Goal: Task Accomplishment & Management: Manage account settings

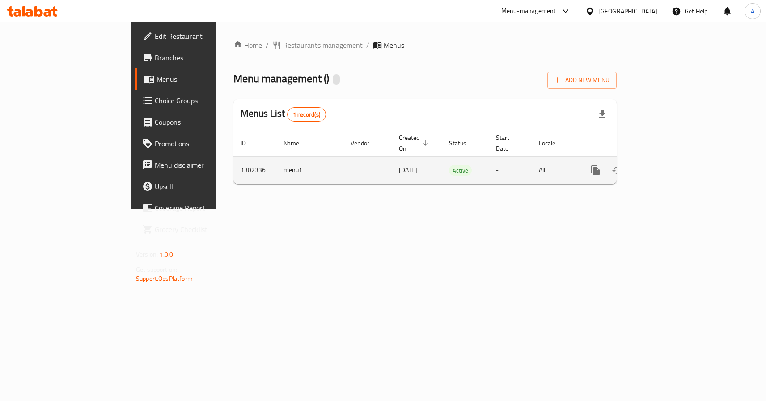
click at [665, 165] on icon "enhanced table" at bounding box center [659, 170] width 11 height 11
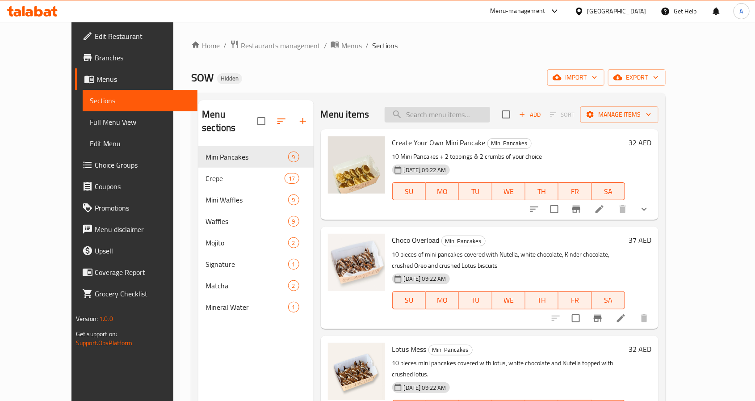
drag, startPoint x: 503, startPoint y: 110, endPoint x: 500, endPoint y: 114, distance: 4.8
click at [490, 110] on input "search" at bounding box center [437, 115] width 105 height 16
paste input "Create Your Own Mini Pancake"
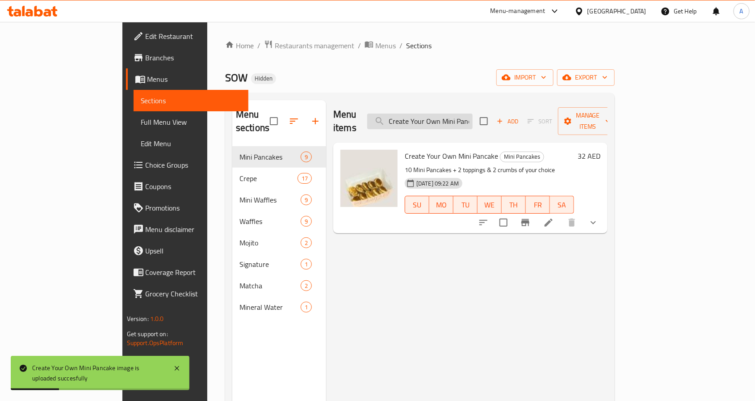
click at [473, 114] on input "Create Your Own Mini Pancake" at bounding box center [419, 122] width 105 height 16
paste input "lassic Matcha"
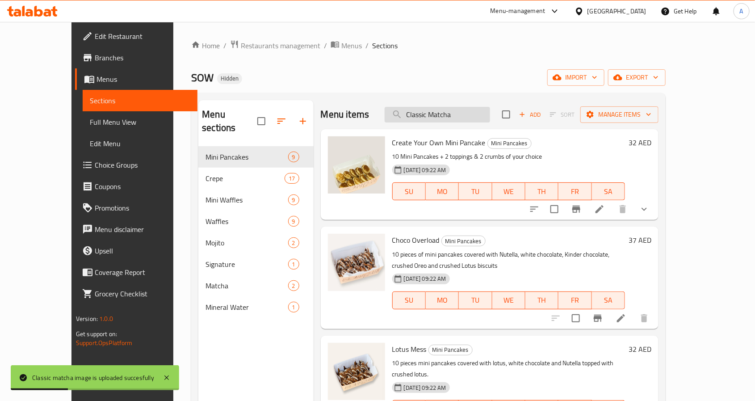
click at [483, 116] on input "Classic Matcha" at bounding box center [437, 115] width 105 height 16
paste input "oudy"
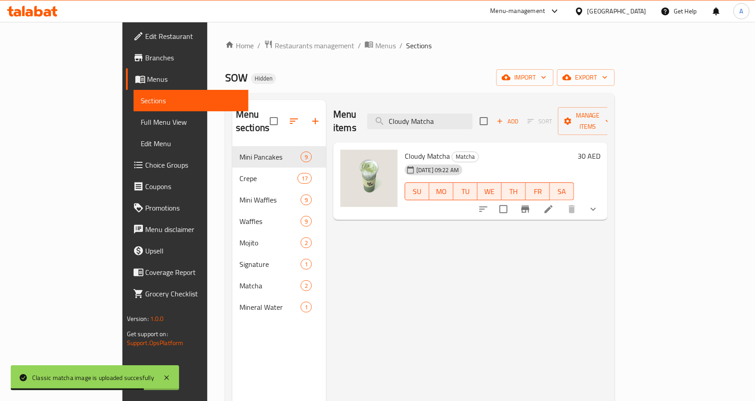
type input "Cloudy Matcha"
click at [141, 123] on span "Full Menu View" at bounding box center [191, 122] width 101 height 11
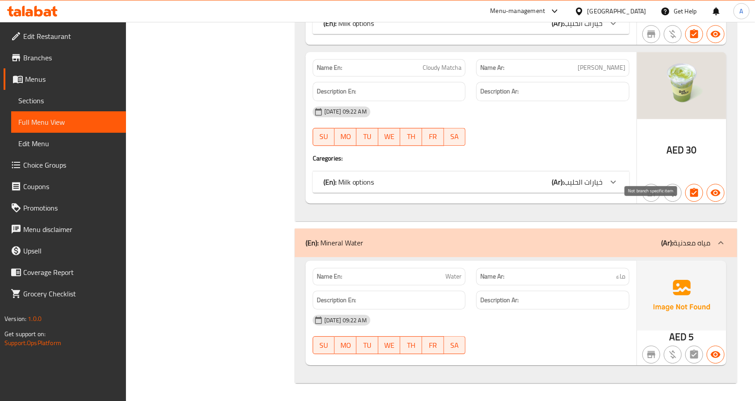
scroll to position [7050, 0]
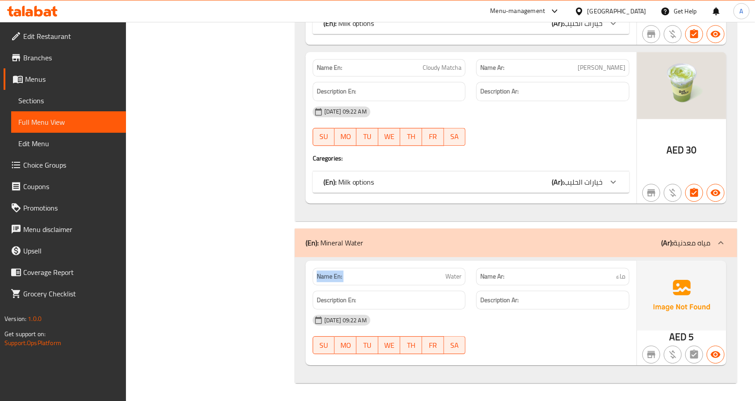
drag, startPoint x: 50, startPoint y: 95, endPoint x: 84, endPoint y: 43, distance: 62.8
click at [50, 95] on span "Sections" at bounding box center [68, 100] width 101 height 11
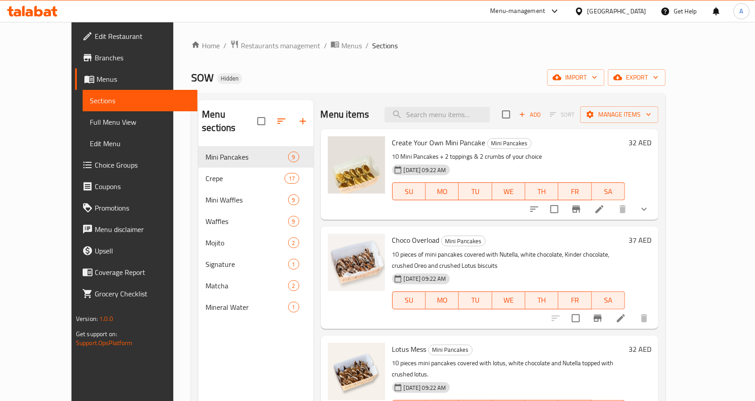
click at [623, 4] on div "United Arab Emirates" at bounding box center [611, 10] width 86 height 21
click at [623, 7] on div "United Arab Emirates" at bounding box center [617, 11] width 59 height 10
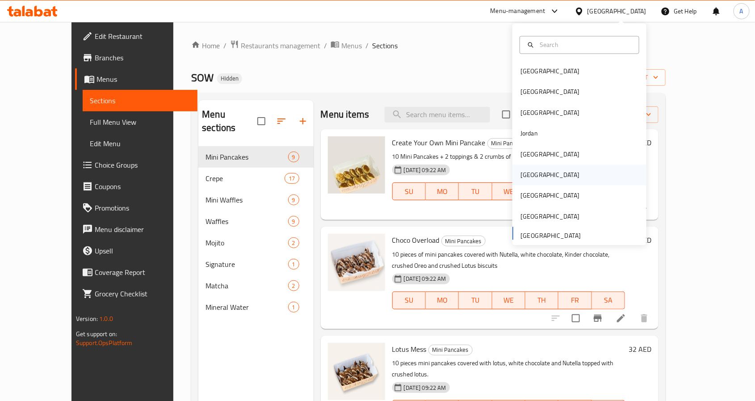
click at [529, 174] on div "Oman" at bounding box center [549, 175] width 73 height 21
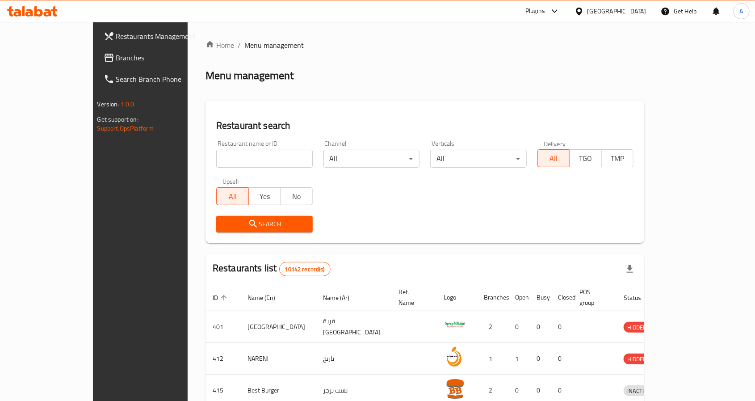
click at [116, 56] on span "Branches" at bounding box center [164, 57] width 96 height 11
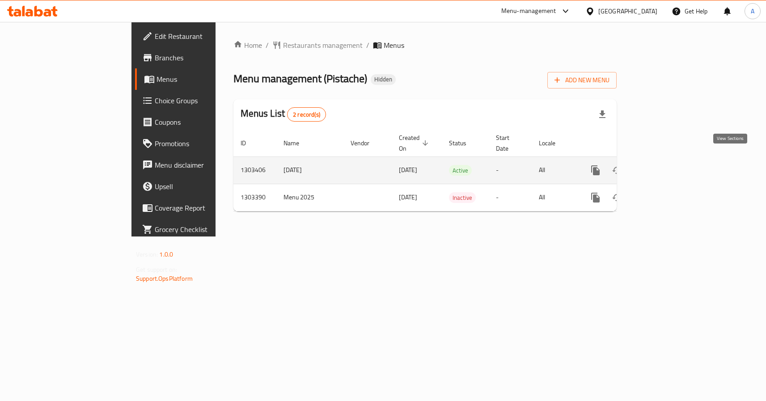
click at [665, 165] on icon "enhanced table" at bounding box center [659, 170] width 11 height 11
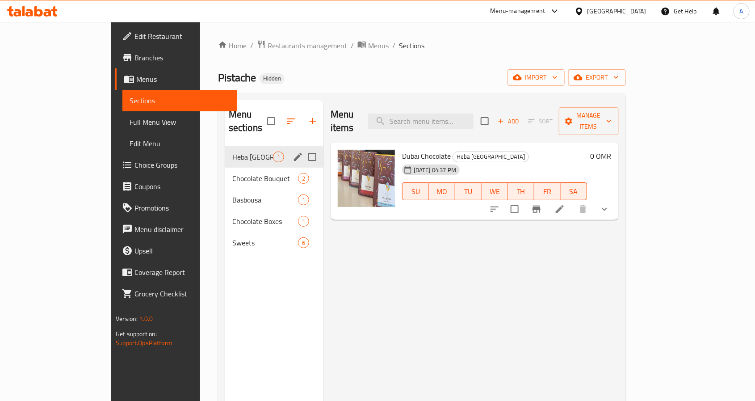
click at [232, 173] on span "Chocolate Bouquet" at bounding box center [265, 178] width 66 height 11
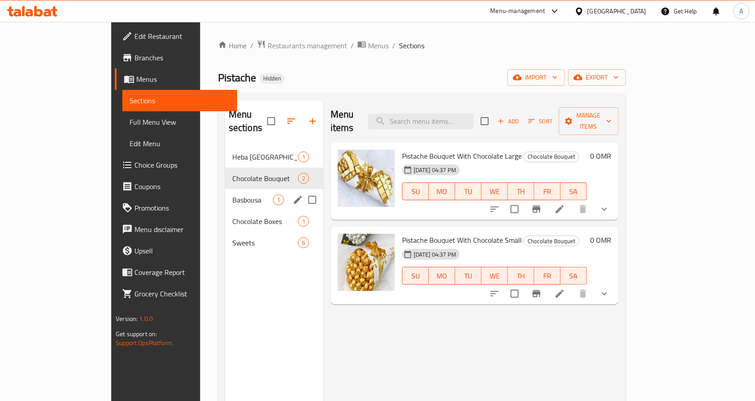
click at [225, 189] on div "Basbousa 1" at bounding box center [274, 199] width 98 height 21
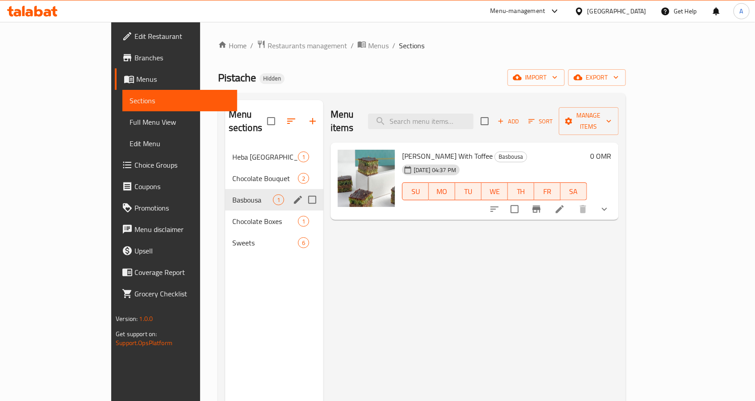
click at [225, 210] on div "Chocolate Boxes 1" at bounding box center [274, 220] width 98 height 21
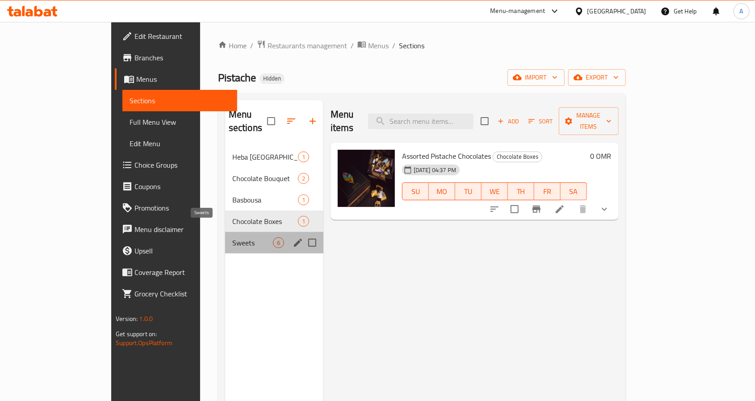
click at [232, 237] on span "Sweets" at bounding box center [252, 242] width 41 height 11
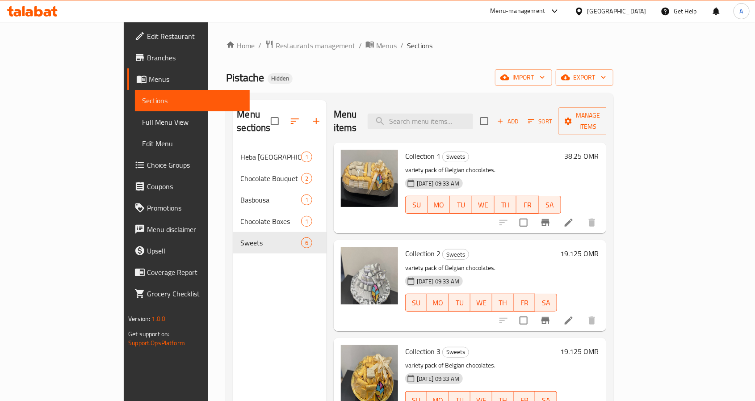
click at [540, 94] on div "Menu sections Heba Dubai 1 Chocolate Bouquet 2 Basbousa 1 Chocolate Boxes 1 Swe…" at bounding box center [419, 300] width 387 height 415
click at [540, 92] on div "Home / Restaurants management / Menus / Sections Pistache Hidden import export …" at bounding box center [419, 274] width 387 height 468
click at [521, 174] on div "03-08-2025 09:33 AM SU MO TU WE TH FR SA" at bounding box center [483, 198] width 163 height 48
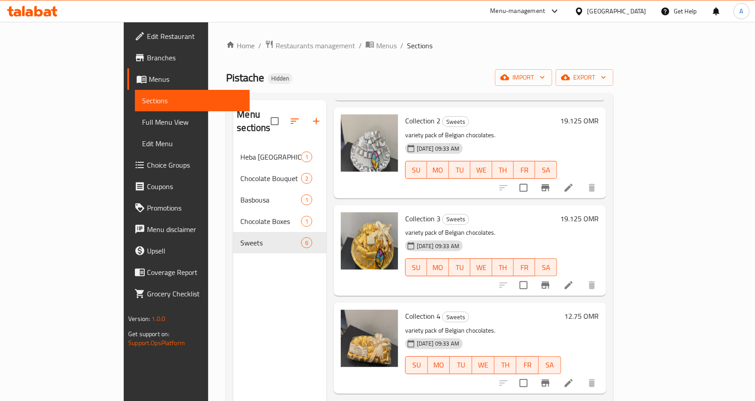
scroll to position [134, 0]
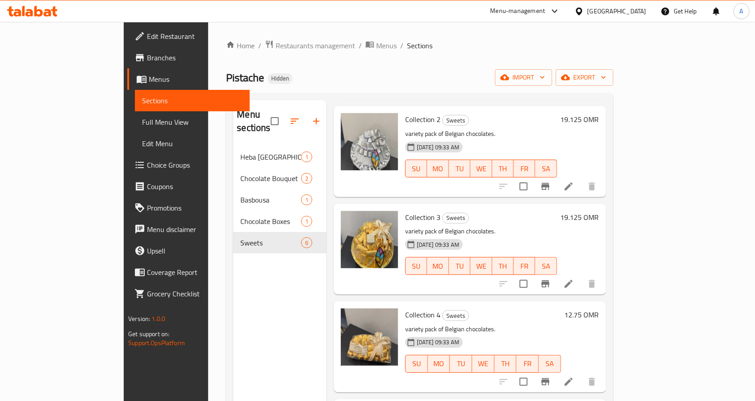
click at [456, 210] on div "Collection 3 Sweets variety pack of Belgian chocolates. 03-08-2025 09:33 AM SU …" at bounding box center [481, 249] width 159 height 84
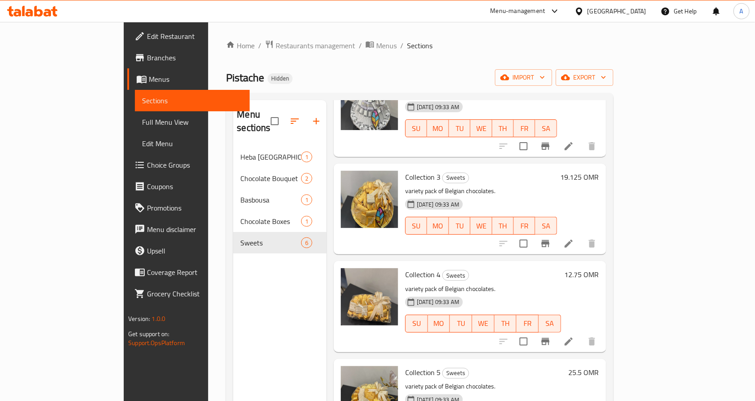
scroll to position [207, 0]
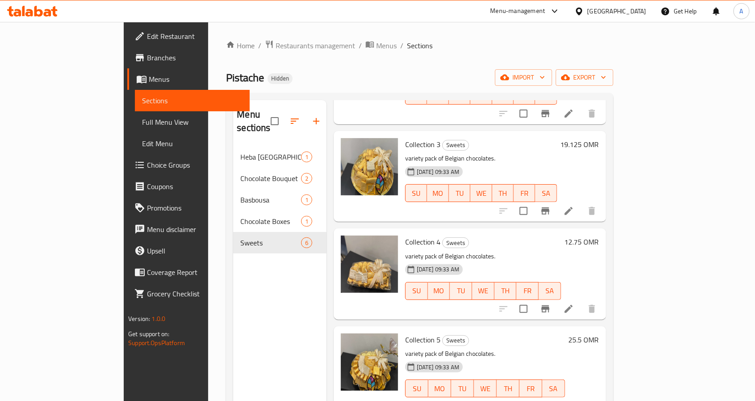
click at [502, 306] on div "Collection 4 Sweets variety pack of Belgian chocolates. 03-08-2025 09:33 AM SU …" at bounding box center [470, 273] width 273 height 91
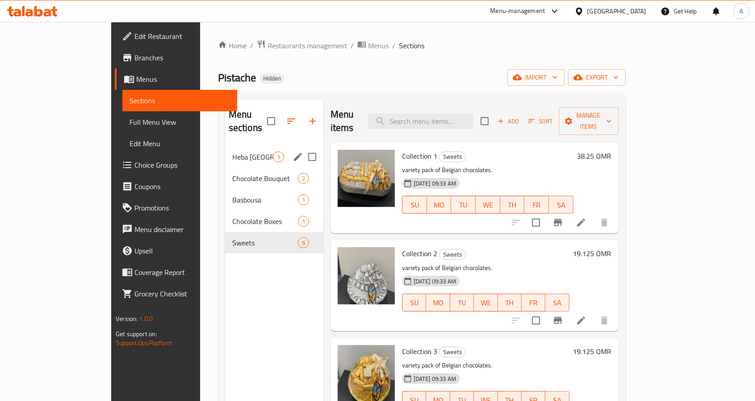
click at [225, 146] on div "Heba Dubai 1" at bounding box center [274, 156] width 98 height 21
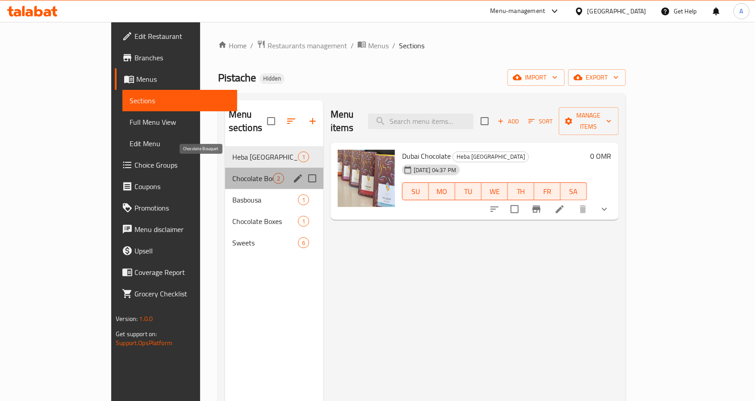
click at [232, 173] on span "Chocolate Bouquet" at bounding box center [252, 178] width 41 height 11
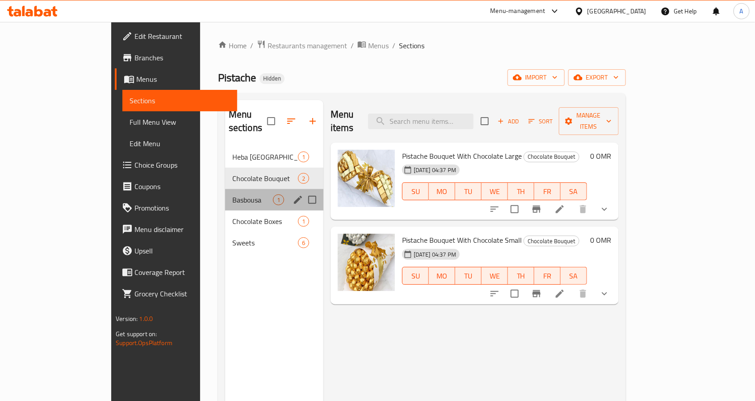
click at [225, 192] on div "Basbousa 1" at bounding box center [274, 199] width 98 height 21
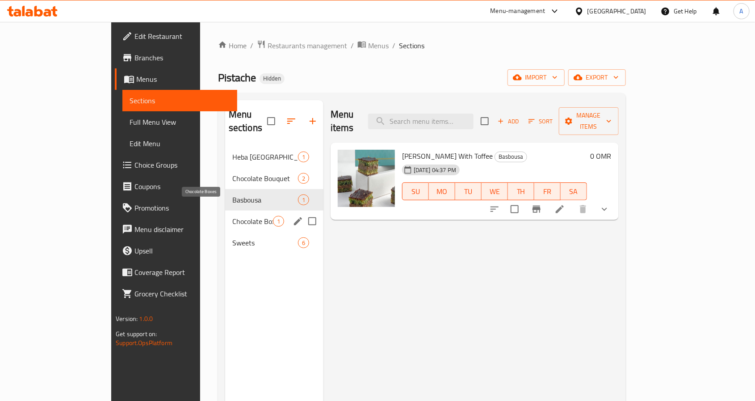
click at [232, 216] on span "Chocolate Boxes" at bounding box center [252, 221] width 41 height 11
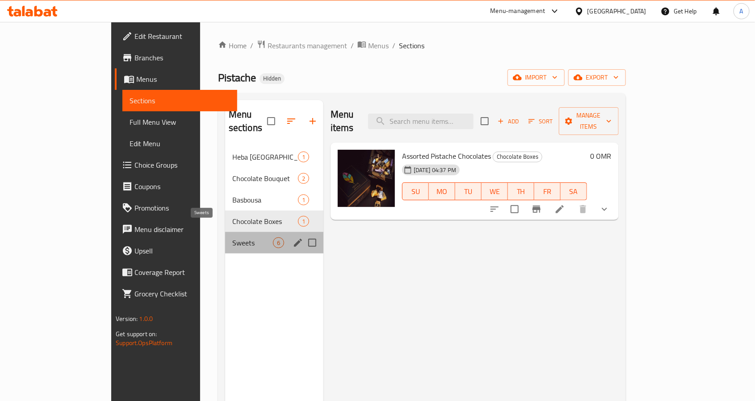
click at [232, 237] on span "Sweets" at bounding box center [252, 242] width 41 height 11
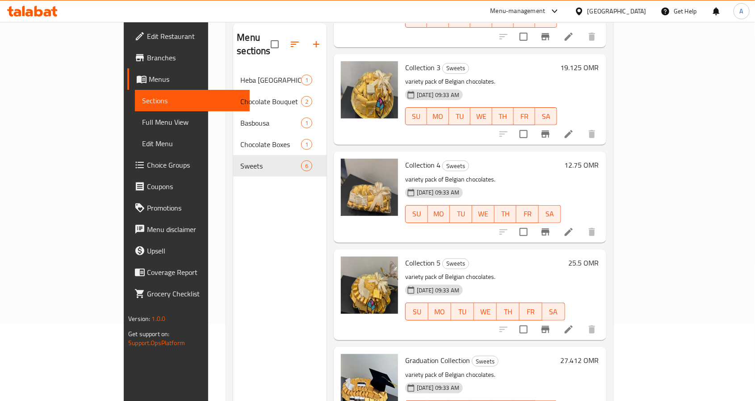
scroll to position [125, 0]
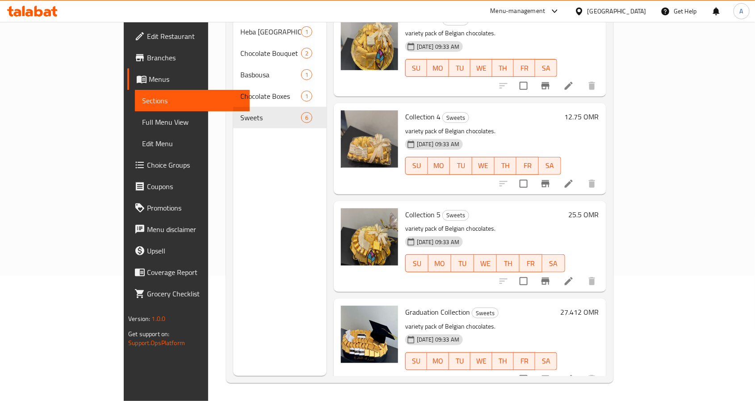
click at [142, 119] on span "Full Menu View" at bounding box center [192, 122] width 101 height 11
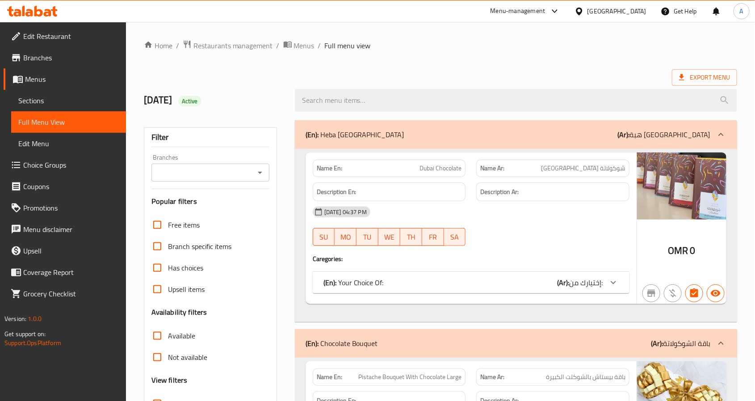
click at [535, 74] on div "Export Menu" at bounding box center [440, 77] width 593 height 17
click at [598, 284] on span "إختيارك من:" at bounding box center [586, 282] width 34 height 13
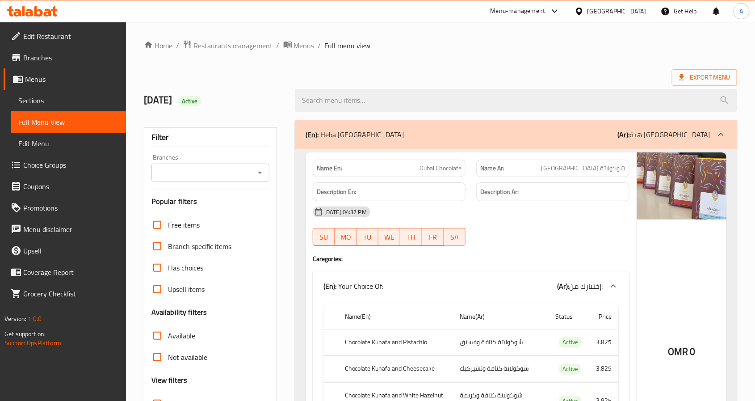
click at [54, 31] on span "Edit Restaurant" at bounding box center [71, 36] width 96 height 11
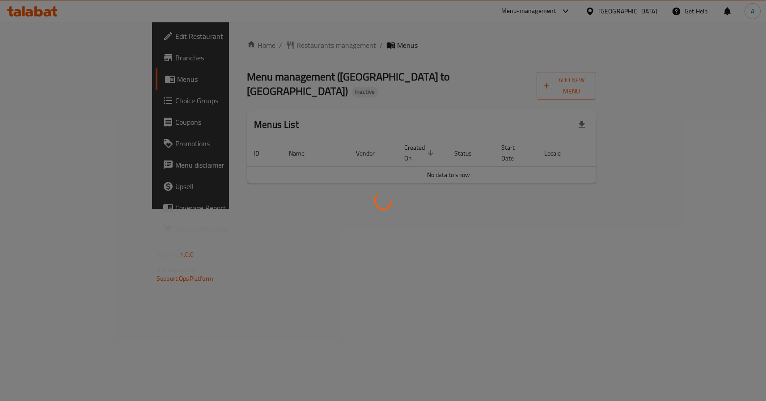
click at [694, 226] on div at bounding box center [383, 200] width 766 height 401
click at [461, 181] on div at bounding box center [383, 200] width 766 height 401
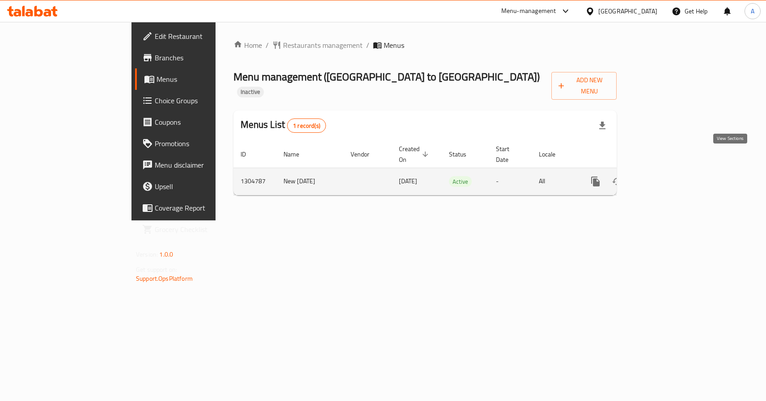
click at [665, 176] on icon "enhanced table" at bounding box center [659, 181] width 11 height 11
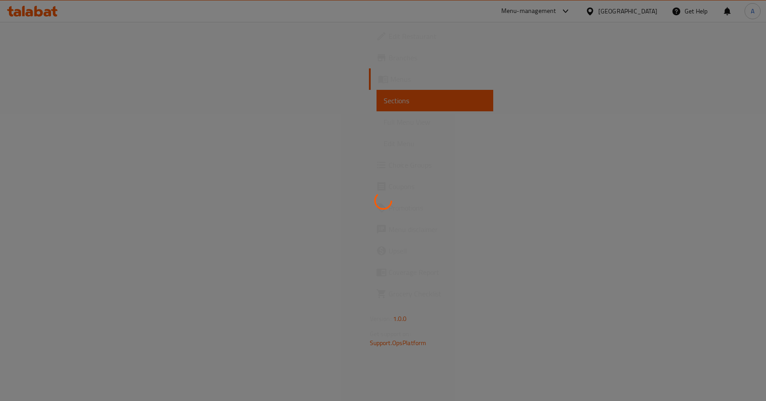
click at [380, 195] on icon at bounding box center [383, 200] width 21 height 21
click at [380, 194] on icon at bounding box center [382, 200] width 22 height 22
click at [380, 194] on icon at bounding box center [382, 200] width 21 height 21
click at [386, 234] on div at bounding box center [383, 200] width 766 height 401
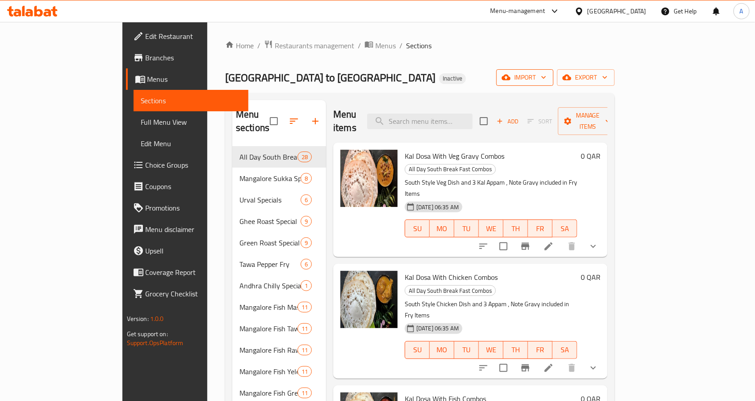
click at [554, 71] on button "import" at bounding box center [524, 77] width 57 height 17
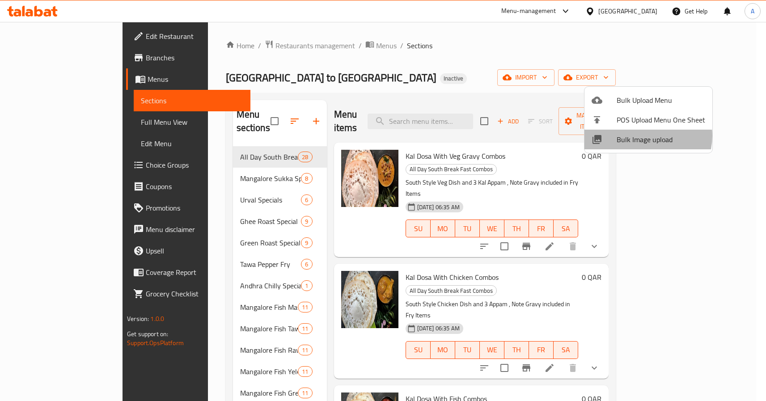
click at [646, 136] on span "Bulk Image upload" at bounding box center [660, 139] width 88 height 11
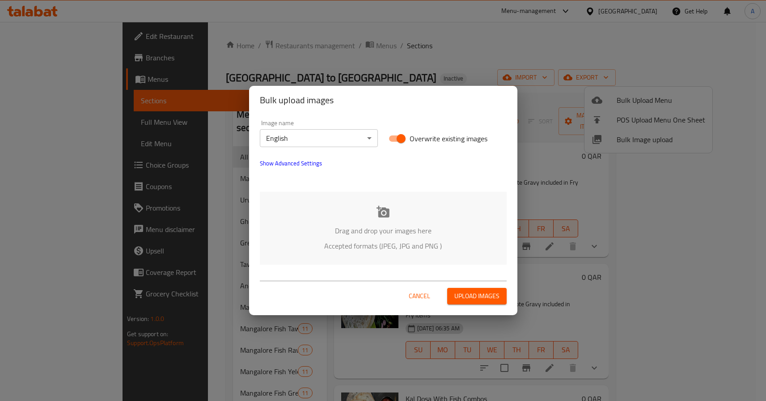
click at [362, 210] on div "Drag and drop your images here Accepted formats (JPEG, JPG and PNG )" at bounding box center [383, 228] width 247 height 73
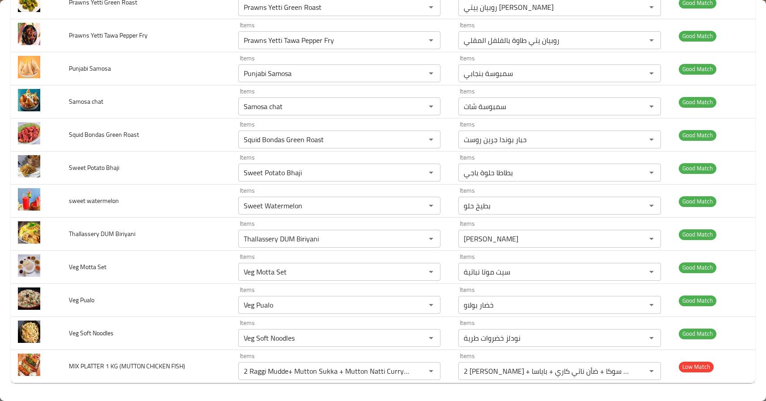
scroll to position [1418, 0]
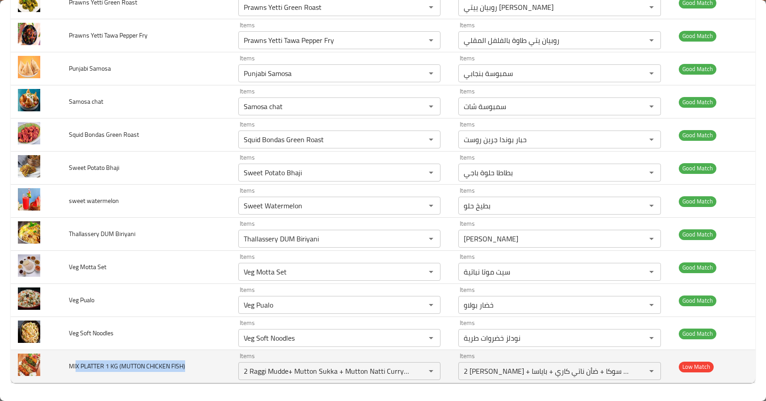
drag, startPoint x: 99, startPoint y: 368, endPoint x: 198, endPoint y: 369, distance: 98.3
click at [198, 369] on td "MIX PLATTER 1 KG (MUTTON CHICKEN FISH)" at bounding box center [146, 366] width 169 height 33
click at [416, 369] on icon "Clear" at bounding box center [419, 370] width 9 height 9
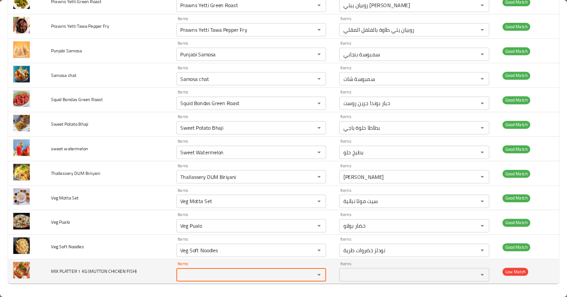
scroll to position [0, 0]
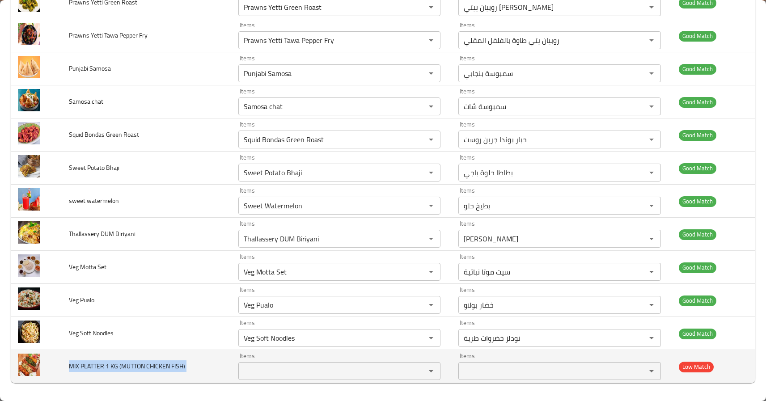
click at [163, 365] on span "MIX PLATTER 1 KG (MUTTON CHICKEN FISH)" at bounding box center [127, 366] width 116 height 12
click at [130, 370] on span "MIX PLATTER 1 KG (MUTTON CHICKEN FISH)" at bounding box center [127, 366] width 116 height 12
click at [91, 369] on span "MIX PLATTER 1 KG (MUTTON CHICKEN FISH)" at bounding box center [127, 366] width 116 height 12
click at [72, 365] on span "MIX PLATTER 1 KG (MUTTON CHICKEN FISH)" at bounding box center [127, 366] width 116 height 12
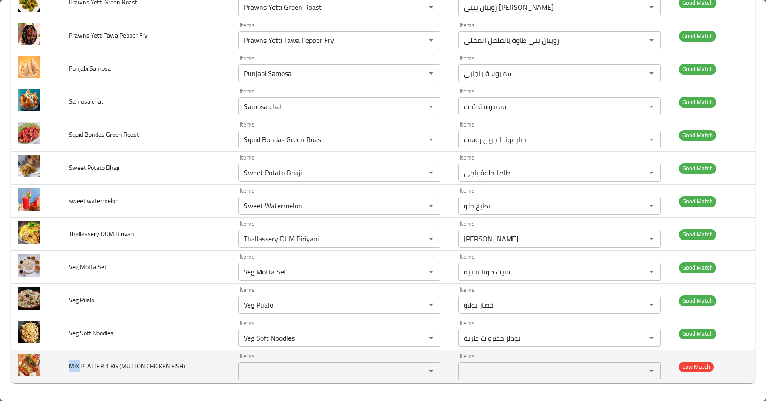
click at [72, 365] on span "MIX PLATTER 1 KG (MUTTON CHICKEN FISH)" at bounding box center [127, 366] width 116 height 12
copy span "MIX"
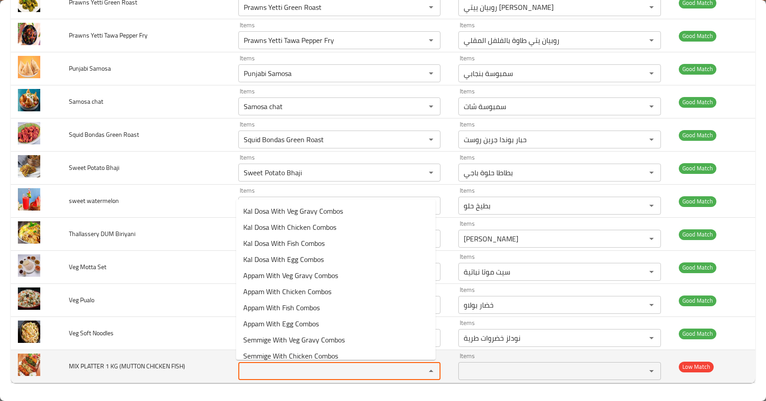
click at [269, 369] on FISH\) "Items" at bounding box center [326, 371] width 171 height 13
paste FISH\) "MIX"
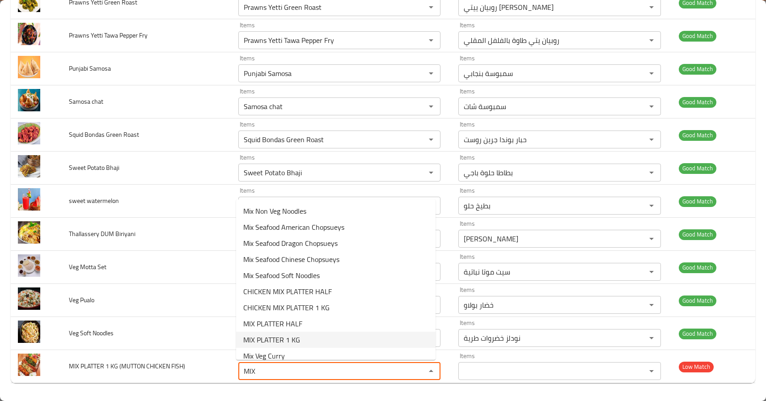
click at [303, 341] on FISH\)-option-8 "MIX PLATTER 1 KG" at bounding box center [335, 340] width 199 height 16
type FISH\) "MIX PLATTER 1 KG"
type FISH\)-ar "صحن مشكل 1 كجم"
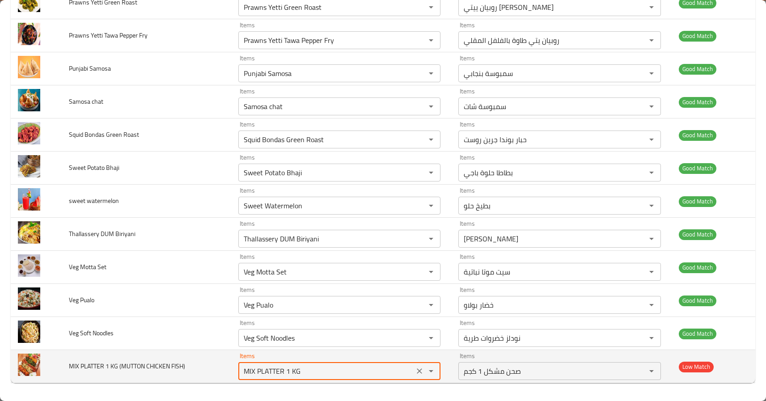
click at [306, 371] on FISH\) "MIX PLATTER 1 KG" at bounding box center [326, 371] width 171 height 13
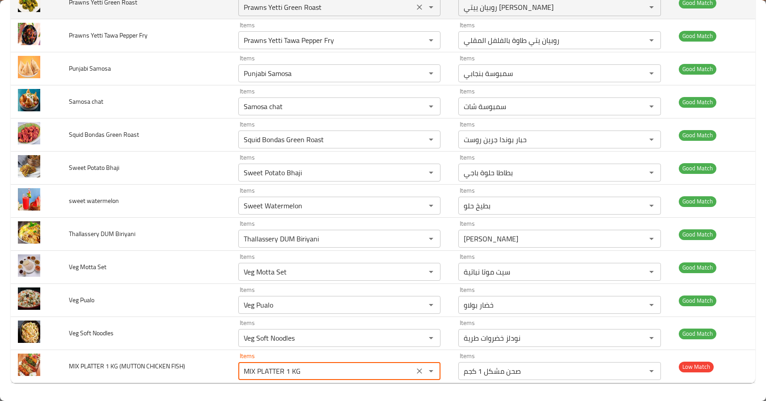
type FISH\) "MIX PLATTER 1 KG"
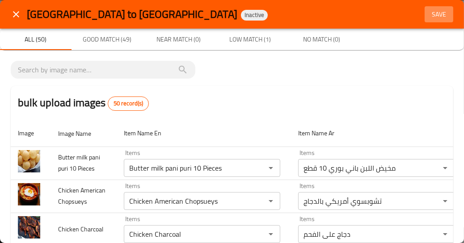
click at [435, 15] on span "Save" at bounding box center [438, 14] width 21 height 11
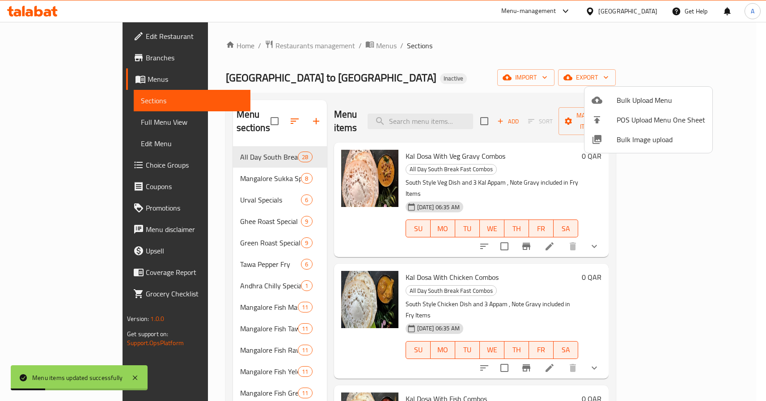
click at [491, 112] on div at bounding box center [383, 200] width 766 height 401
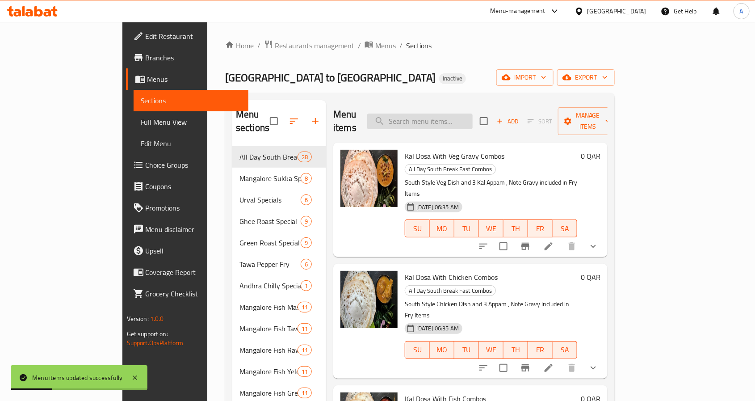
click at [473, 114] on input "search" at bounding box center [419, 122] width 105 height 16
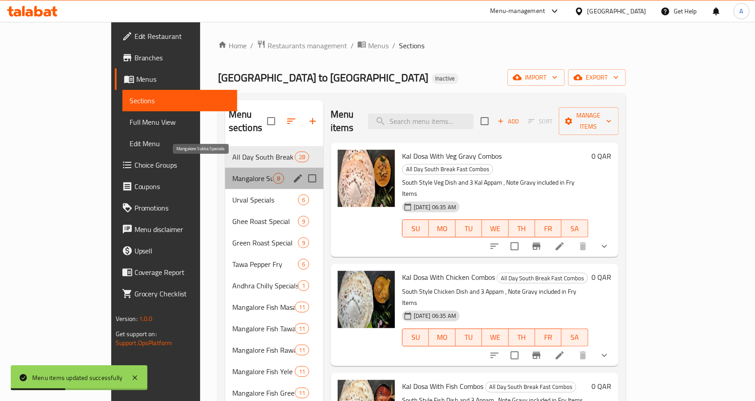
click at [232, 173] on span "Mangalore Sukka Specials" at bounding box center [252, 178] width 41 height 11
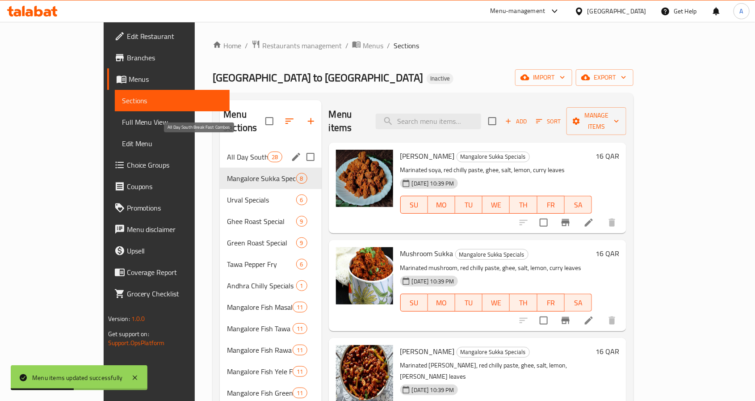
click at [227, 151] on span "All Day South Break Fast Combos" at bounding box center [247, 156] width 41 height 11
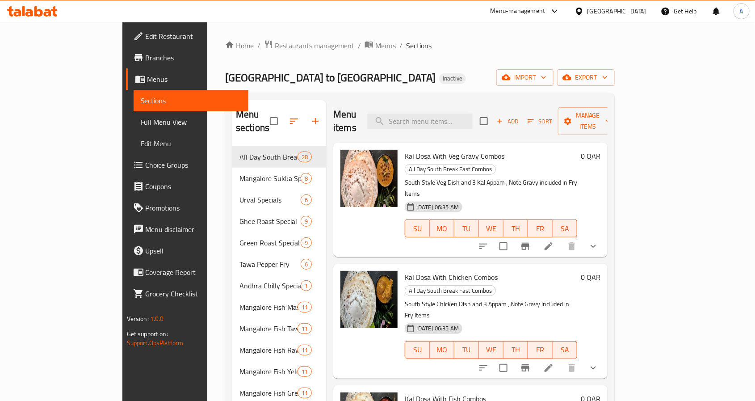
click at [422, 77] on div "Mumbai to China Inactive import export" at bounding box center [420, 77] width 390 height 17
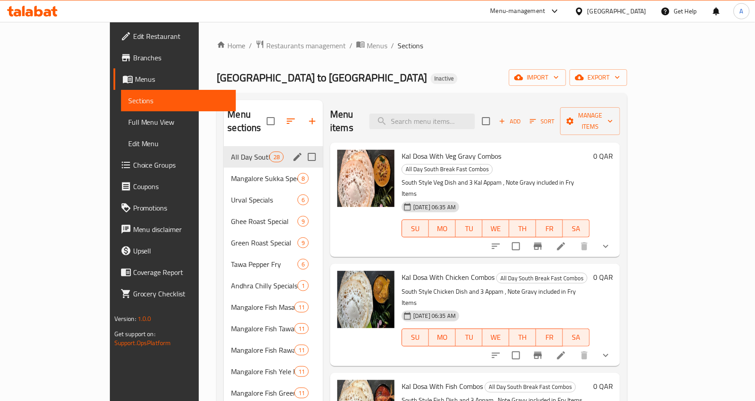
click at [224, 146] on div "All Day South Break Fast Combos 28" at bounding box center [273, 156] width 99 height 21
click at [231, 151] on span "All Day South Break Fast Combos" at bounding box center [250, 156] width 38 height 11
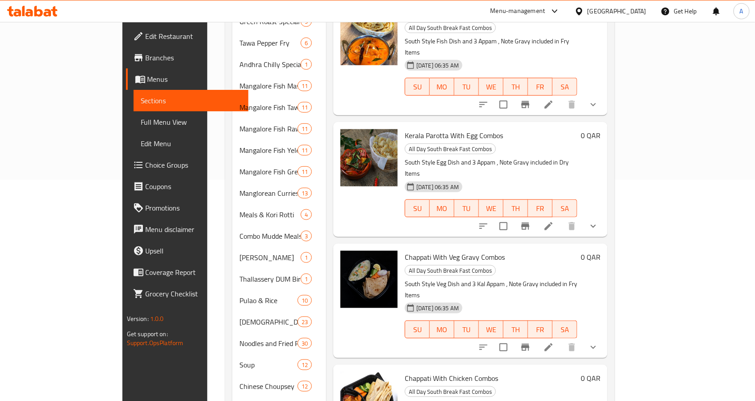
scroll to position [425, 0]
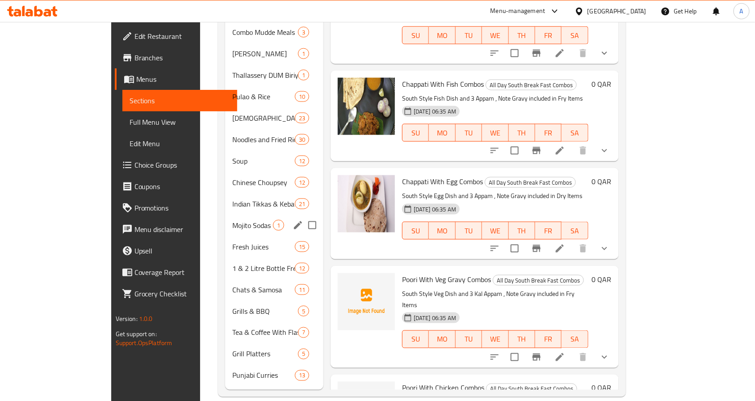
copy span "Poori"
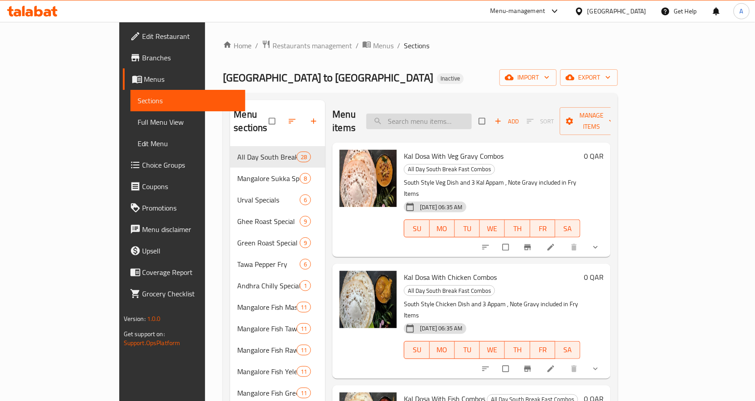
click at [468, 116] on input "search" at bounding box center [418, 122] width 105 height 16
paste input "MIX PLATTER 1 KG"
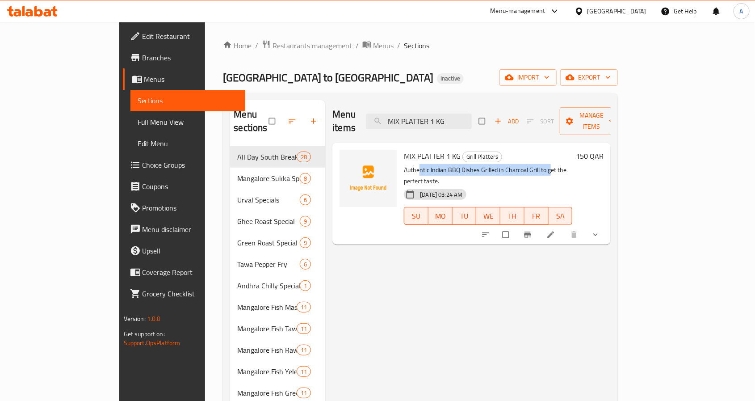
drag, startPoint x: 389, startPoint y: 157, endPoint x: 519, endPoint y: 160, distance: 130.1
click at [519, 164] on p "Authentic Indian BBQ Dishes Grilled in Charcoal Grill to get the perfect taste." at bounding box center [488, 175] width 168 height 22
click at [485, 185] on div "10-08-2025 03:24 AM SU MO TU WE TH FR SA" at bounding box center [488, 209] width 176 height 48
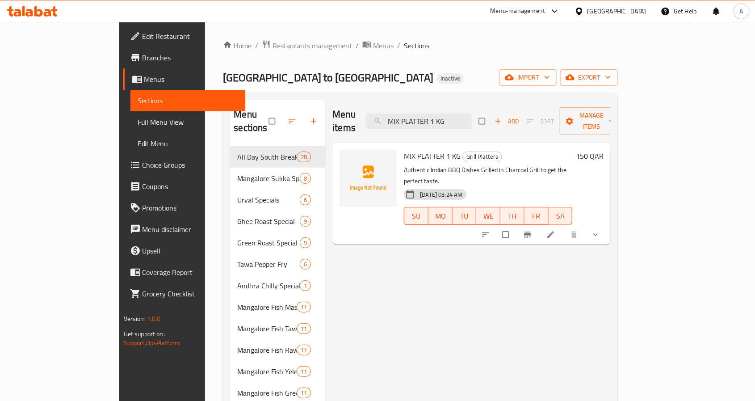
click at [496, 164] on p "Authentic Indian BBQ Dishes Grilled in Charcoal Grill to get the perfect taste." at bounding box center [488, 175] width 168 height 22
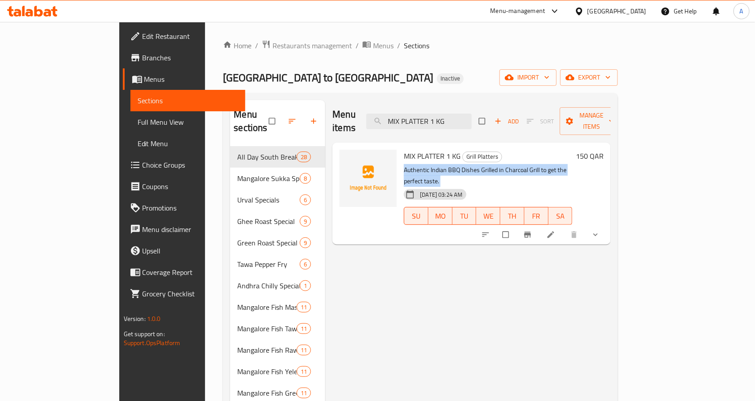
click at [496, 164] on p "Authentic Indian BBQ Dishes Grilled in Charcoal Grill to get the perfect taste." at bounding box center [488, 175] width 168 height 22
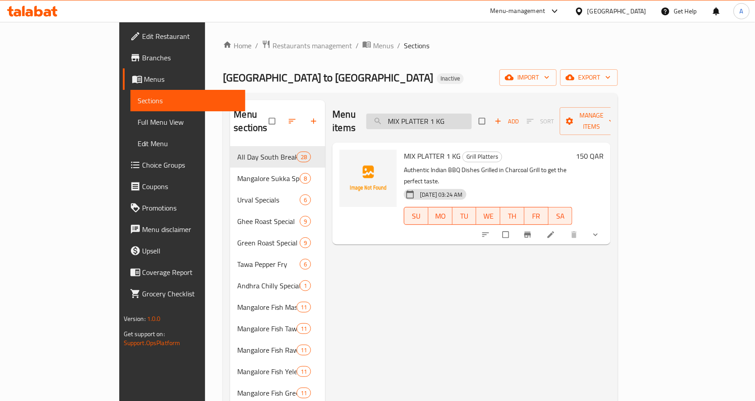
drag, startPoint x: 446, startPoint y: 117, endPoint x: 502, endPoint y: 121, distance: 56.5
click at [472, 121] on input "MIX PLATTER 1 KG" at bounding box center [418, 122] width 105 height 16
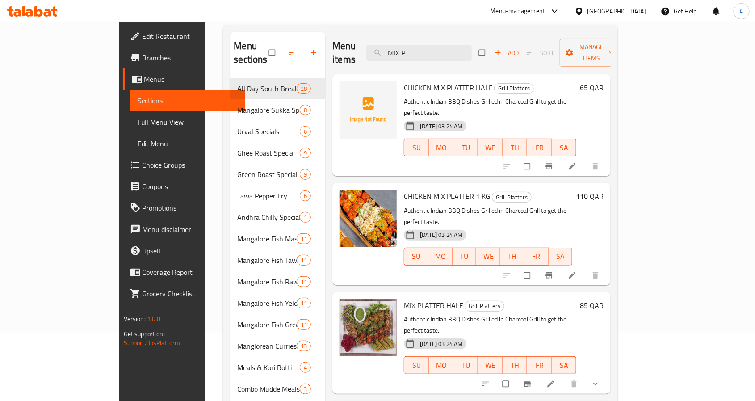
scroll to position [67, 0]
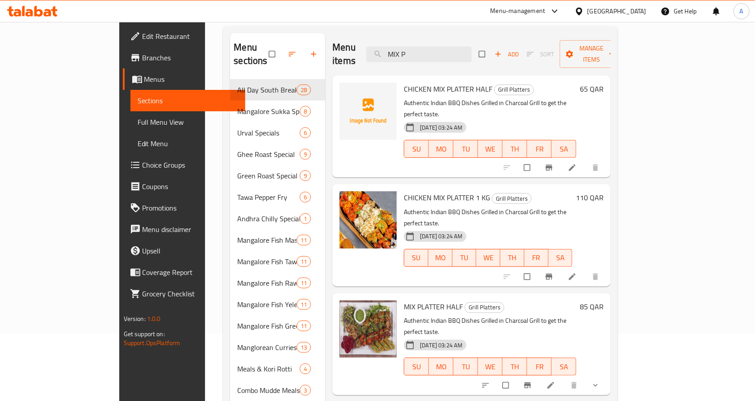
type input "MIX P"
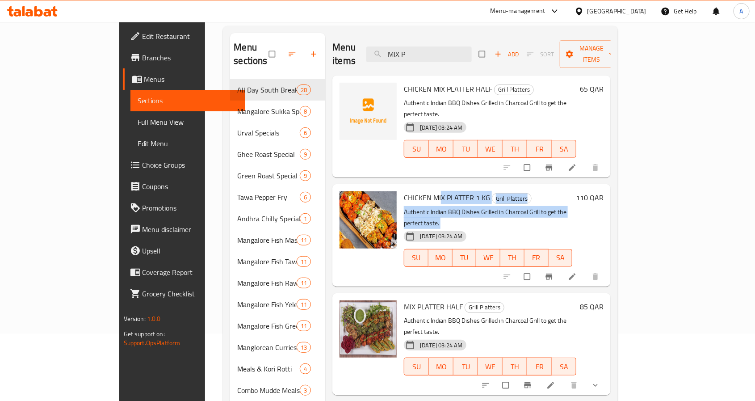
drag, startPoint x: 410, startPoint y: 178, endPoint x: 504, endPoint y: 196, distance: 95.5
click at [479, 196] on div "CHICKEN MIX PLATTER 1 KG Grill Platters Authentic Indian BBQ Dishes Grilled in …" at bounding box center [488, 235] width 176 height 95
click at [515, 227] on div "10-08-2025 03:24 AM SU MO TU WE TH FR SA" at bounding box center [488, 251] width 176 height 48
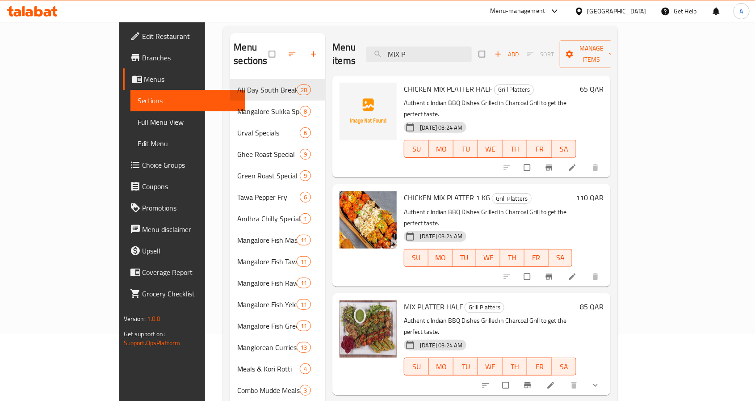
click at [520, 206] on p "Authentic Indian BBQ Dishes Grilled in Charcoal Grill to get the perfect taste." at bounding box center [488, 217] width 168 height 22
click at [521, 206] on p "Authentic Indian BBQ Dishes Grilled in Charcoal Grill to get the perfect taste." at bounding box center [488, 217] width 168 height 22
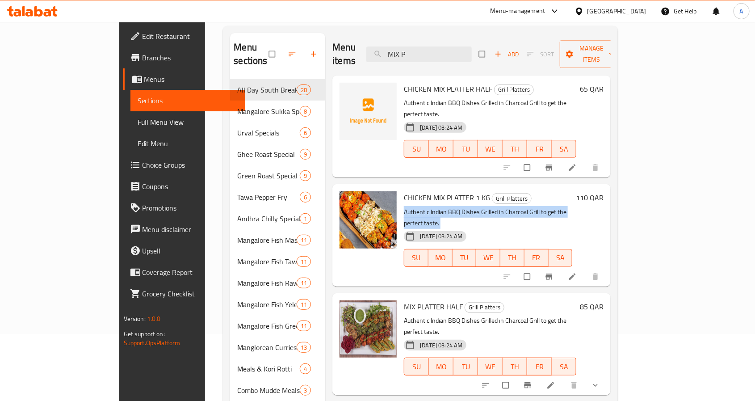
click at [521, 206] on p "Authentic Indian BBQ Dishes Grilled in Charcoal Grill to get the perfect taste." at bounding box center [488, 217] width 168 height 22
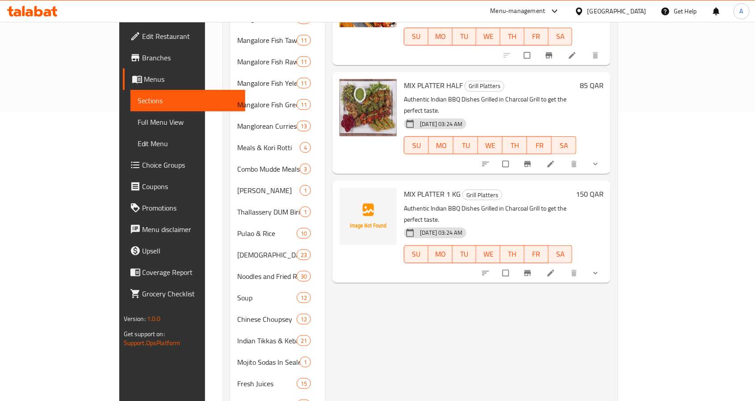
scroll to position [335, 0]
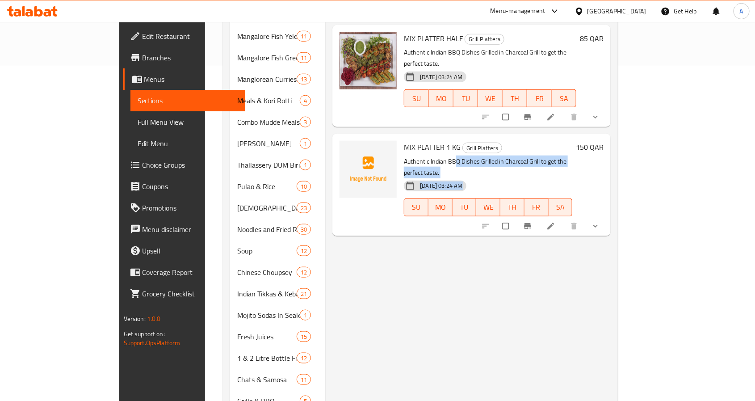
drag, startPoint x: 428, startPoint y: 110, endPoint x: 580, endPoint y: 130, distance: 153.3
click at [576, 137] on div "MIX PLATTER 1 KG Grill Platters Authentic Indian BBQ Dishes Grilled in Charcoal…" at bounding box center [488, 184] width 176 height 95
click at [576, 177] on div "10-08-2025 03:24 AM SU MO TU WE TH FR SA" at bounding box center [488, 201] width 176 height 48
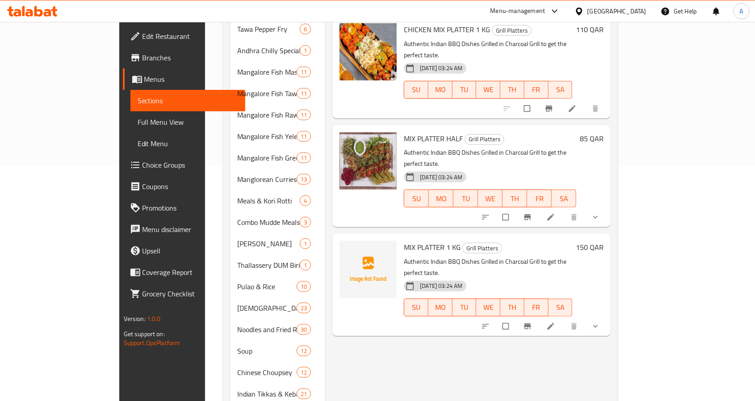
scroll to position [201, 0]
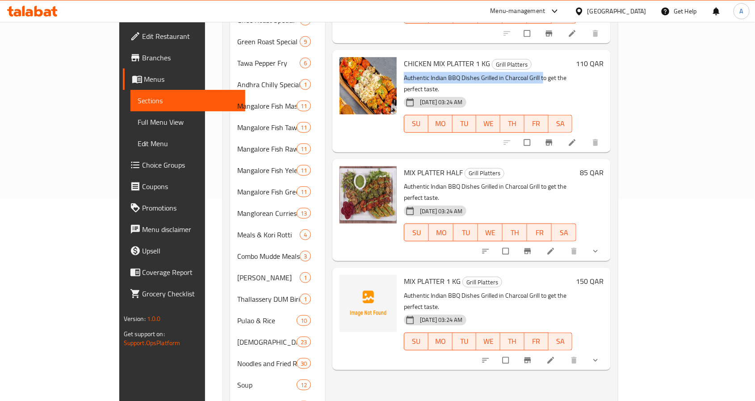
drag, startPoint x: 514, startPoint y: 51, endPoint x: 371, endPoint y: 55, distance: 142.6
click at [400, 55] on div "CHICKEN MIX PLATTER 1 KG Grill Platters Authentic Indian BBQ Dishes Grilled in …" at bounding box center [488, 101] width 176 height 95
click at [404, 72] on p "Authentic Indian BBQ Dishes Grilled in Charcoal Grill to get the perfect taste." at bounding box center [488, 83] width 168 height 22
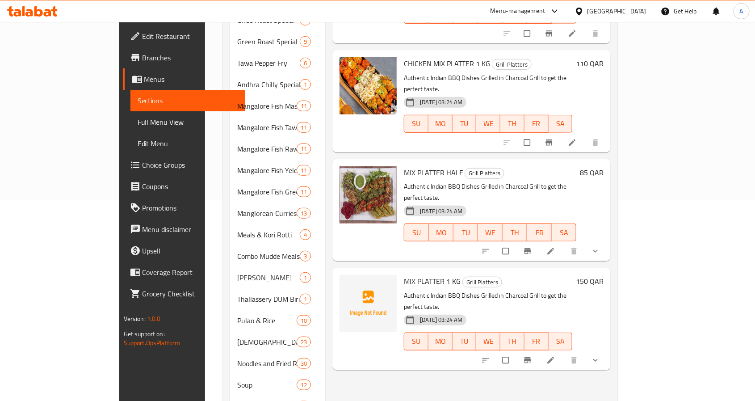
click at [504, 181] on p "Authentic Indian BBQ Dishes Grilled in Charcoal Grill to get the perfect taste." at bounding box center [490, 192] width 172 height 22
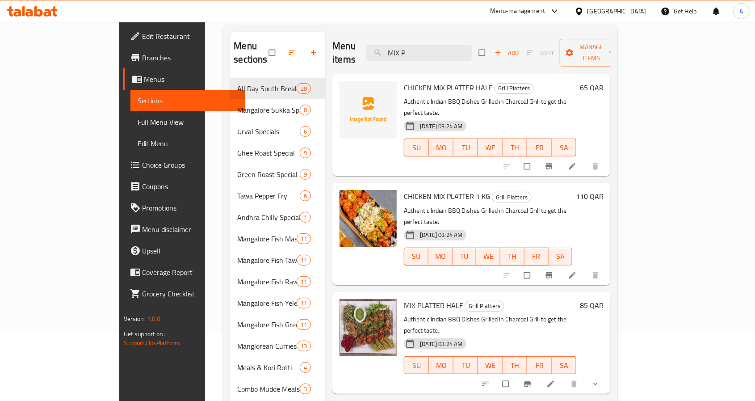
scroll to position [67, 0]
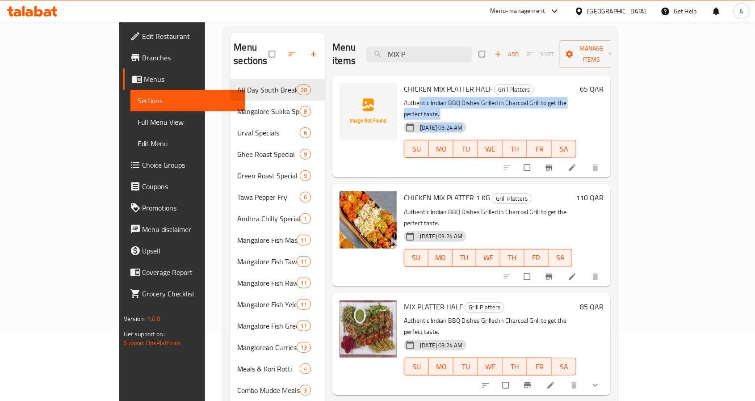
drag, startPoint x: 391, startPoint y: 84, endPoint x: 547, endPoint y: 98, distance: 157.1
click at [547, 98] on div "CHICKEN MIX PLATTER HALF Grill Platters Authentic Indian BBQ Dishes Grilled in …" at bounding box center [490, 126] width 180 height 95
click at [547, 118] on div "10-08-2025 03:24 AM SU MO TU WE TH FR SA" at bounding box center [490, 142] width 180 height 48
click at [574, 97] on p "Authentic Indian BBQ Dishes Grilled in Charcoal Grill to get the perfect taste." at bounding box center [490, 108] width 172 height 22
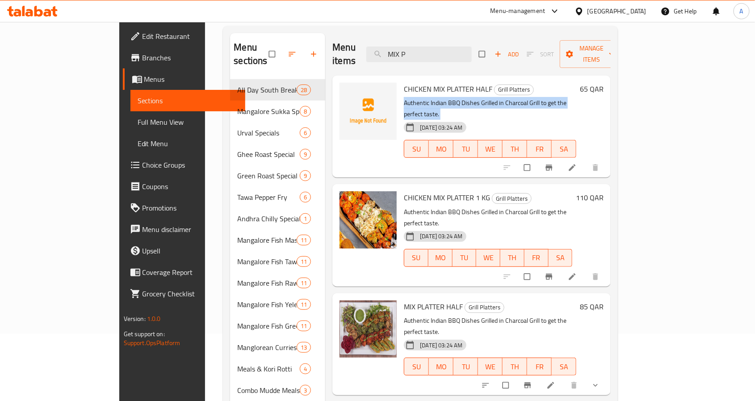
click at [574, 97] on p "Authentic Indian BBQ Dishes Grilled in Charcoal Grill to get the perfect taste." at bounding box center [490, 108] width 172 height 22
click at [547, 97] on p "Authentic Indian BBQ Dishes Grilled in Charcoal Grill to get the perfect taste." at bounding box center [490, 108] width 172 height 22
click at [570, 206] on p "Authentic Indian BBQ Dishes Grilled in Charcoal Grill to get the perfect taste." at bounding box center [488, 217] width 168 height 22
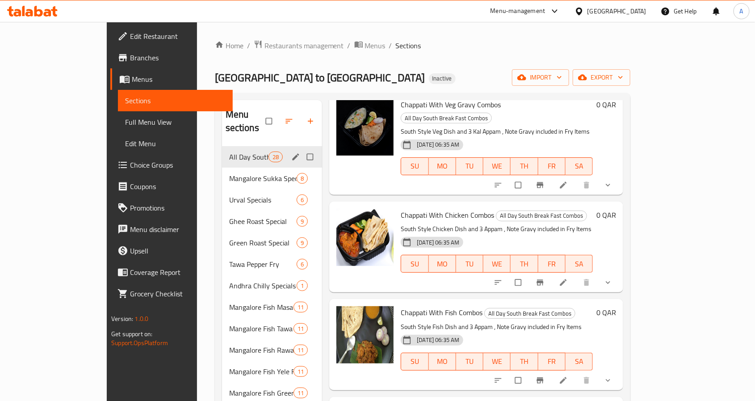
click at [222, 153] on div "All Day South Break Fast Combos 28" at bounding box center [272, 156] width 101 height 21
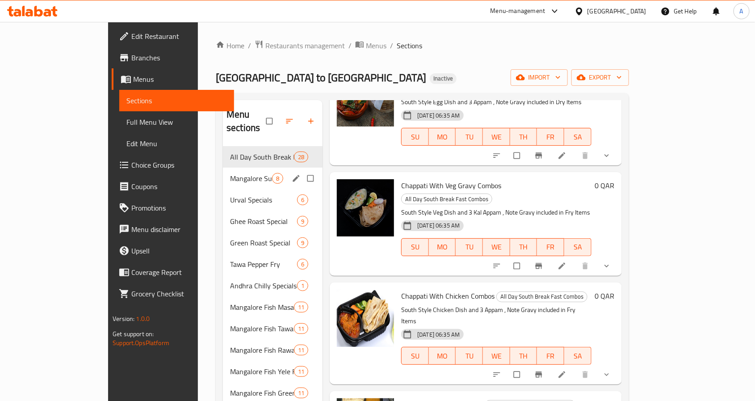
click at [223, 168] on div "Mangalore Sukka Specials 8" at bounding box center [273, 178] width 100 height 21
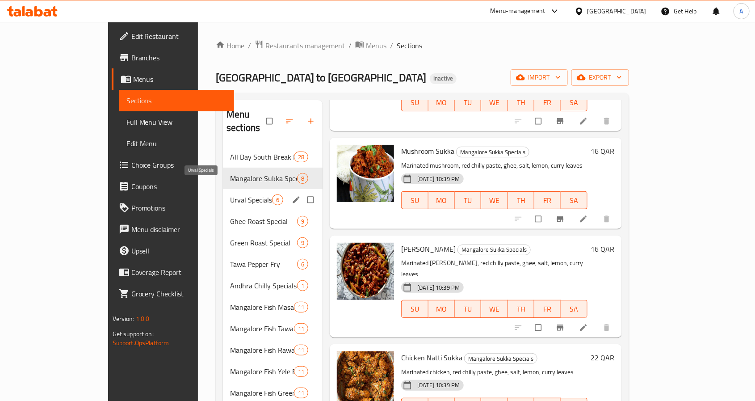
click at [230, 194] on span "Urval Specials" at bounding box center [251, 199] width 42 height 11
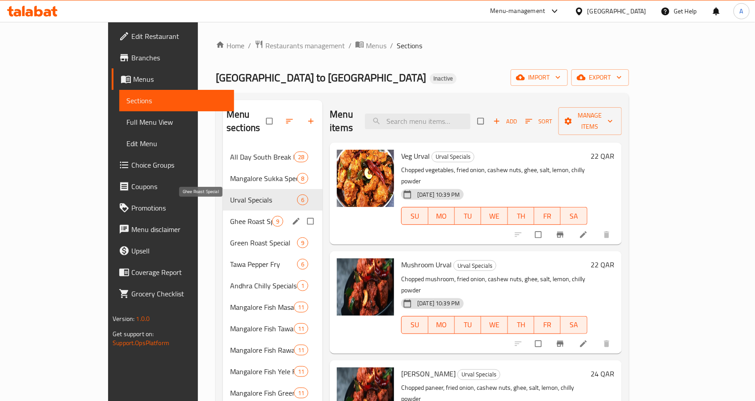
click at [230, 216] on span "Ghee Roast Special" at bounding box center [251, 221] width 42 height 11
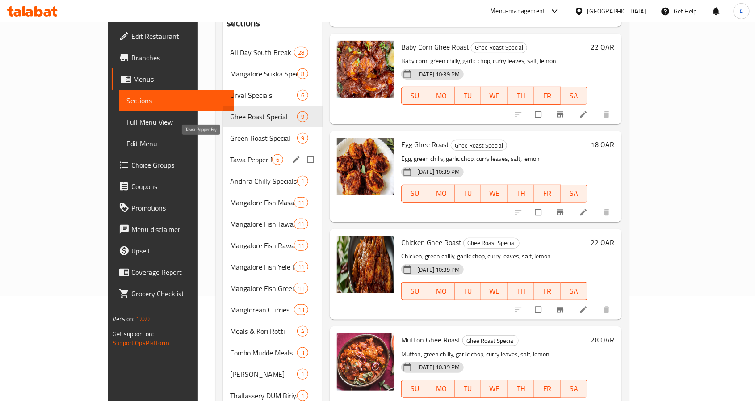
scroll to position [23, 0]
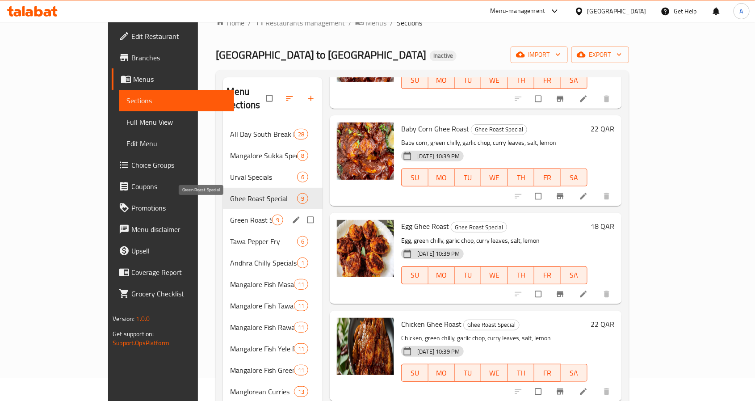
click at [230, 215] on span "Green Roast Special" at bounding box center [251, 220] width 42 height 11
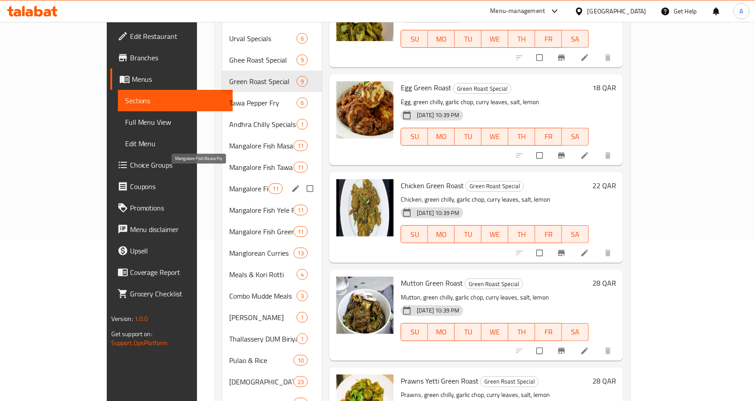
scroll to position [157, 0]
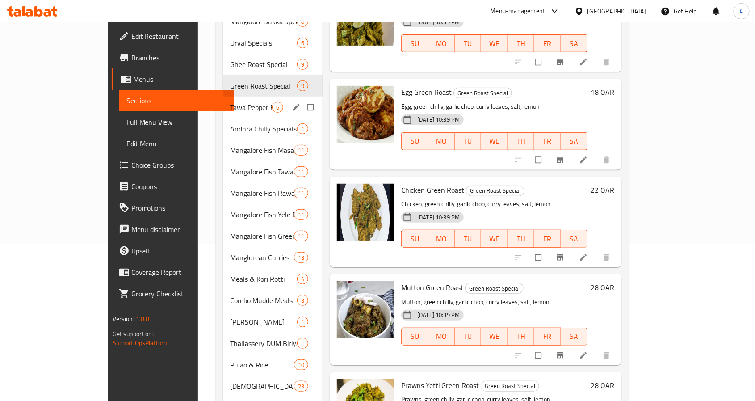
click at [230, 102] on span "Tawa Pepper Fry" at bounding box center [251, 107] width 42 height 11
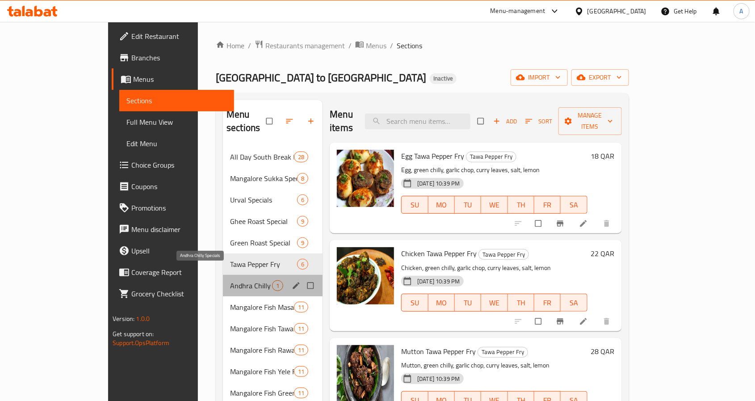
click at [230, 280] on span "Andhra Chilly Specials" at bounding box center [251, 285] width 42 height 11
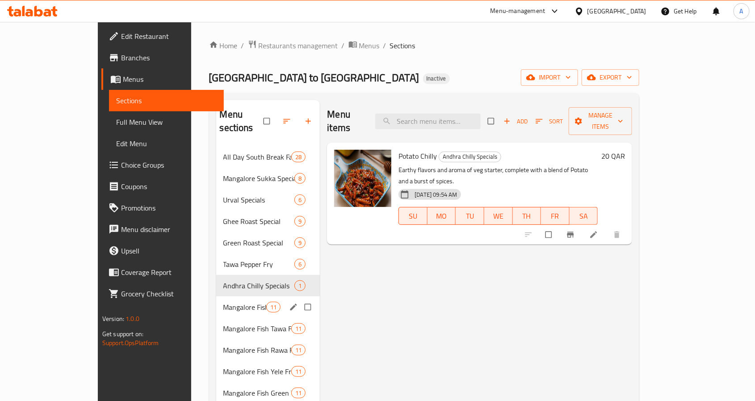
click at [216, 301] on div "Mangalore Fish Masala Fry 11" at bounding box center [268, 306] width 104 height 21
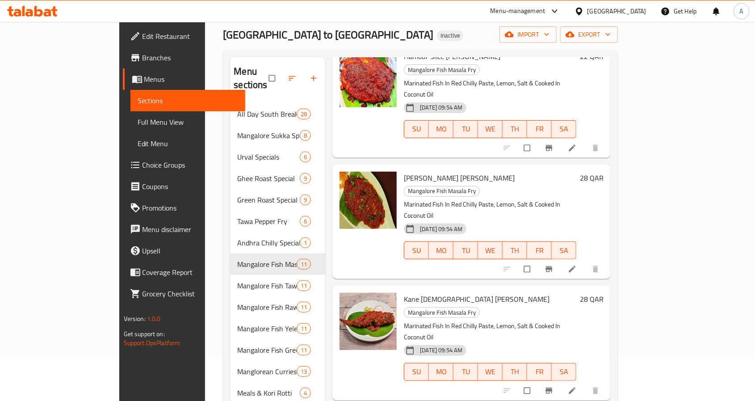
scroll to position [67, 0]
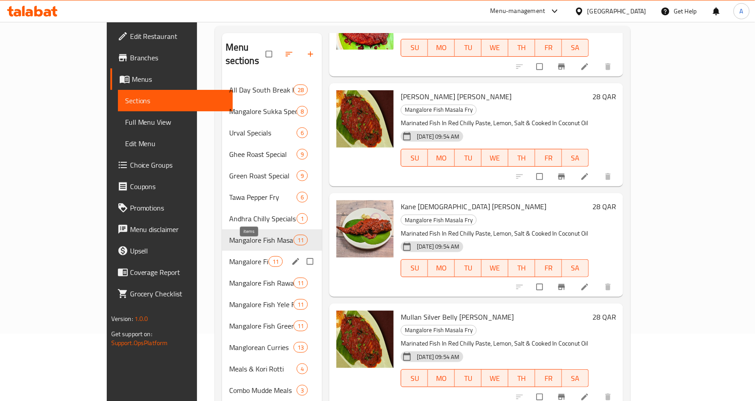
click at [269, 257] on span "11" at bounding box center [275, 261] width 13 height 8
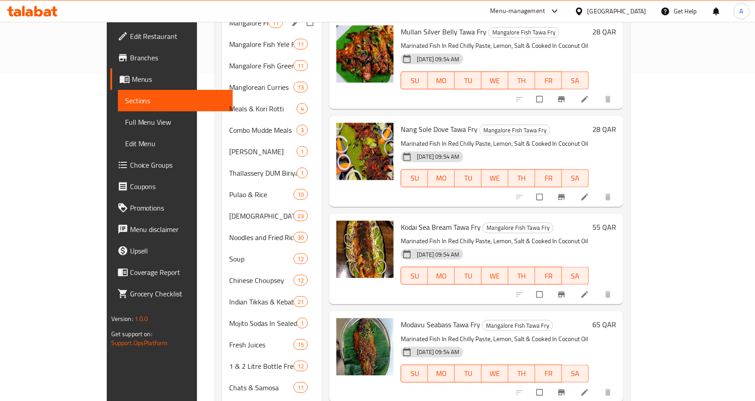
scroll to position [157, 0]
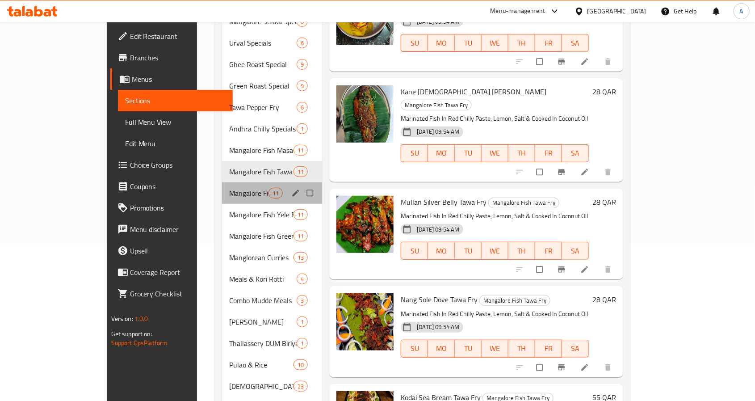
click at [222, 182] on div "Mangalore Fish Rawa Fry 11" at bounding box center [272, 192] width 101 height 21
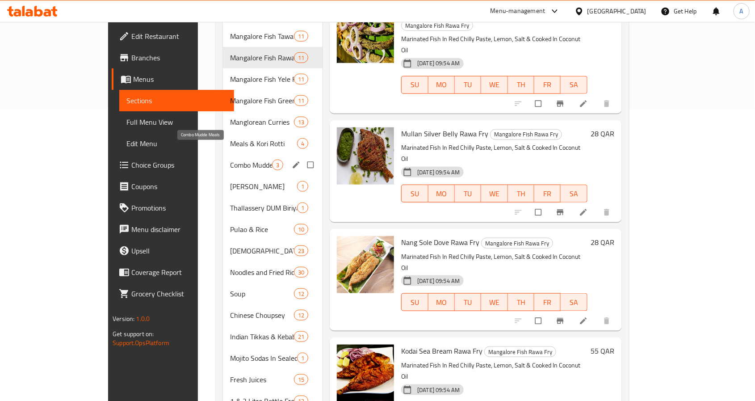
scroll to position [291, 0]
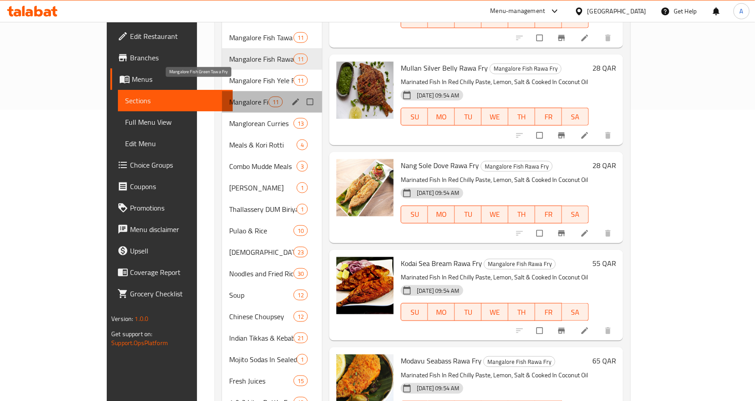
click at [229, 97] on span "Mangalore Fish Green Tawa Fry" at bounding box center [248, 102] width 39 height 11
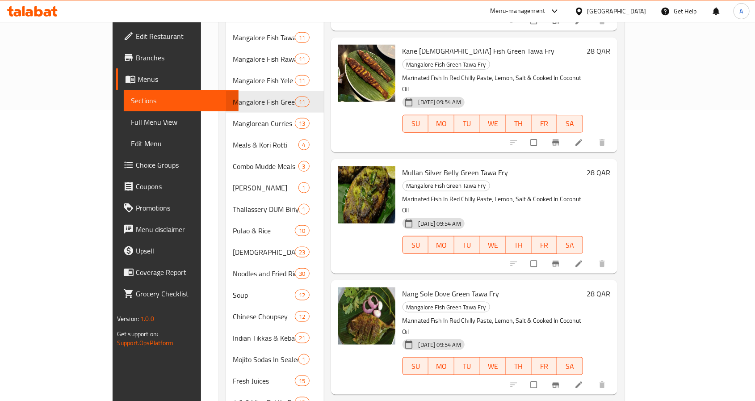
copy span "Kodai"
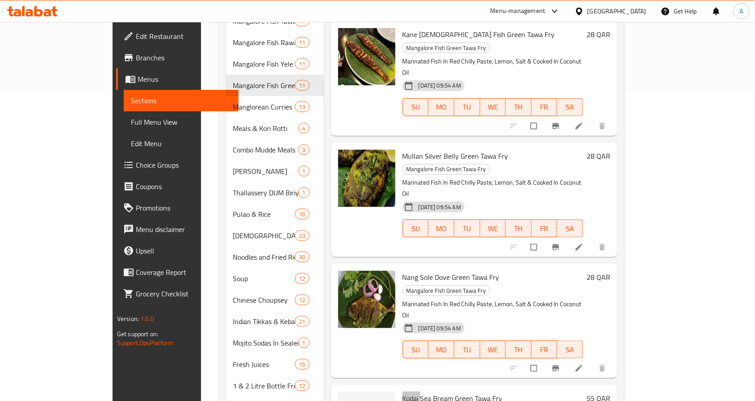
scroll to position [358, 0]
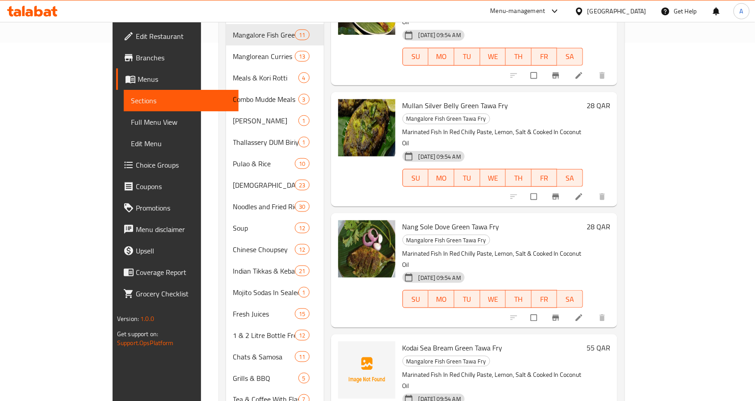
copy span "Modavu"
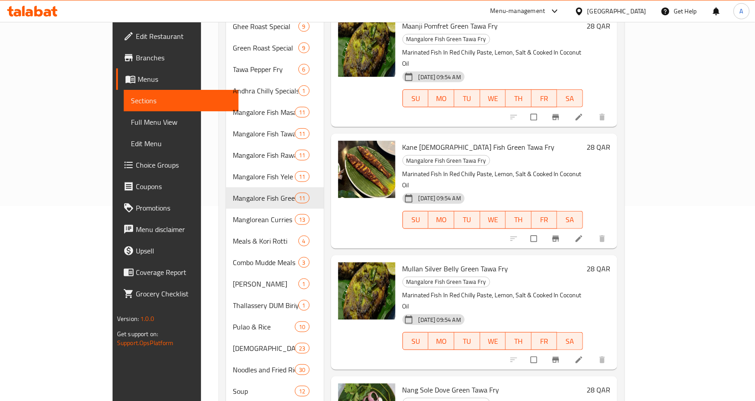
scroll to position [291, 0]
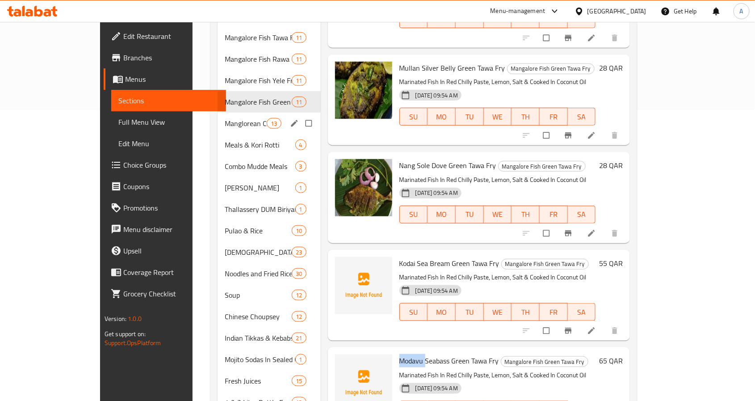
click at [218, 113] on div "Manglorean Curries 13" at bounding box center [269, 123] width 103 height 21
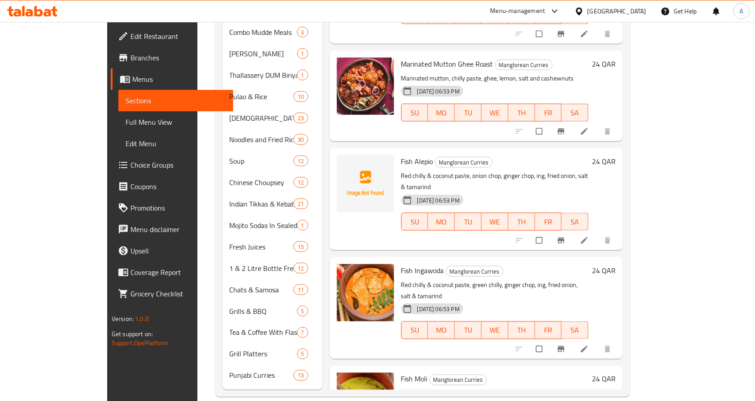
scroll to position [358, 0]
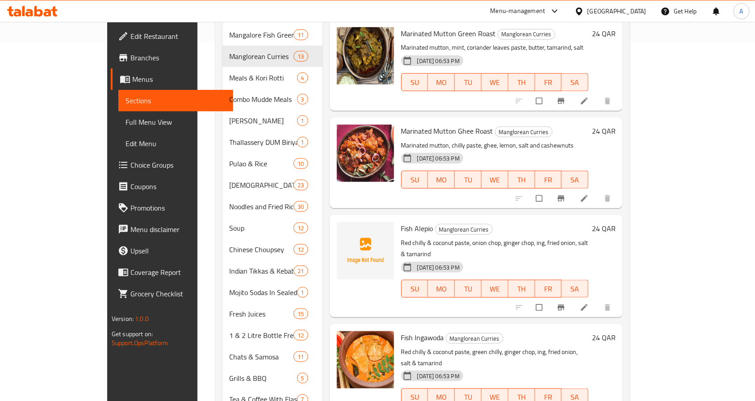
click at [401, 222] on span "Fish Alepio" at bounding box center [417, 228] width 32 height 13
click at [403, 222] on span "Fish Alepio" at bounding box center [417, 228] width 32 height 13
copy h6 "Alepio"
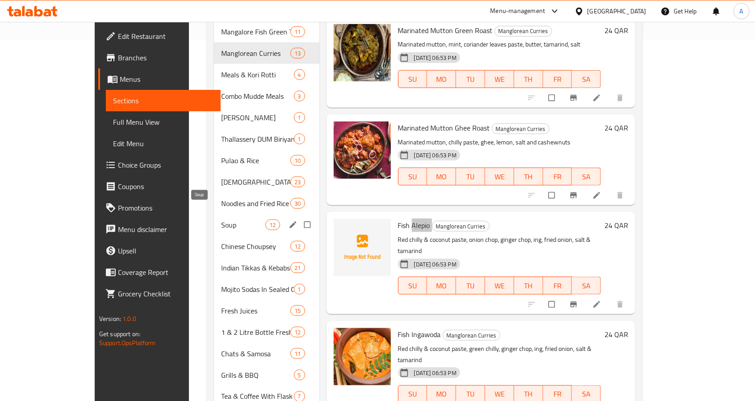
scroll to position [291, 0]
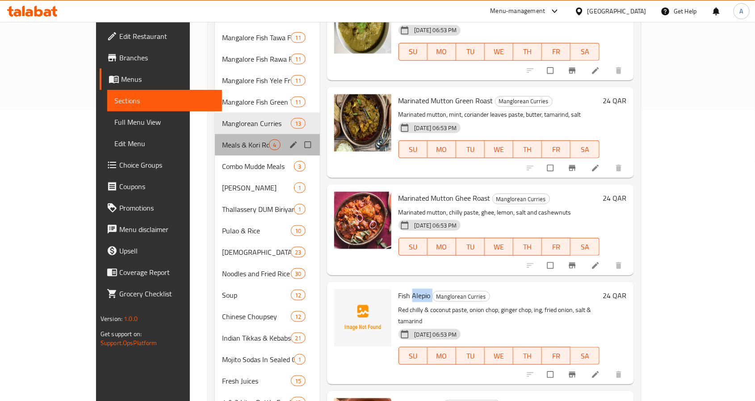
click at [228, 134] on div "Meals & Kori Rotti 4" at bounding box center [267, 144] width 105 height 21
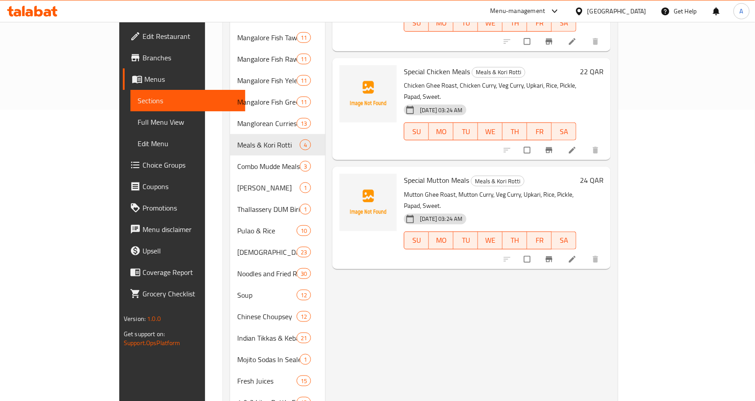
scroll to position [90, 0]
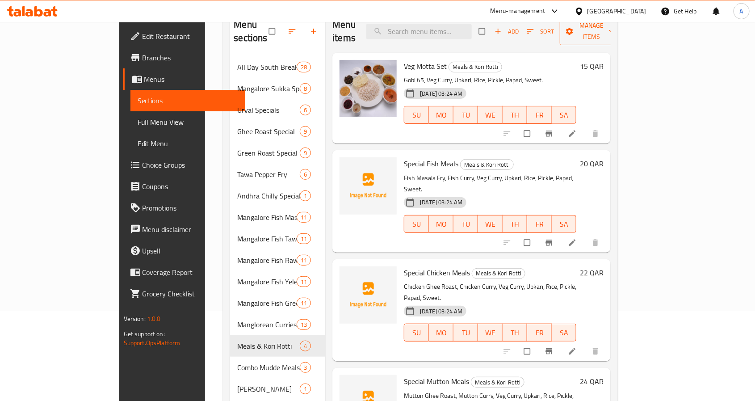
click at [404, 157] on span "Special Fish Meals" at bounding box center [431, 163] width 55 height 13
copy span "Special"
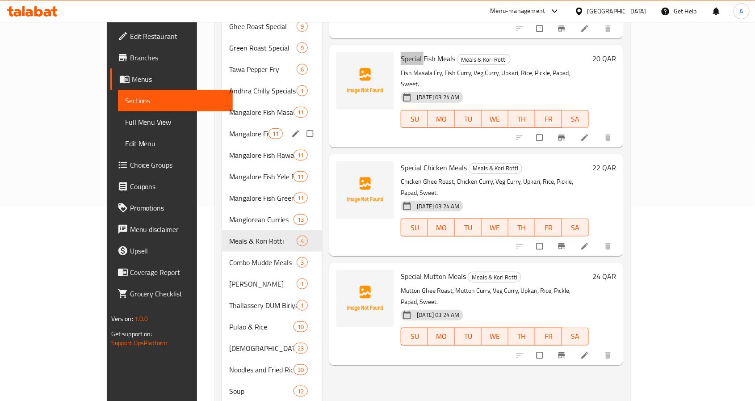
scroll to position [335, 0]
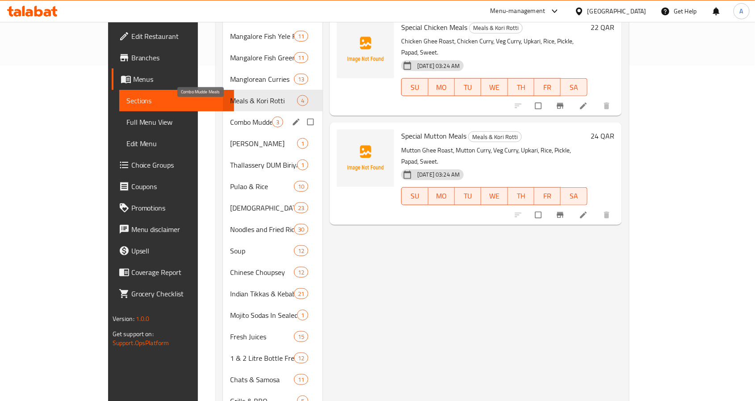
click at [230, 117] on span "Combo Mudde Meals" at bounding box center [251, 122] width 42 height 11
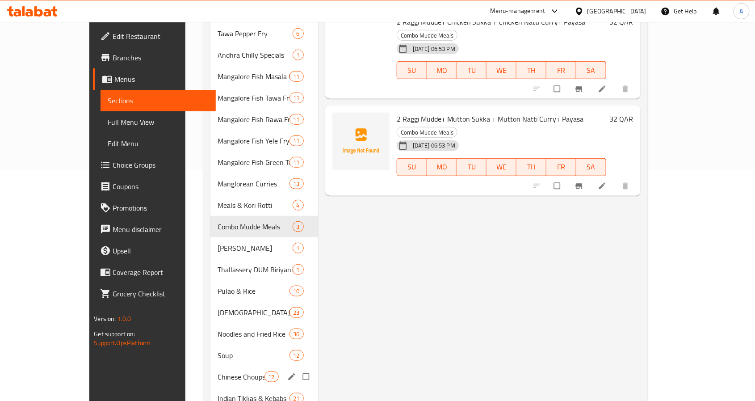
scroll to position [224, 0]
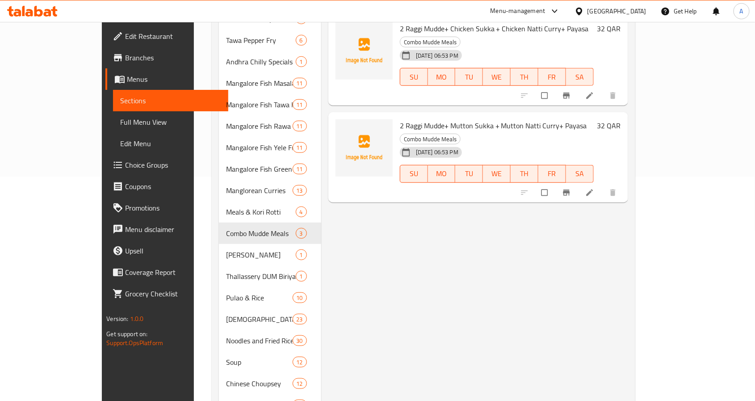
click at [120, 120] on span "Full Menu View" at bounding box center [170, 122] width 101 height 11
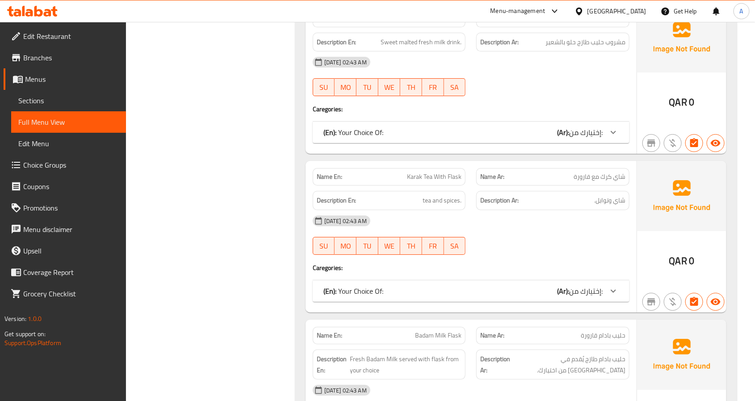
scroll to position [42226, 0]
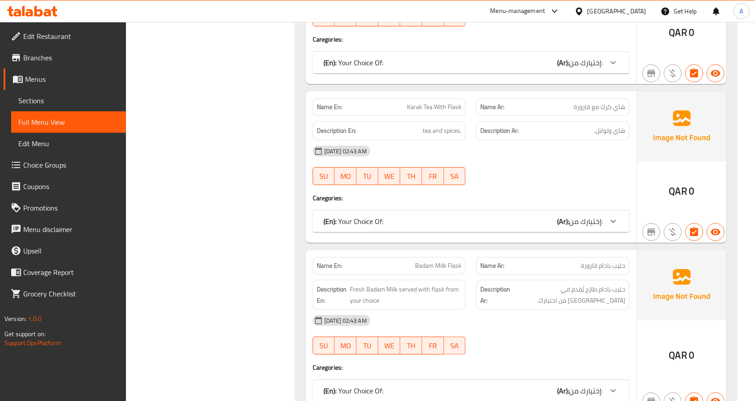
copy span "Karak"
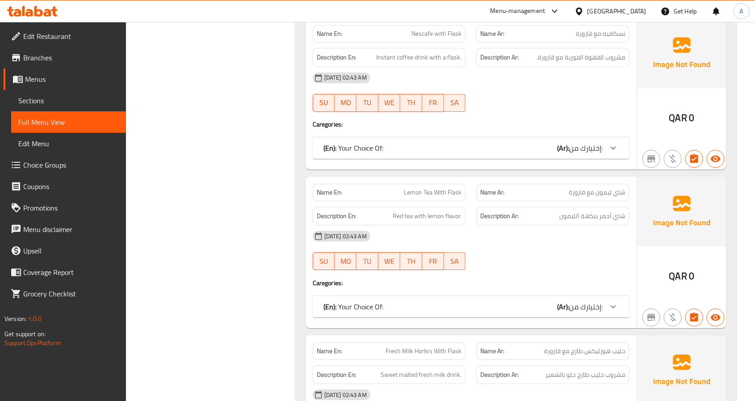
scroll to position [41489, 0]
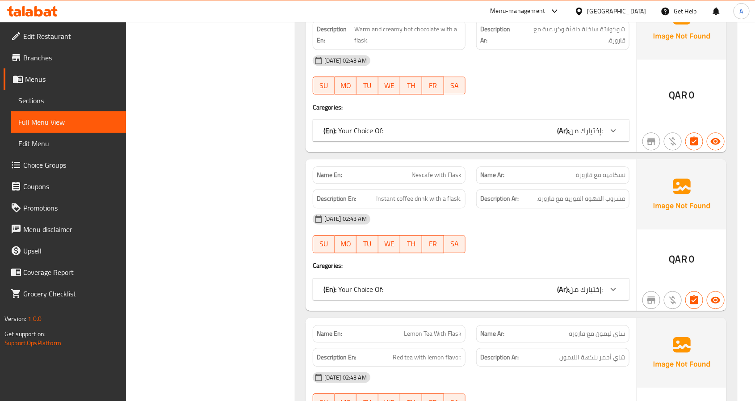
scroll to position [41690, 0]
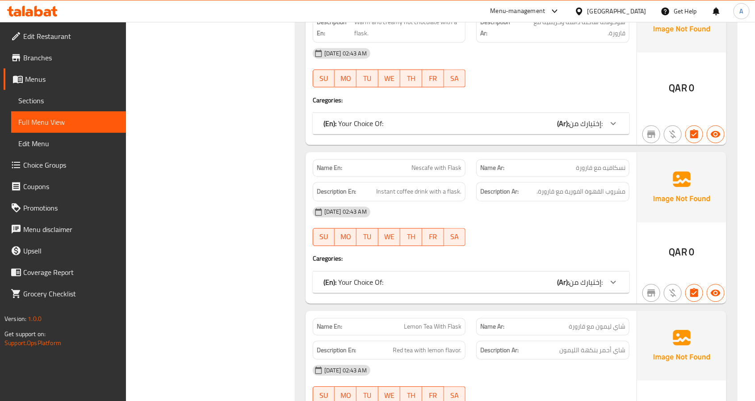
copy span "Chocolate"
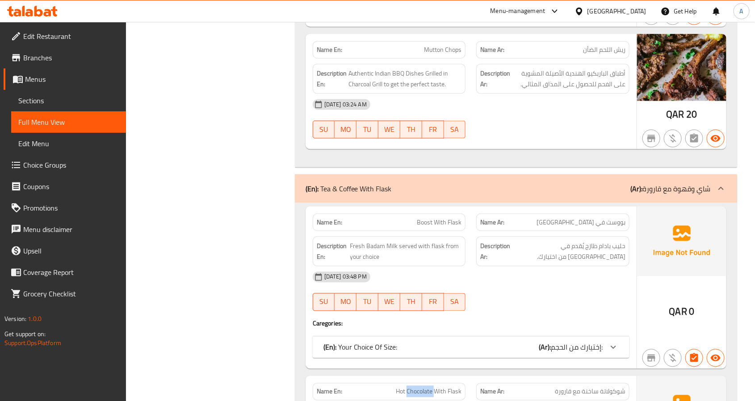
scroll to position [41287, 0]
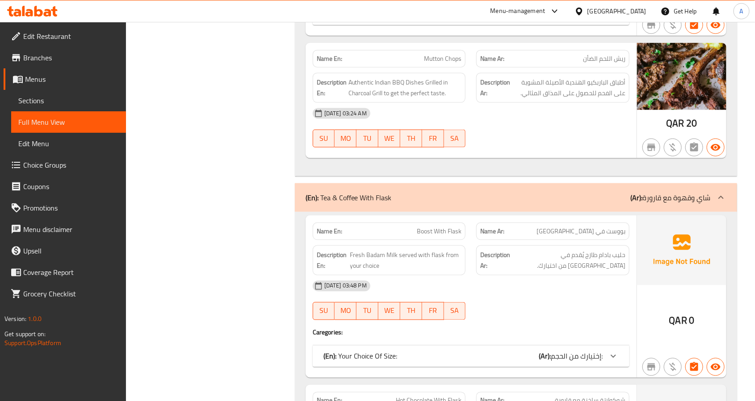
click at [637, 8] on div "Qatar" at bounding box center [617, 11] width 59 height 10
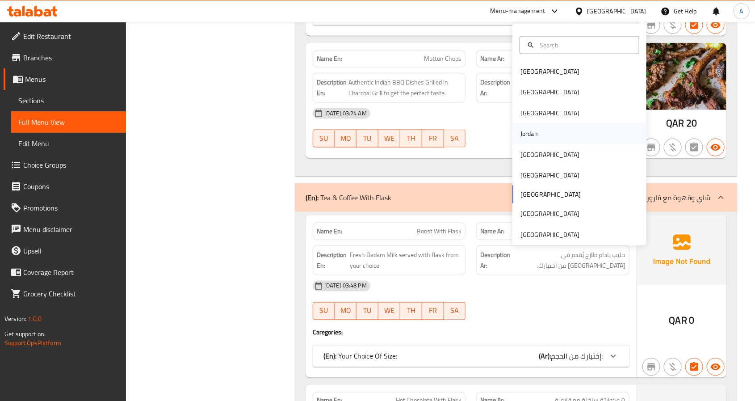
click at [532, 133] on div "Jordan" at bounding box center [529, 133] width 32 height 21
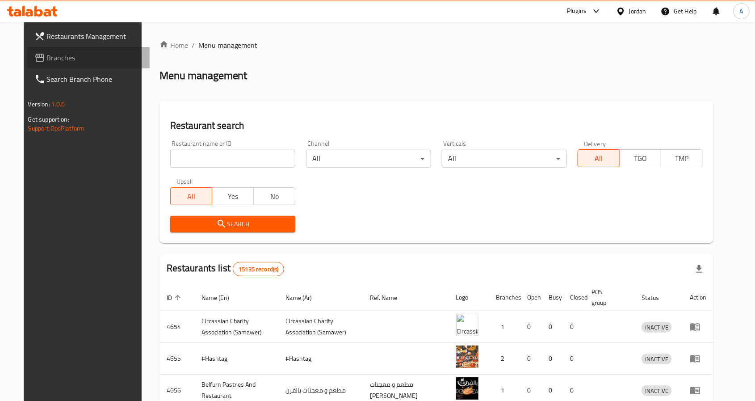
click at [57, 47] on link "Branches" at bounding box center [88, 57] width 122 height 21
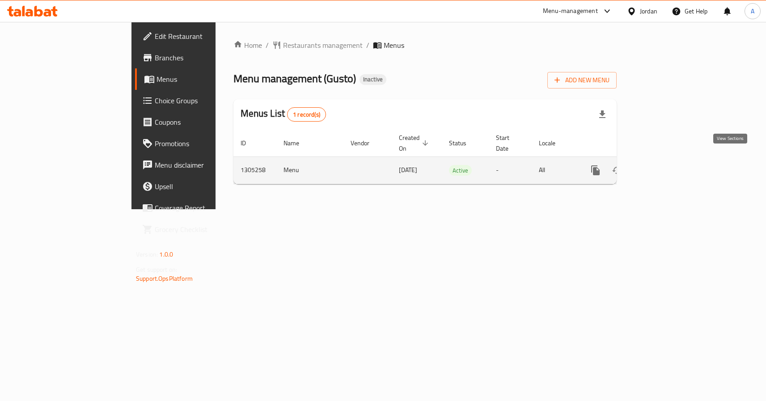
click at [665, 165] on icon "enhanced table" at bounding box center [659, 170] width 11 height 11
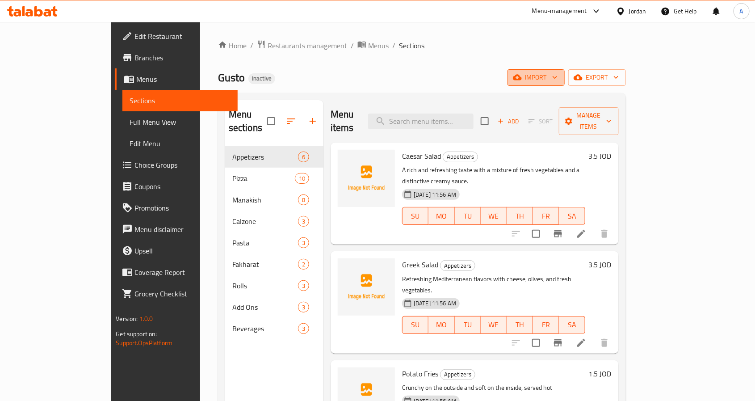
click at [558, 79] on span "import" at bounding box center [536, 77] width 43 height 11
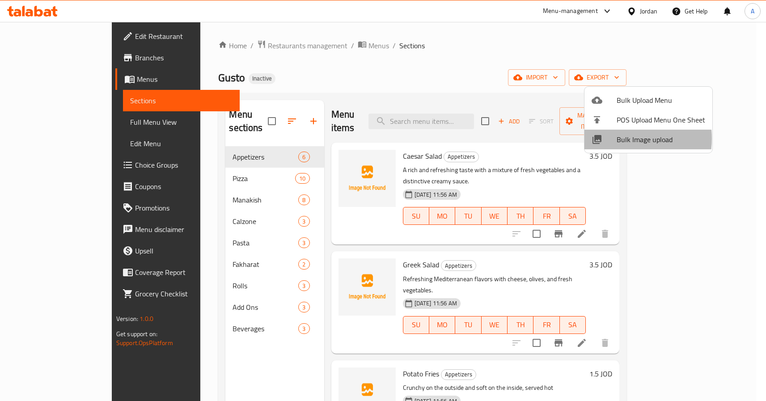
click at [620, 139] on span "Bulk Image upload" at bounding box center [660, 139] width 88 height 11
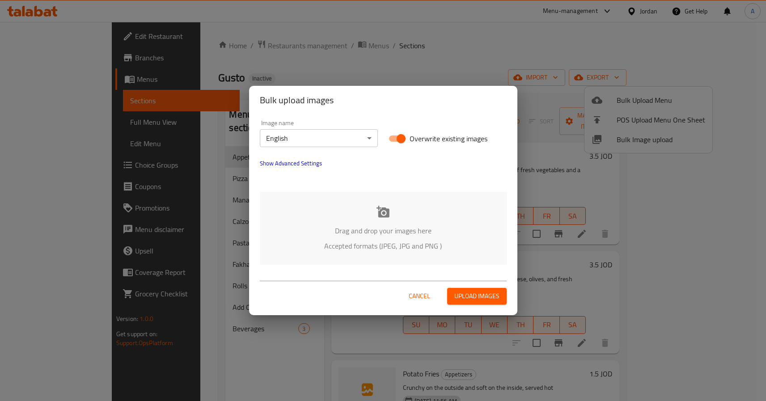
click at [394, 243] on p "Accepted formats (JPEG, JPG and PNG )" at bounding box center [383, 245] width 220 height 11
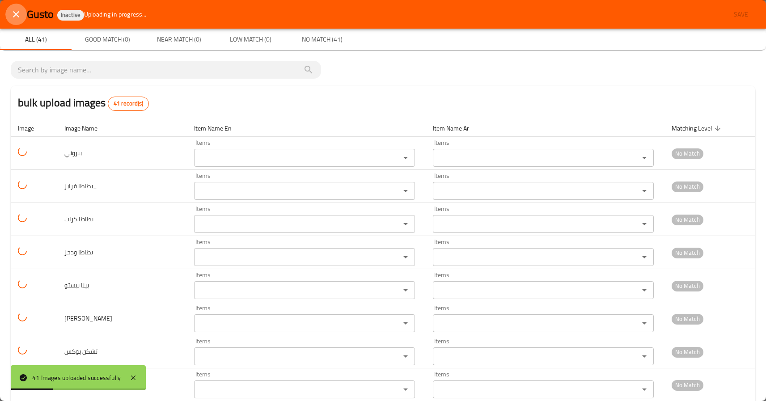
click at [13, 14] on icon "close" at bounding box center [16, 14] width 11 height 11
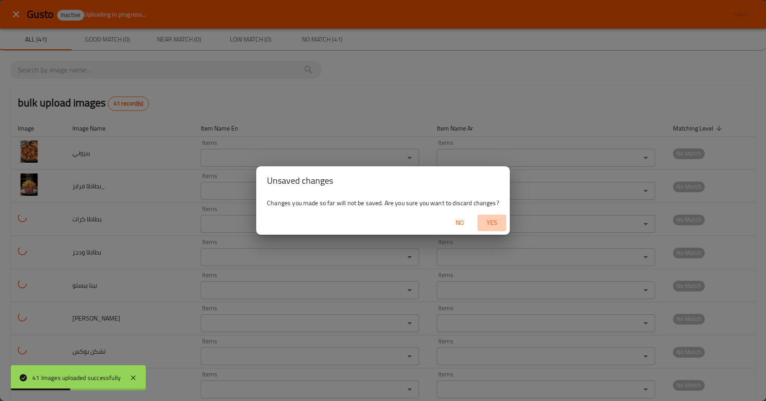
click at [495, 217] on span "Yes" at bounding box center [491, 222] width 21 height 11
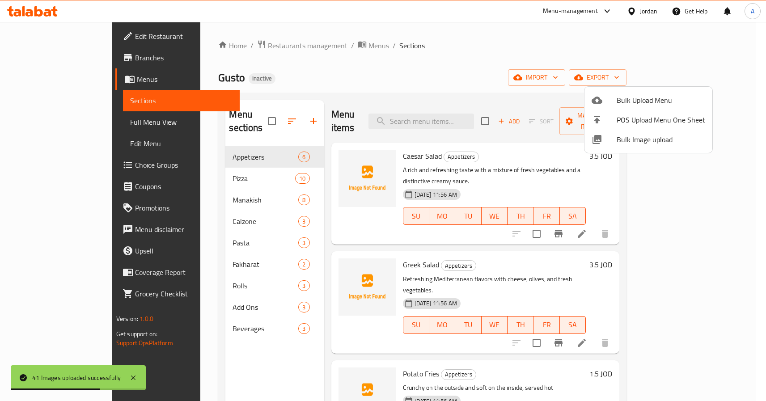
click at [641, 142] on span "Bulk Image upload" at bounding box center [660, 139] width 88 height 11
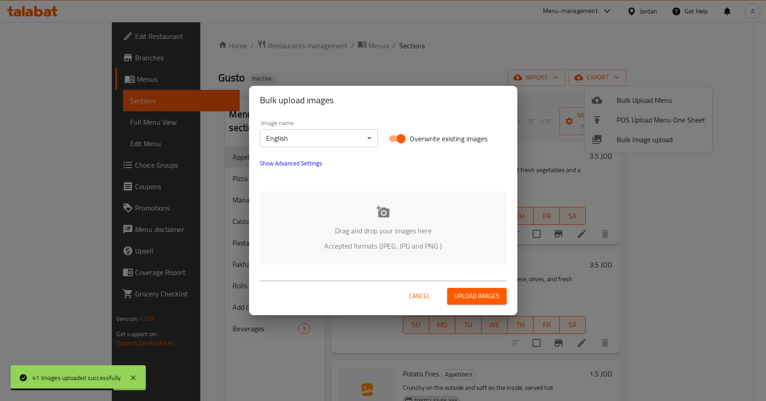
click at [314, 142] on body "41 Images uploaded successfully ​ Menu-management Jordan Get Help A Edit Restau…" at bounding box center [383, 211] width 766 height 379
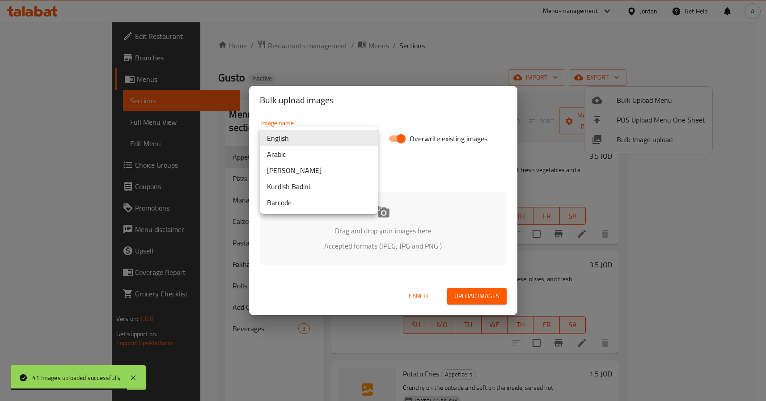
click at [299, 154] on li "Arabic" at bounding box center [319, 154] width 118 height 16
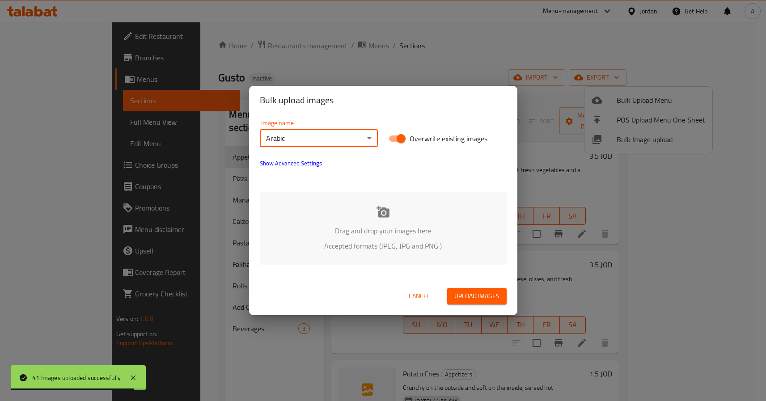
click at [350, 230] on p "Drag and drop your images here" at bounding box center [383, 230] width 220 height 11
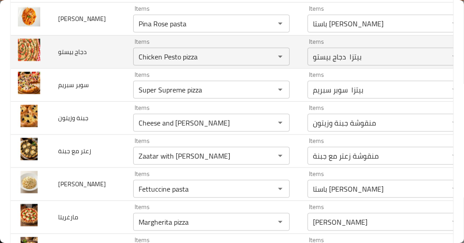
scroll to position [969, 0]
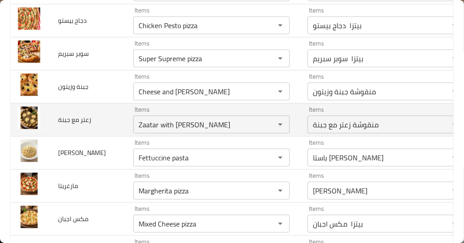
click at [82, 128] on td "زعتر مع جبنة" at bounding box center [88, 119] width 75 height 33
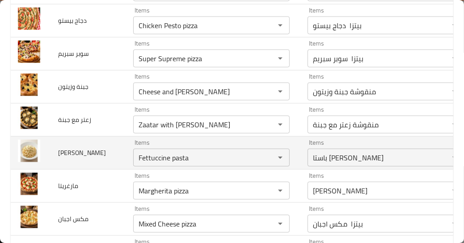
click at [83, 156] on span "[PERSON_NAME]" at bounding box center [82, 153] width 48 height 12
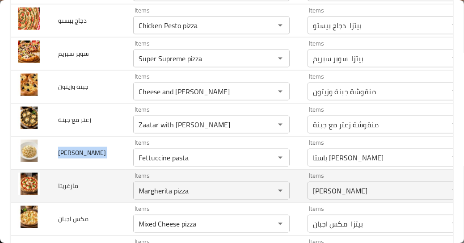
scroll to position [1010, 0]
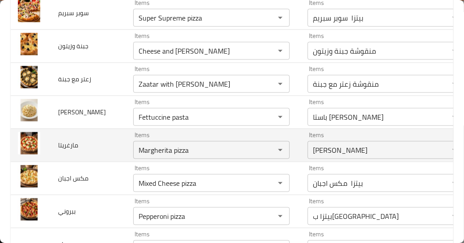
click at [64, 156] on td "مارغريتا" at bounding box center [88, 145] width 75 height 33
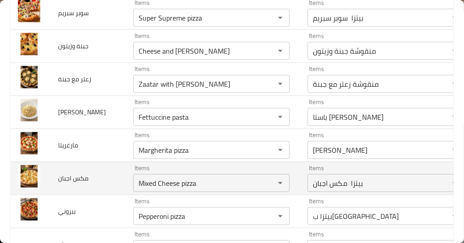
click at [64, 179] on span "مكس اجبان" at bounding box center [73, 178] width 30 height 12
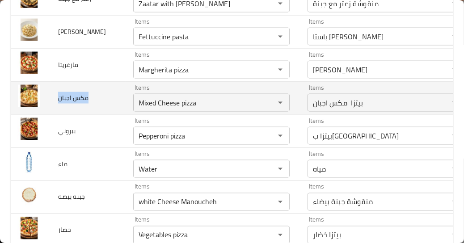
scroll to position [1091, 0]
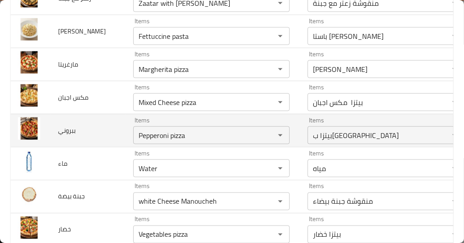
click at [72, 130] on span "ببروني" at bounding box center [66, 131] width 17 height 12
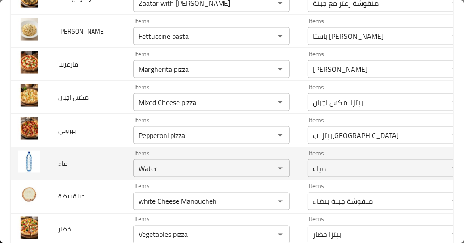
click at [58, 176] on td "ماء" at bounding box center [88, 163] width 75 height 33
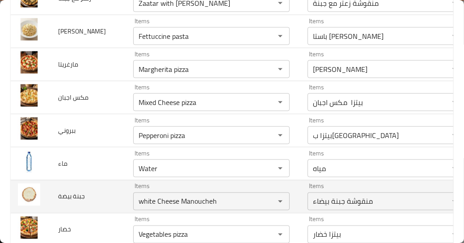
click at [69, 201] on span "جبنة بيضة" at bounding box center [71, 197] width 27 height 12
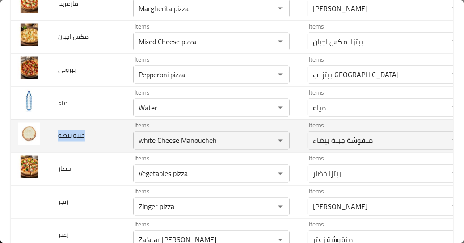
scroll to position [1172, 0]
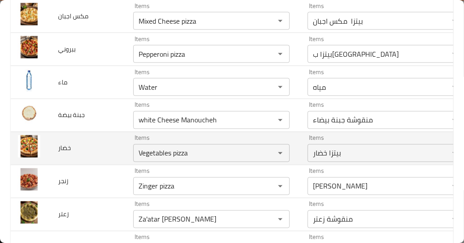
click at [67, 149] on span "خضار" at bounding box center [64, 149] width 13 height 12
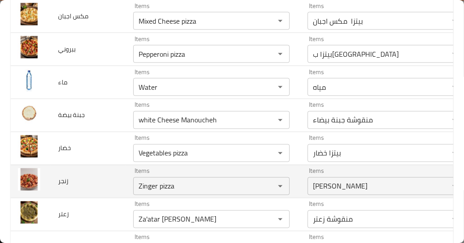
click at [58, 186] on span "زنجر" at bounding box center [63, 182] width 10 height 12
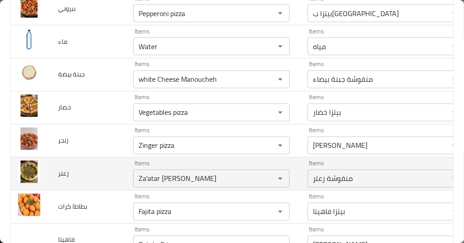
click at [67, 178] on span "زعتر" at bounding box center [63, 174] width 11 height 12
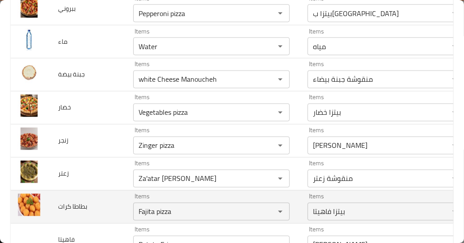
click at [70, 207] on span "بطاطا كرات" at bounding box center [72, 207] width 29 height 12
click at [158, 214] on كرات "Fajita pizza" at bounding box center [198, 212] width 125 height 13
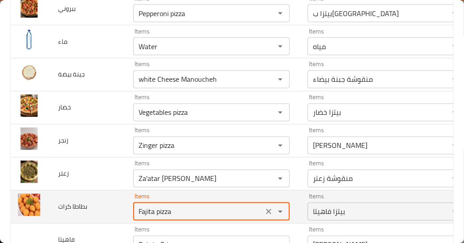
click at [158, 214] on كرات "Fajita pizza" at bounding box center [198, 212] width 125 height 13
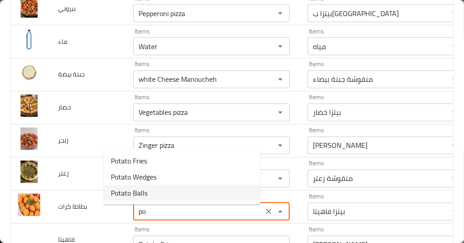
click at [159, 189] on كرات-option-2 "Potato Balls" at bounding box center [182, 193] width 156 height 16
type كرات "Potato Balls"
type كرات-ar "كرات البطاطس"
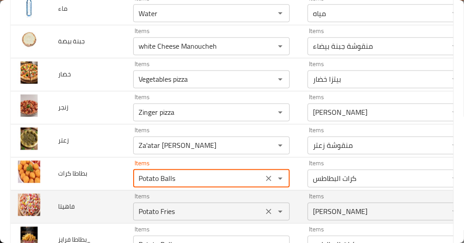
scroll to position [1287, 0]
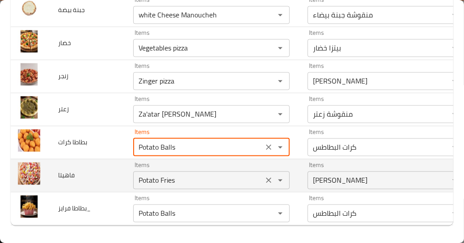
type كرات "Potato Balls"
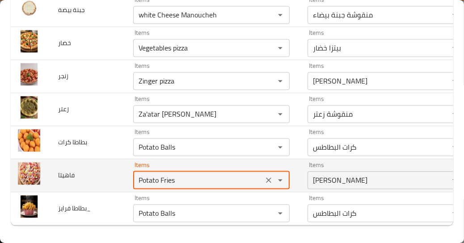
click at [183, 178] on input "Potato Fries" at bounding box center [198, 180] width 125 height 13
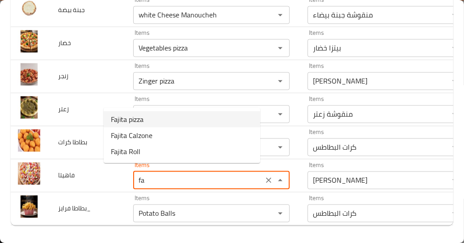
click at [147, 123] on li "Fajita pizza" at bounding box center [182, 119] width 156 height 16
type input "Fajita pizza"
type input "بيتزا فاهيتا"
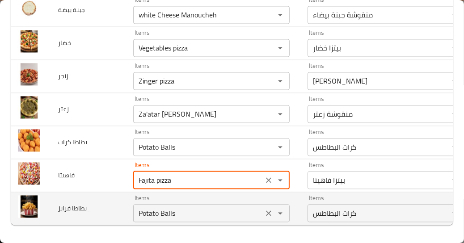
type input "Fajita pizza"
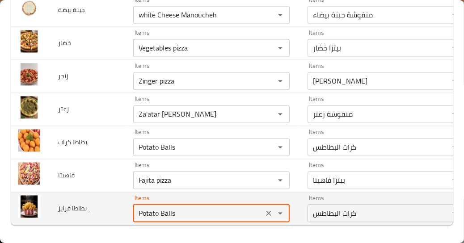
click at [136, 207] on فرايز_ "Potato Balls" at bounding box center [198, 213] width 125 height 13
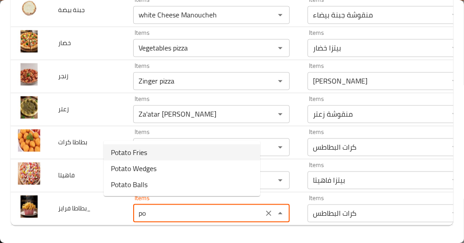
click at [149, 153] on فرايز_-option-0 "Potato Fries" at bounding box center [182, 152] width 156 height 16
type فرايز_ "Potato Fries"
type فرايز_-ar "فرايز بطاطس"
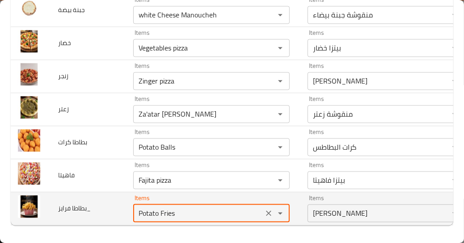
click at [136, 210] on فرايز_ "Potato Fries" at bounding box center [198, 213] width 125 height 13
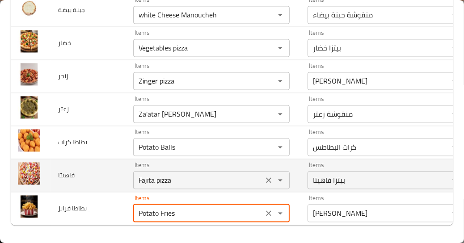
type فرايز_ "Potato Fries"
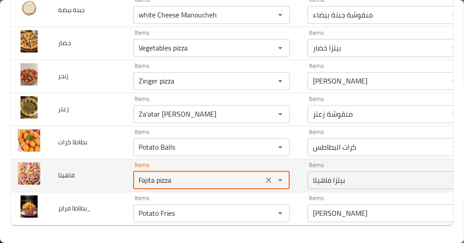
click at [136, 174] on input "Fajita pizza" at bounding box center [198, 180] width 125 height 13
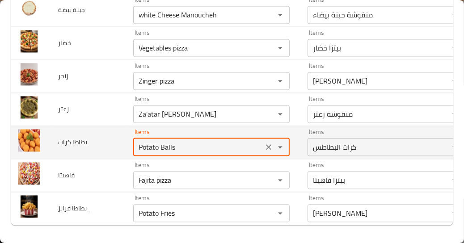
click at [136, 141] on كرات "Potato Balls" at bounding box center [198, 147] width 125 height 13
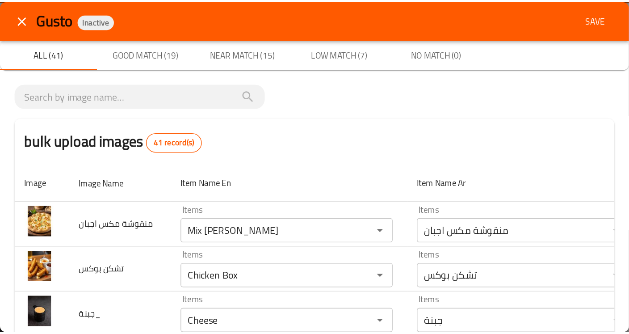
scroll to position [285, 0]
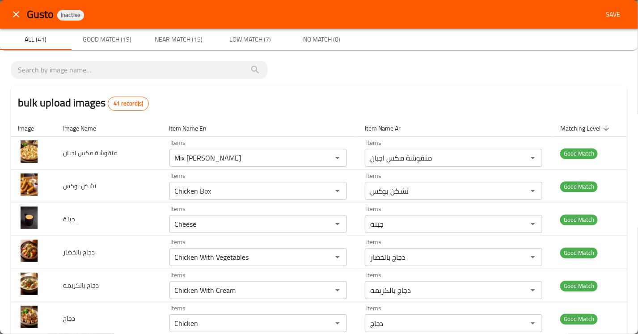
click at [602, 13] on span "Save" at bounding box center [612, 14] width 21 height 11
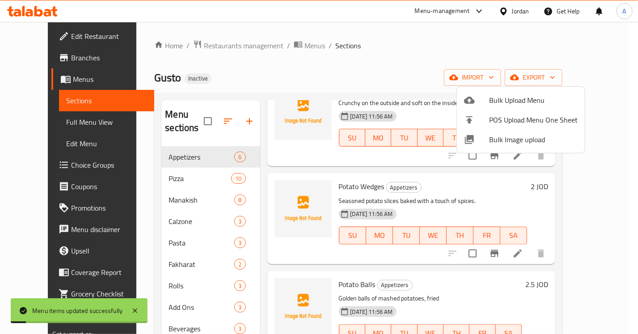
click at [441, 266] on div at bounding box center [319, 167] width 638 height 334
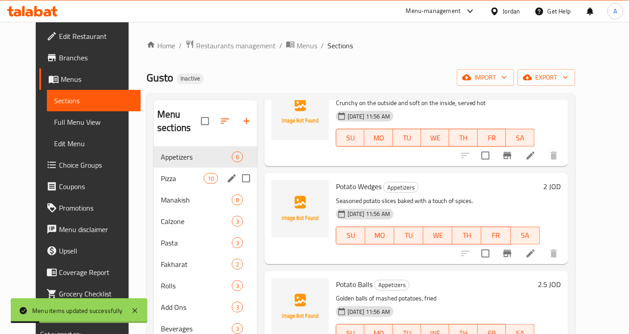
click at [165, 173] on span "Pizza" at bounding box center [182, 178] width 43 height 11
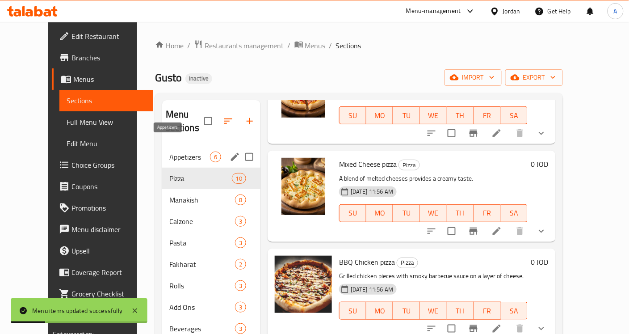
click at [169, 151] on span "Appetizers" at bounding box center [189, 156] width 41 height 11
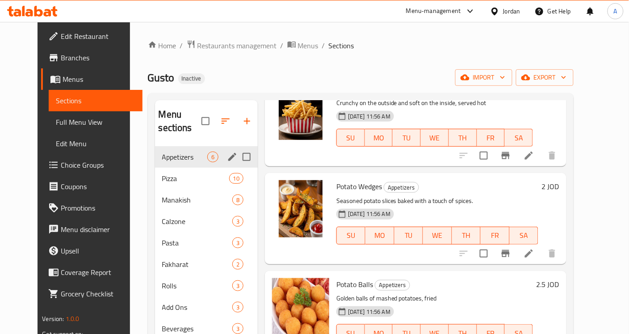
click at [156, 153] on div "Appetizers 6" at bounding box center [206, 156] width 103 height 21
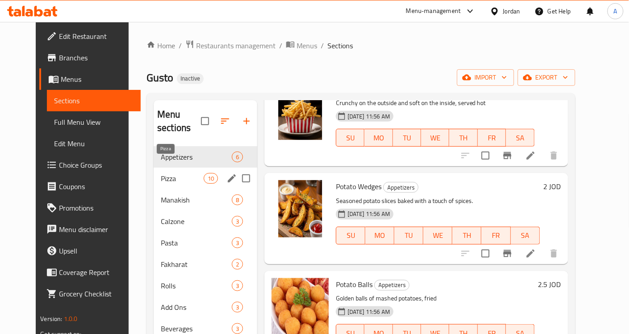
click at [168, 173] on span "Pizza" at bounding box center [182, 178] width 43 height 11
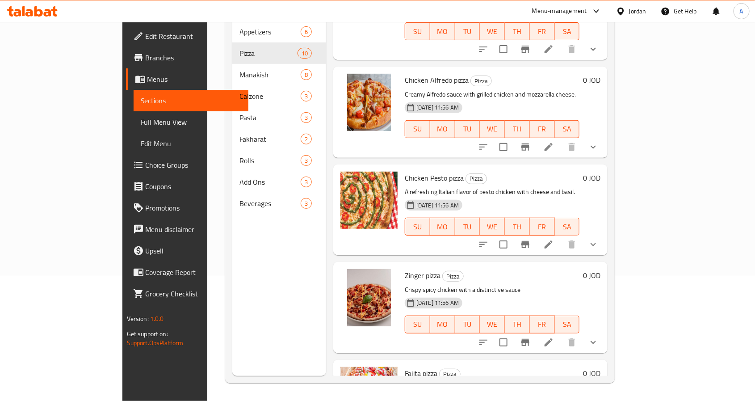
scroll to position [262, 0]
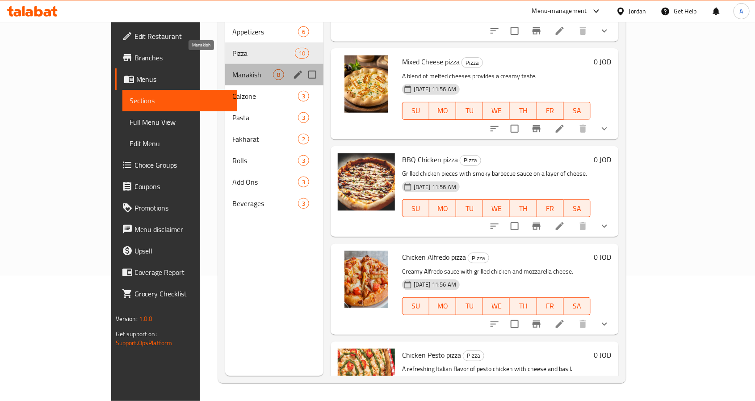
click at [232, 69] on span "Manakish" at bounding box center [252, 74] width 41 height 11
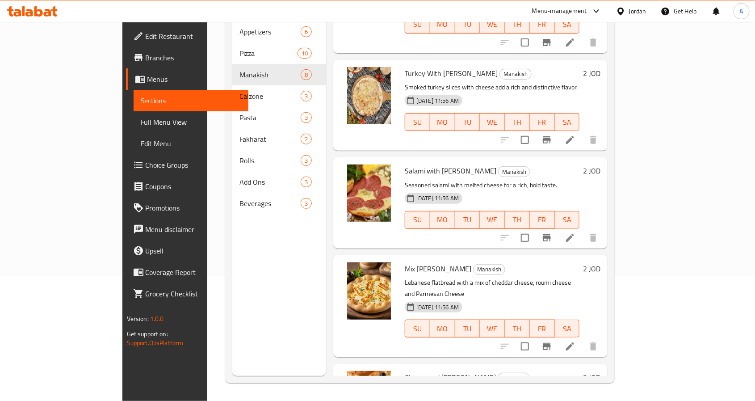
scroll to position [402, 0]
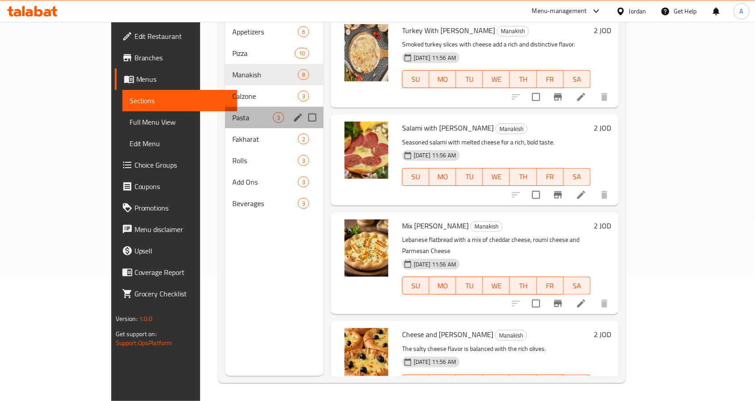
click at [225, 107] on div "Pasta 3" at bounding box center [274, 117] width 98 height 21
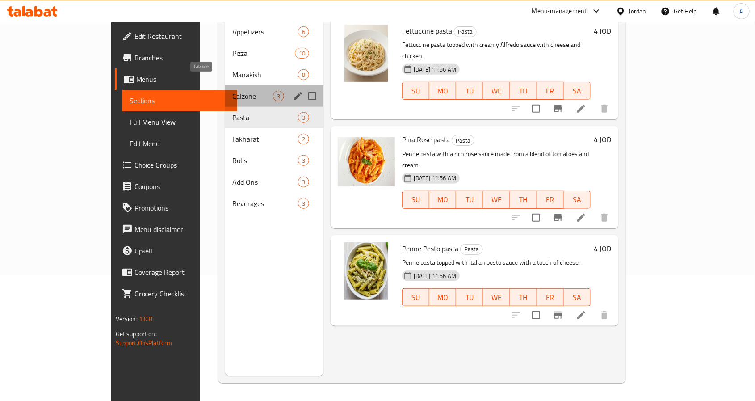
click at [232, 91] on span "Calzone" at bounding box center [252, 96] width 41 height 11
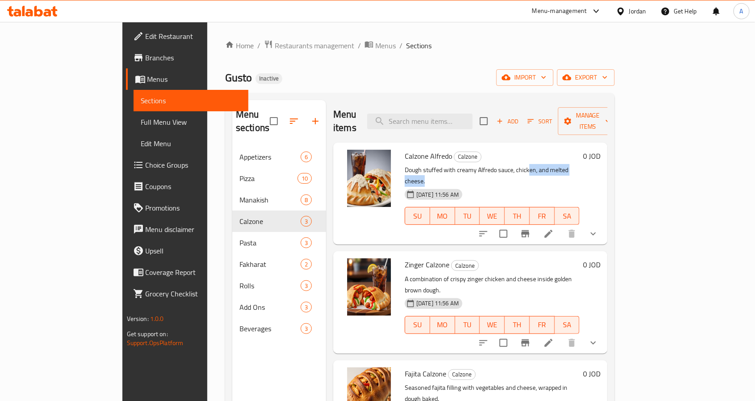
drag, startPoint x: 530, startPoint y: 151, endPoint x: 568, endPoint y: 152, distance: 37.6
click at [568, 164] on p "Dough stuffed with creamy Alfredo sauce, chicken, and melted cheese." at bounding box center [492, 175] width 175 height 22
drag, startPoint x: 488, startPoint y: 255, endPoint x: 405, endPoint y: 255, distance: 83.1
click at [405, 273] on p "A combination of crispy zinger chicken and cheese inside golden brown dough." at bounding box center [492, 284] width 175 height 22
click at [604, 332] on button "show more" at bounding box center [593, 342] width 21 height 21
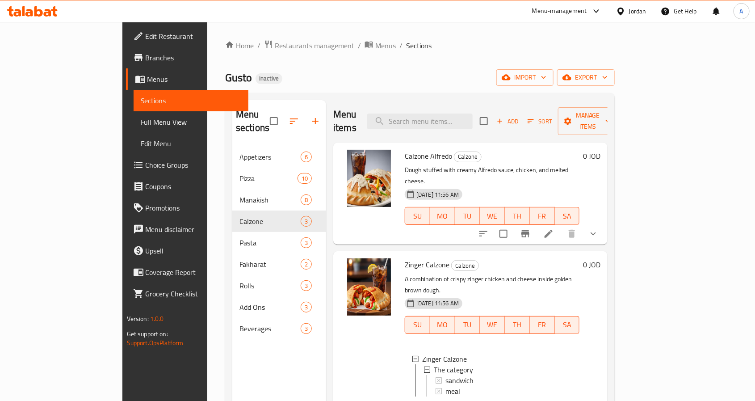
click at [344, 350] on div at bounding box center [369, 336] width 64 height 163
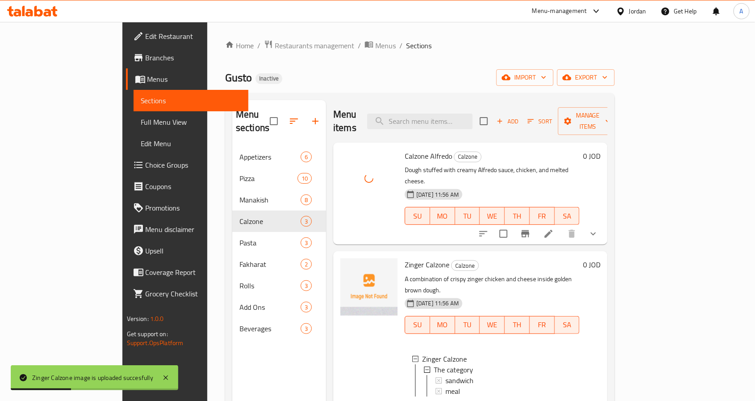
click at [405, 149] on span "Calzone Alfredo" at bounding box center [428, 155] width 47 height 13
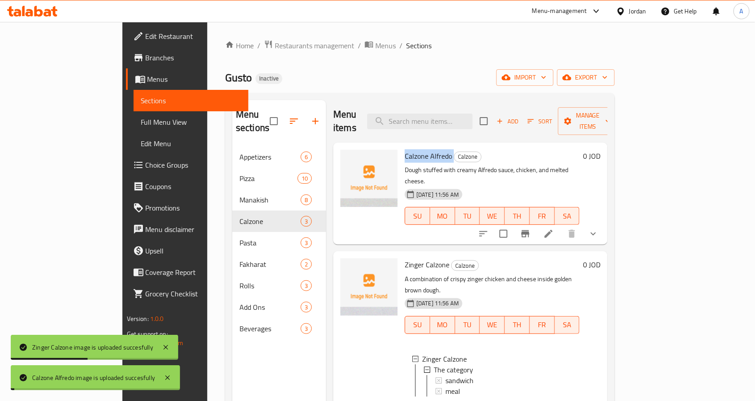
click at [405, 149] on span "Calzone Alfredo" at bounding box center [428, 155] width 47 height 13
copy h6 "Calzone Alfredo"
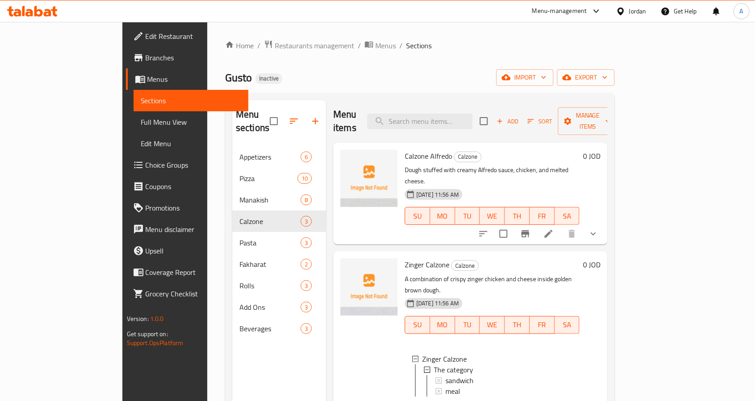
click at [405, 258] on span "Zinger Calzone" at bounding box center [427, 264] width 45 height 13
copy h6 "Zinger Calzone"
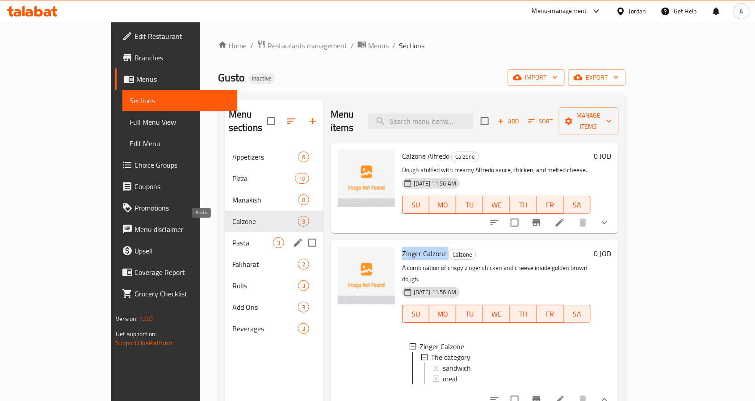
click at [232, 237] on span "Pasta" at bounding box center [252, 242] width 41 height 11
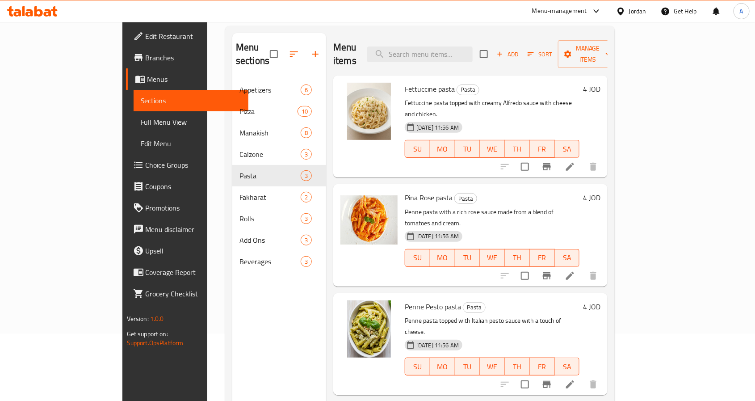
scroll to position [125, 0]
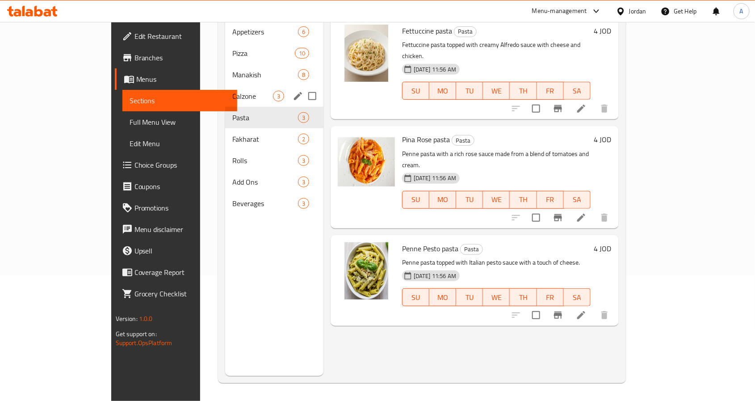
click at [225, 85] on div "Calzone 3" at bounding box center [274, 95] width 98 height 21
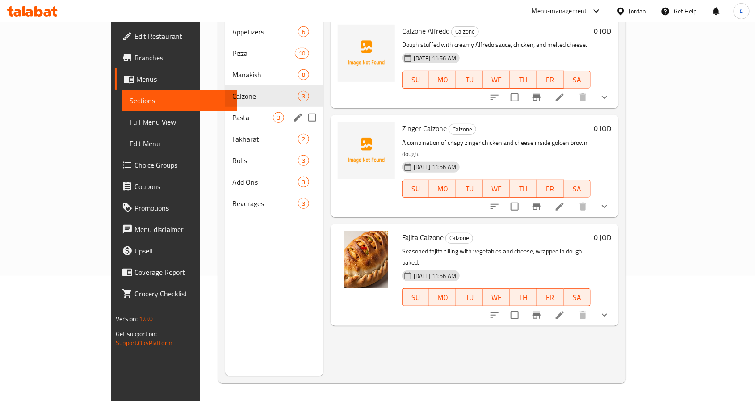
click at [225, 113] on div "Pasta 3" at bounding box center [274, 117] width 98 height 21
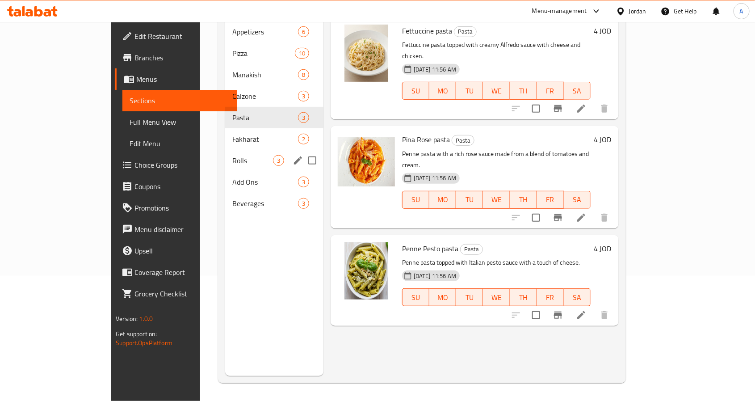
click at [225, 150] on div "Rolls 3" at bounding box center [274, 160] width 98 height 21
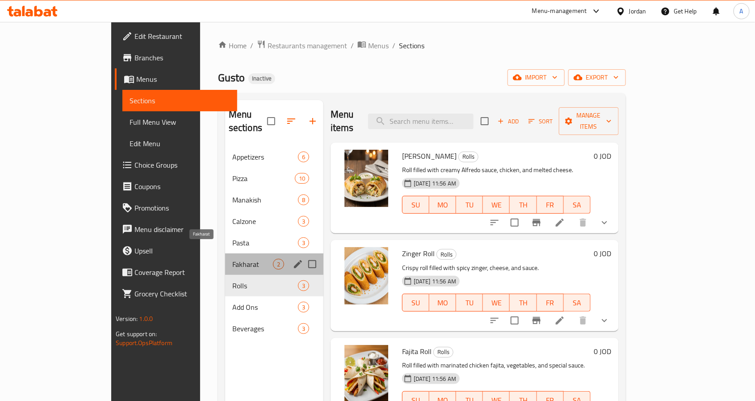
click at [232, 259] on span "Fakharat" at bounding box center [252, 264] width 41 height 11
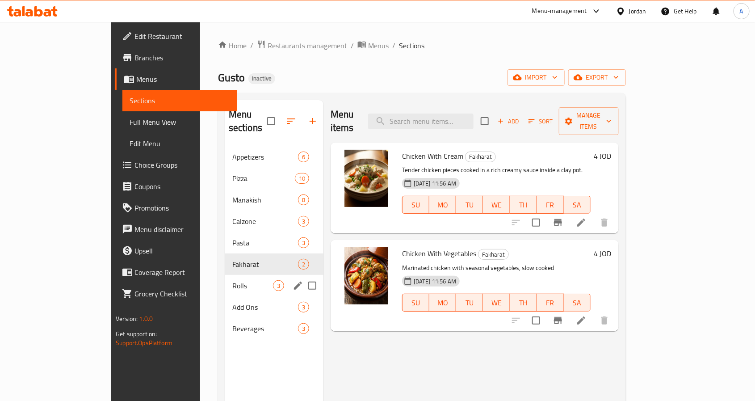
click at [225, 275] on div "Rolls 3" at bounding box center [274, 285] width 98 height 21
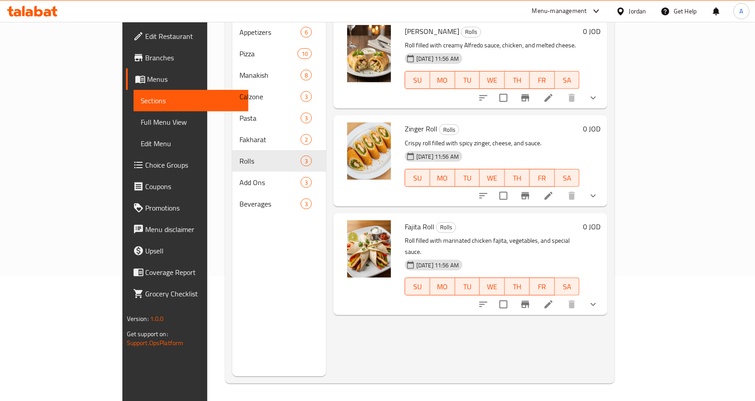
scroll to position [125, 0]
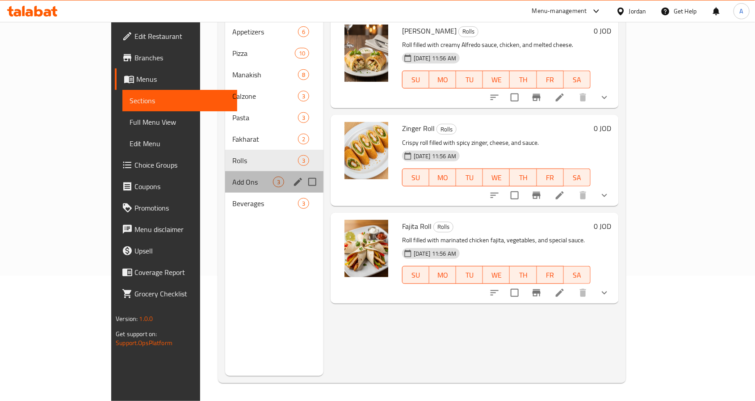
click at [225, 176] on div "Add Ons 3" at bounding box center [274, 181] width 98 height 21
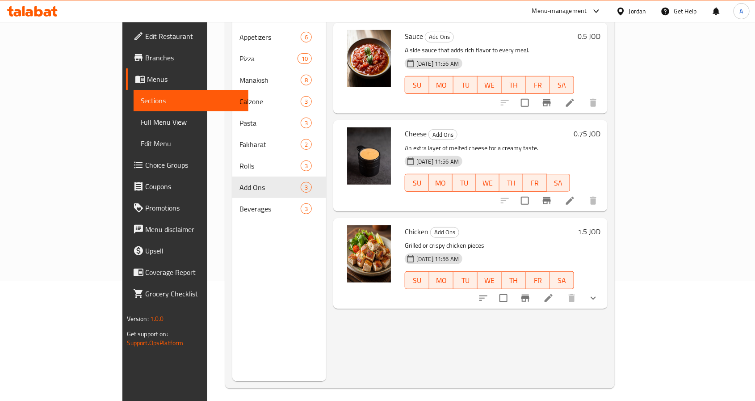
scroll to position [125, 0]
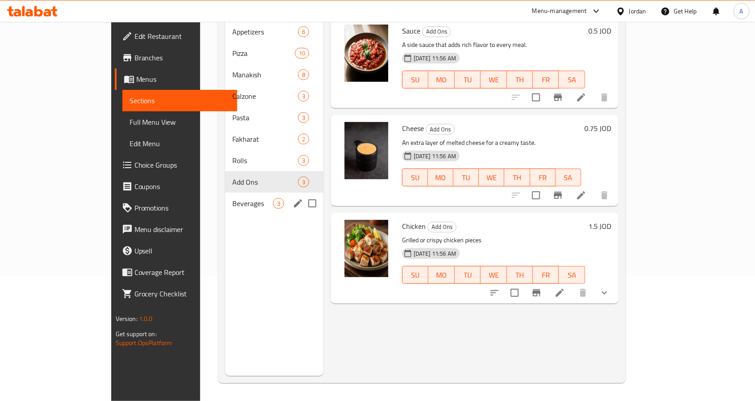
click at [225, 193] on div "Beverages 3" at bounding box center [274, 203] width 98 height 21
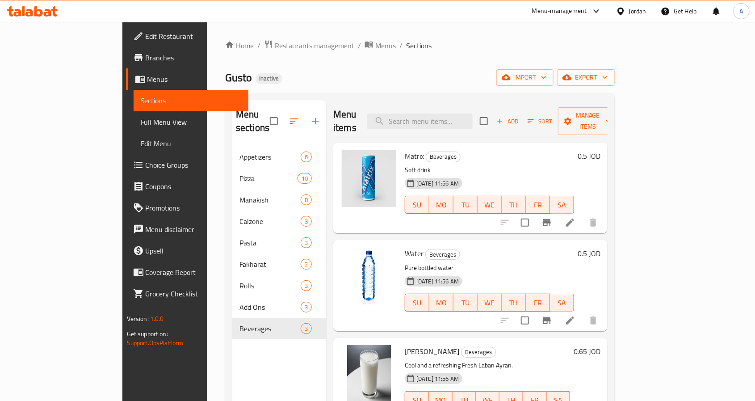
click at [141, 118] on span "Full Menu View" at bounding box center [191, 122] width 101 height 11
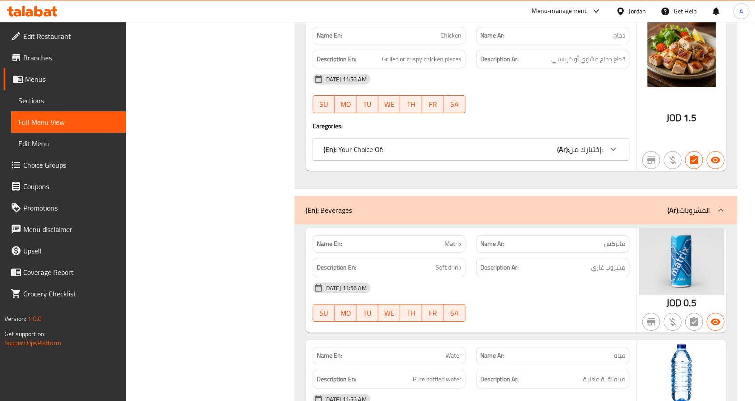
scroll to position [5784, 0]
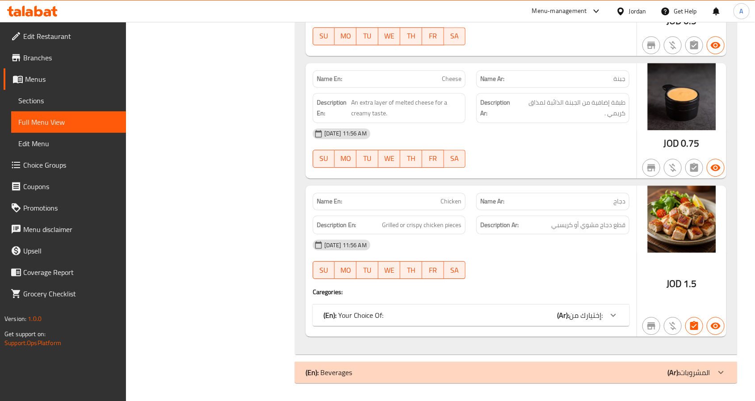
scroll to position [5654, 0]
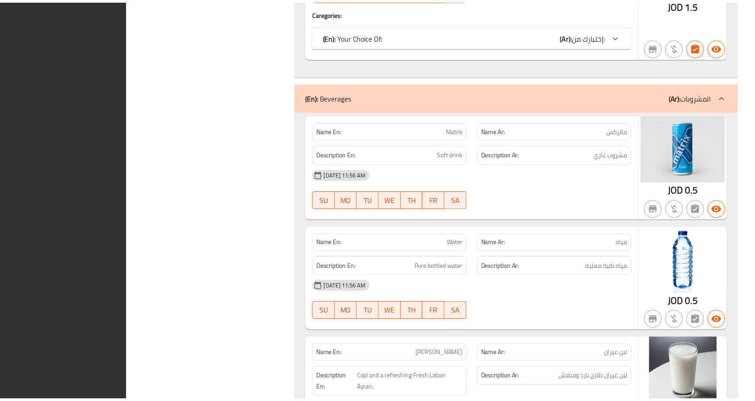
scroll to position [5990, 0]
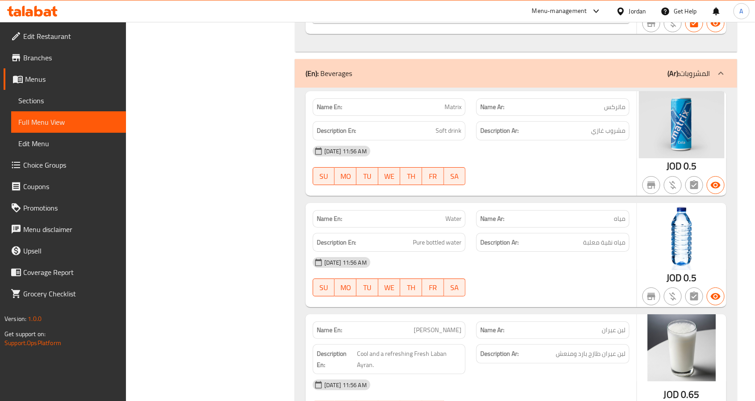
scroll to position [6023, 0]
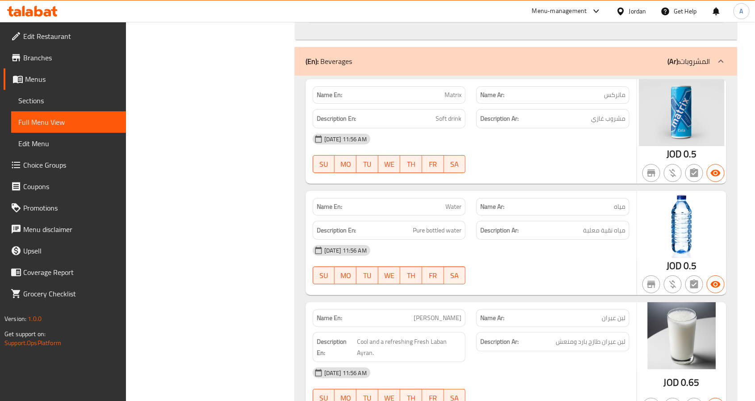
scroll to position [5688, 0]
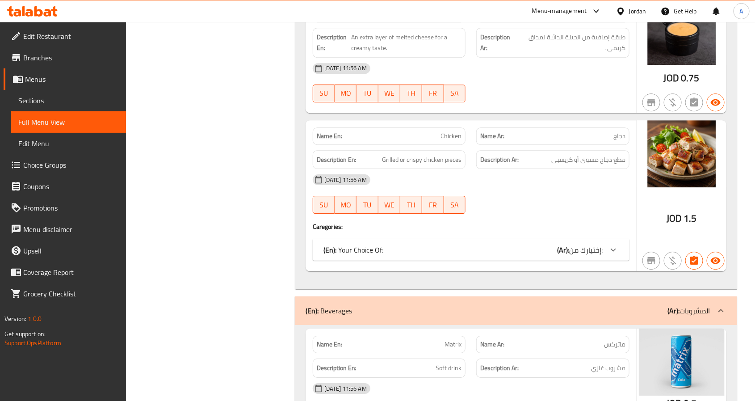
click at [58, 35] on span "Edit Restaurant" at bounding box center [71, 36] width 96 height 11
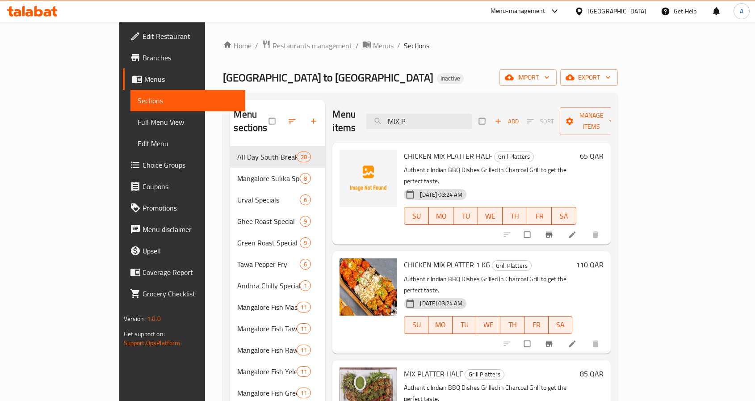
scroll to position [67, 0]
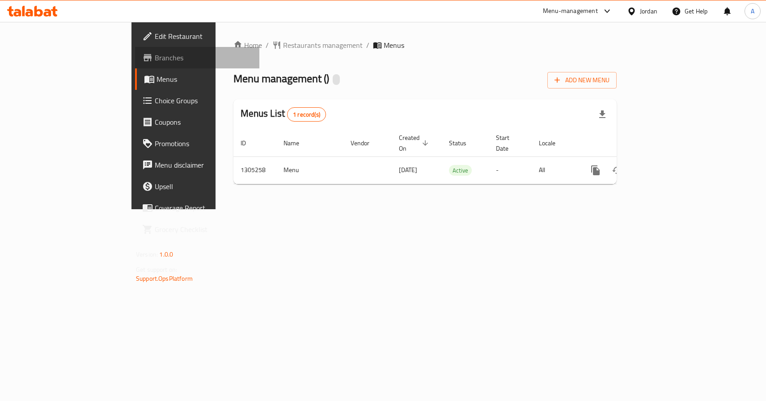
drag, startPoint x: 0, startPoint y: 0, endPoint x: 66, endPoint y: 61, distance: 89.5
click at [155, 61] on span "Branches" at bounding box center [203, 57] width 97 height 11
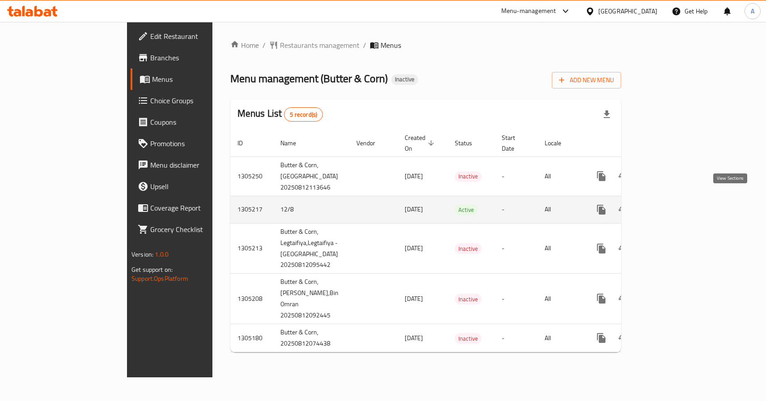
click at [671, 204] on icon "enhanced table" at bounding box center [665, 209] width 11 height 11
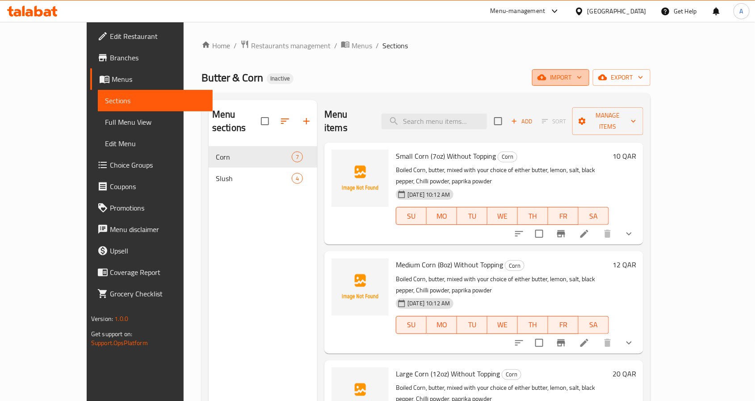
click at [547, 76] on icon "button" at bounding box center [542, 77] width 9 height 9
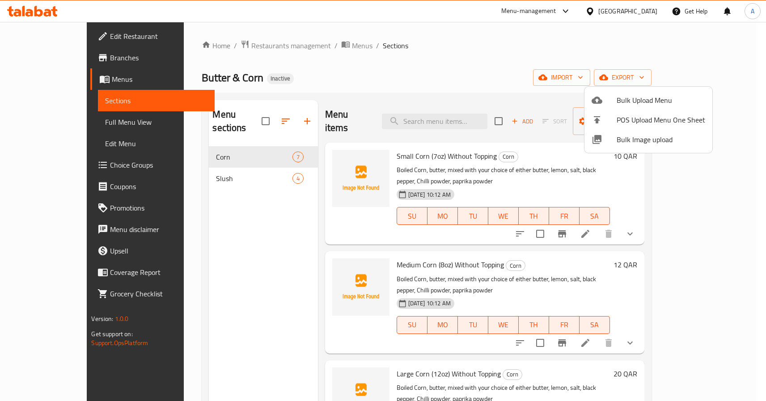
click at [621, 141] on span "Bulk Image upload" at bounding box center [660, 139] width 88 height 11
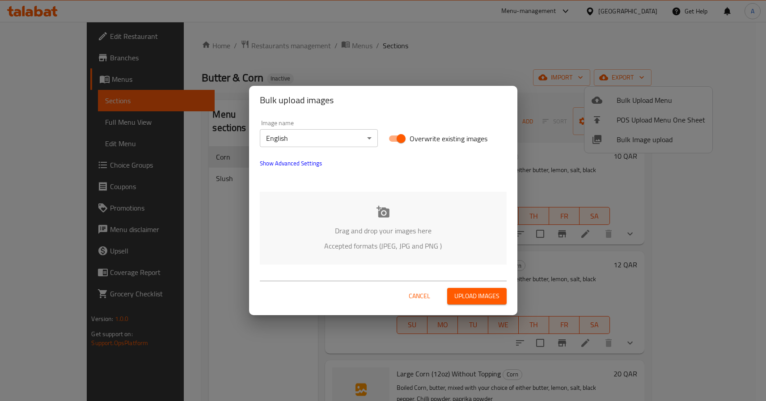
click at [337, 226] on p "Drag and drop your images here" at bounding box center [383, 230] width 220 height 11
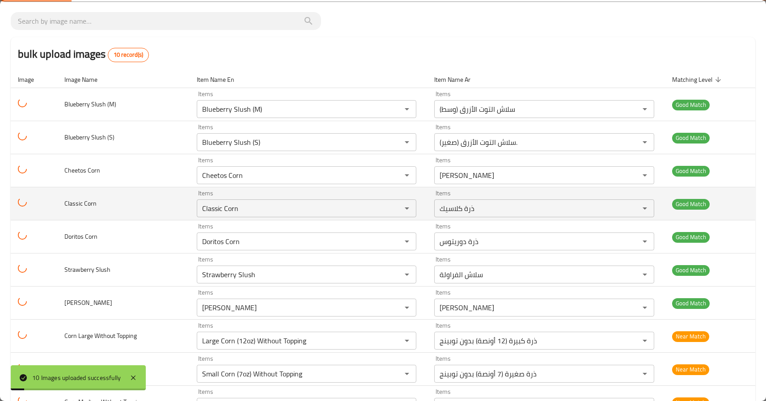
scroll to position [87, 0]
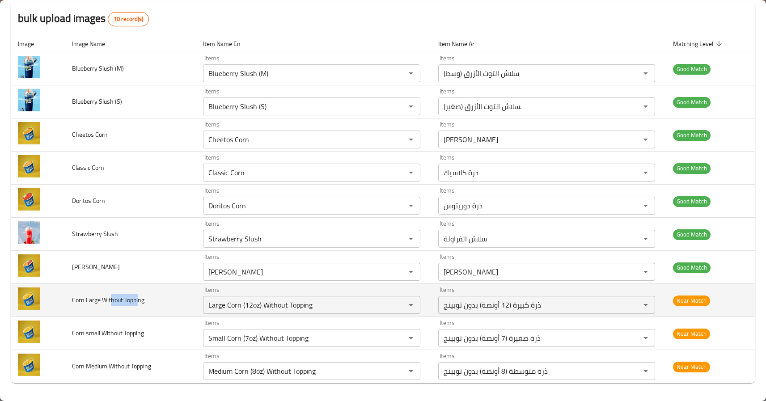
drag, startPoint x: 110, startPoint y: 298, endPoint x: 139, endPoint y: 299, distance: 28.6
click at [139, 299] on span "Corn Large Without Topping" at bounding box center [108, 300] width 72 height 12
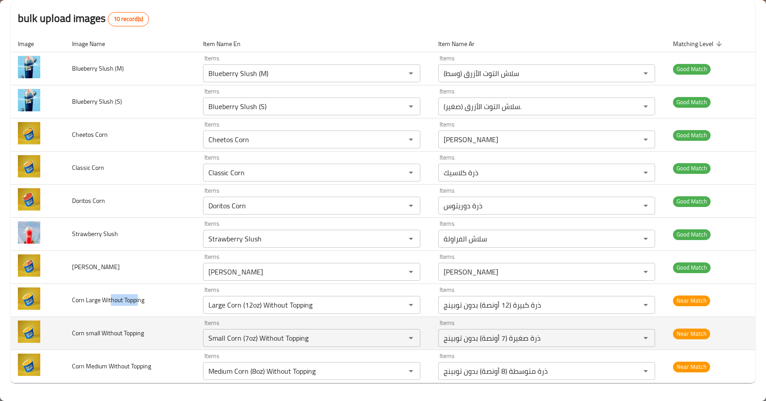
click at [34, 334] on img "enhanced table" at bounding box center [29, 331] width 22 height 22
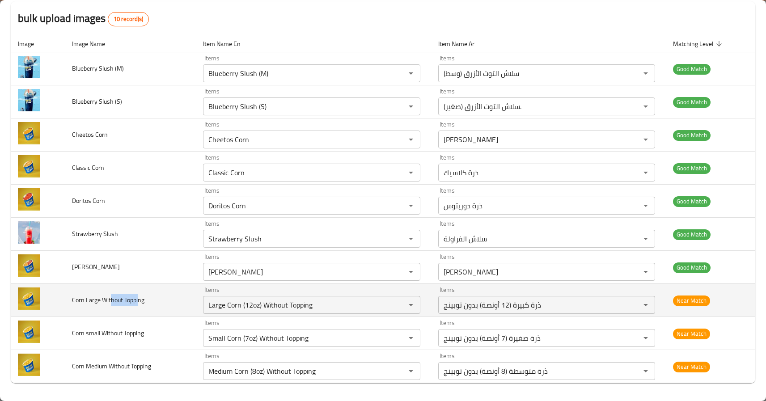
click at [135, 290] on td "Corn Large Without Topping" at bounding box center [130, 300] width 131 height 33
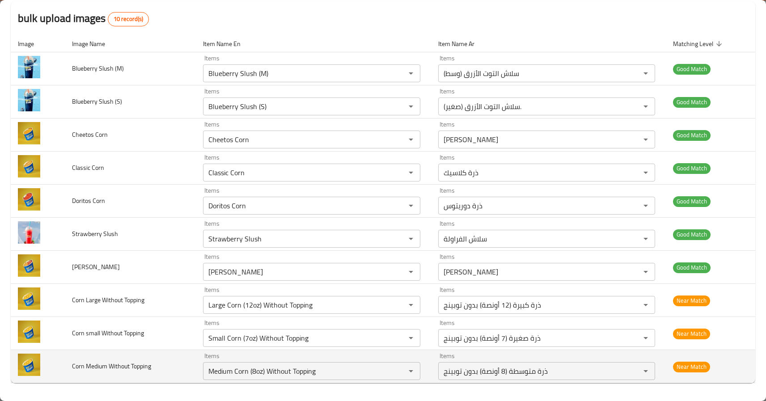
click at [118, 360] on span "Corn Medium Without Topping" at bounding box center [111, 366] width 79 height 12
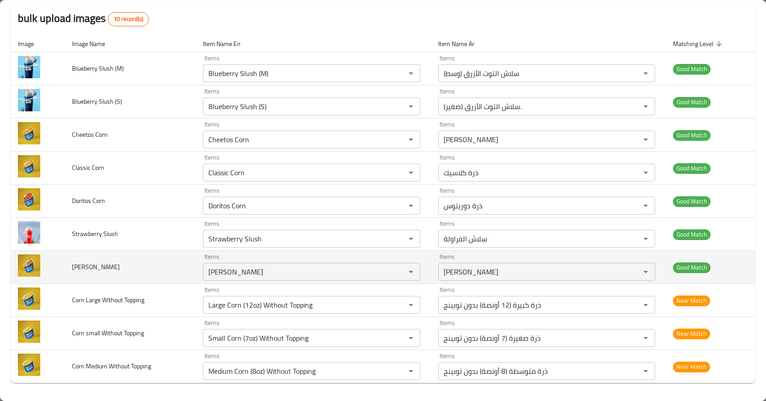
click at [179, 280] on td "[PERSON_NAME]" at bounding box center [130, 267] width 131 height 33
click at [178, 280] on td "[PERSON_NAME]" at bounding box center [130, 267] width 131 height 33
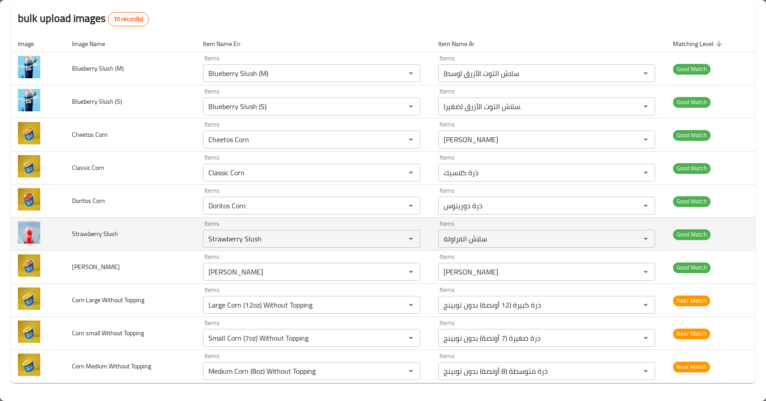
click at [82, 231] on span "Strawberry Slush" at bounding box center [95, 234] width 46 height 12
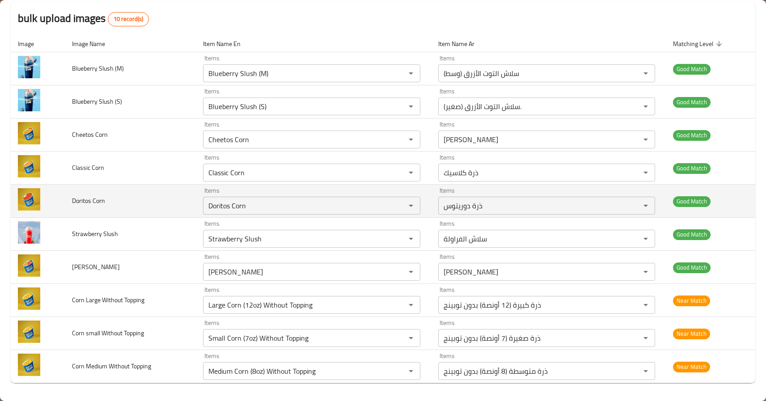
click at [85, 197] on span "Doritos Corn" at bounding box center [88, 201] width 33 height 12
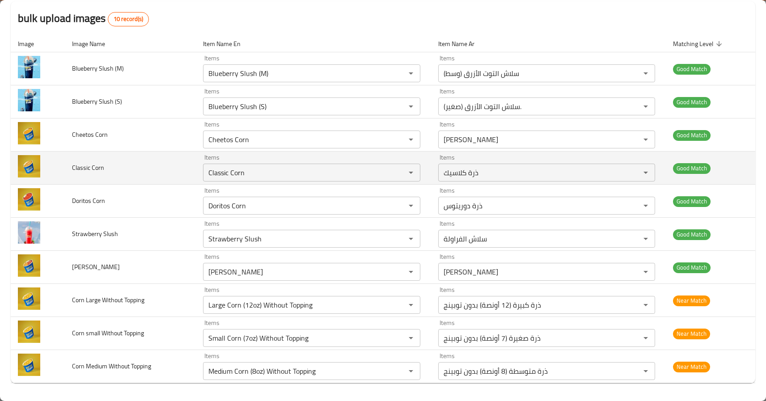
click at [88, 168] on span "Classic Corn" at bounding box center [88, 168] width 32 height 12
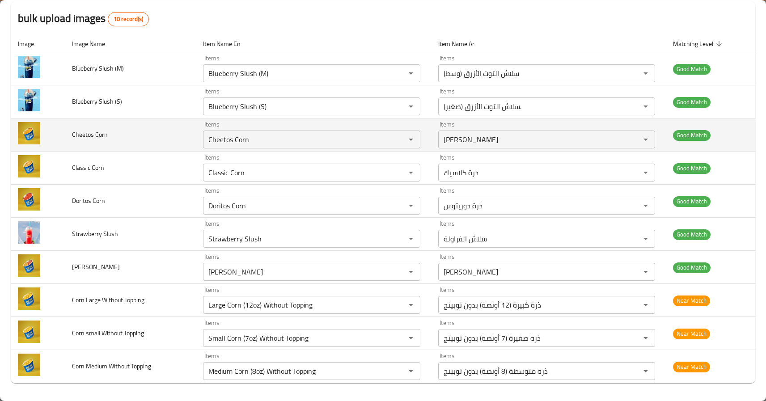
click at [101, 129] on span "Cheetos Corn" at bounding box center [90, 135] width 36 height 12
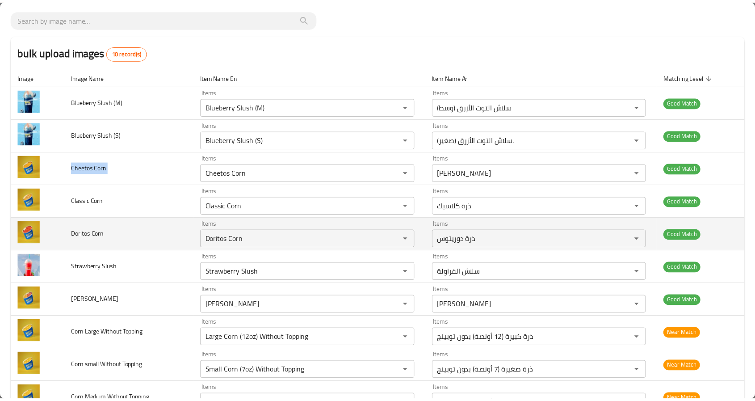
scroll to position [0, 0]
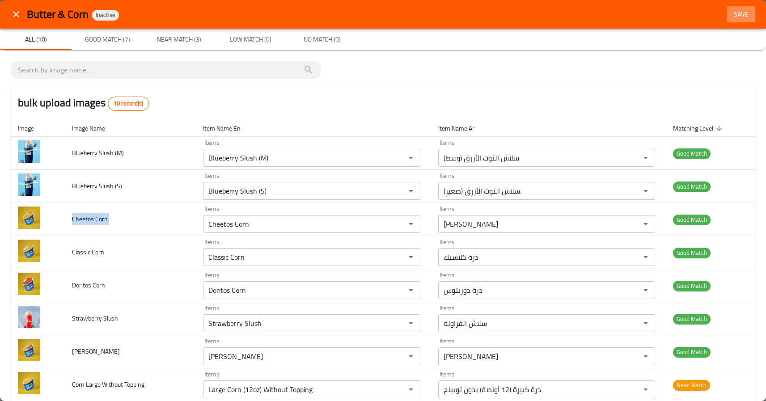
click at [736, 13] on span "Save" at bounding box center [740, 14] width 21 height 11
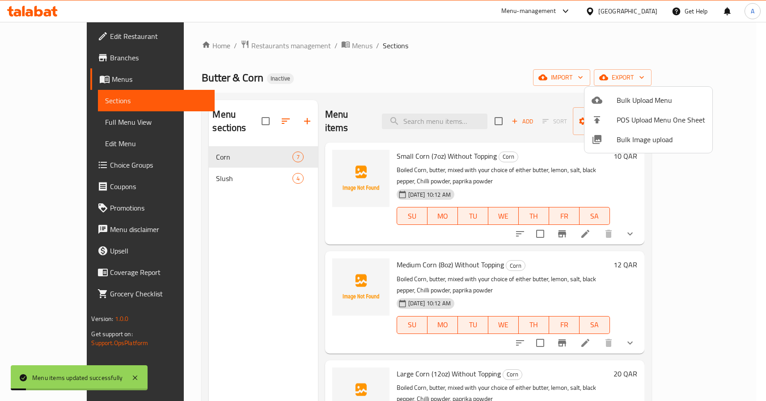
click at [233, 173] on div at bounding box center [383, 200] width 766 height 401
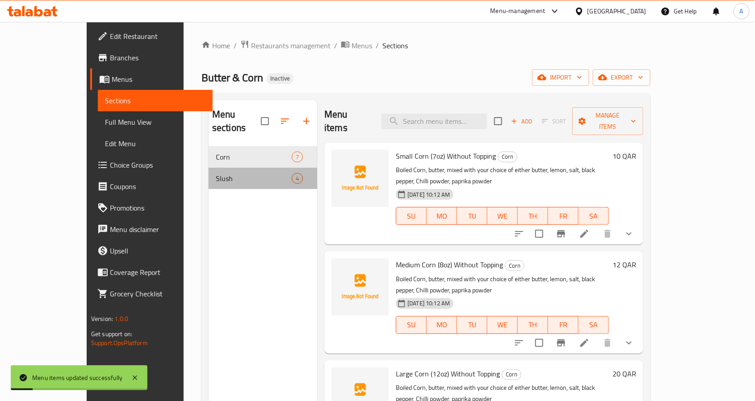
click at [224, 171] on div "Slush 4" at bounding box center [263, 178] width 109 height 21
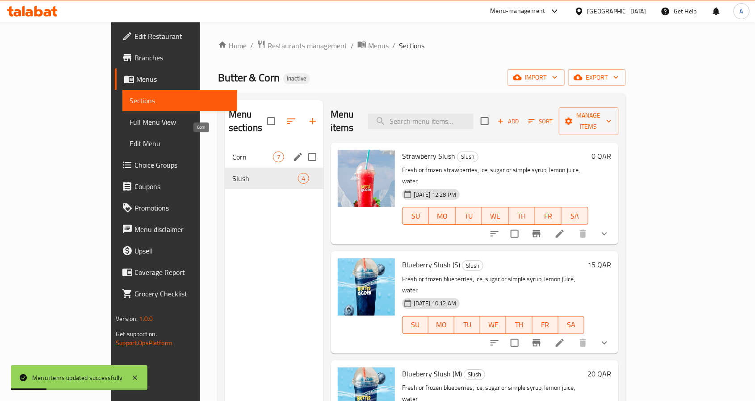
click at [232, 151] on span "Corn" at bounding box center [252, 156] width 41 height 11
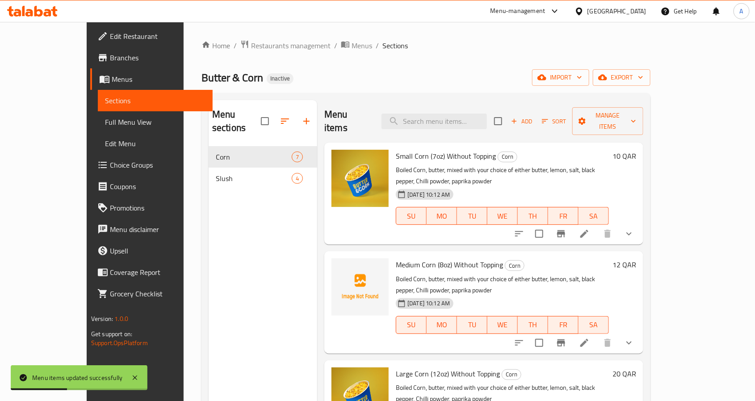
click at [396, 258] on span "Medium Corn (8oz) Without Topping" at bounding box center [449, 264] width 107 height 13
click at [392, 255] on div "Medium Corn (8oz) Without Topping Corn Boiled Corn, butter, mixed with your cho…" at bounding box center [502, 302] width 220 height 95
click at [396, 258] on span "Medium Corn (8oz) Without Topping" at bounding box center [449, 264] width 107 height 13
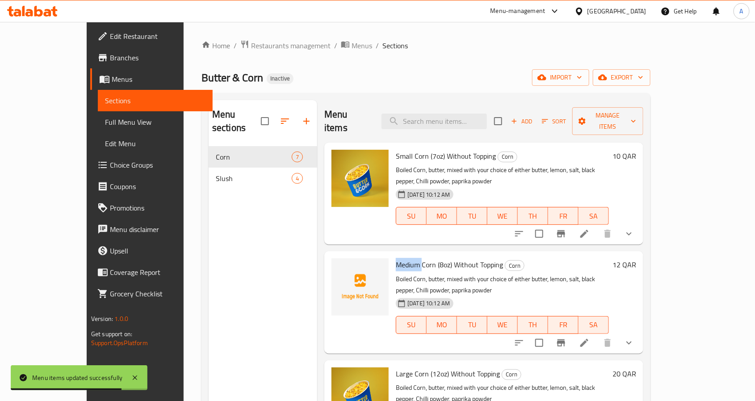
copy span "Medium"
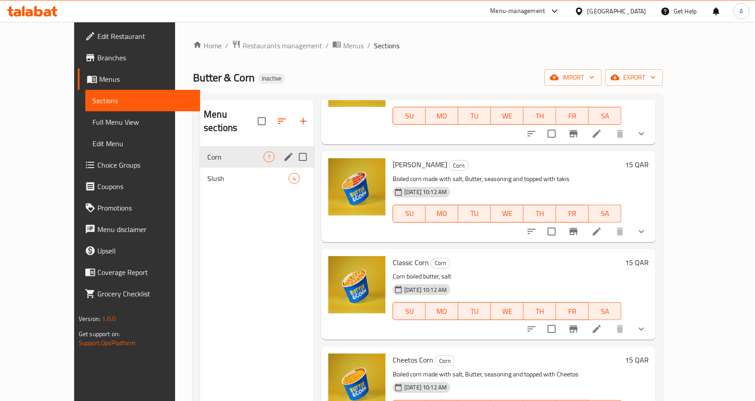
click at [202, 146] on div "Corn 7" at bounding box center [257, 156] width 114 height 21
click at [207, 173] on span "Slush" at bounding box center [235, 178] width 56 height 11
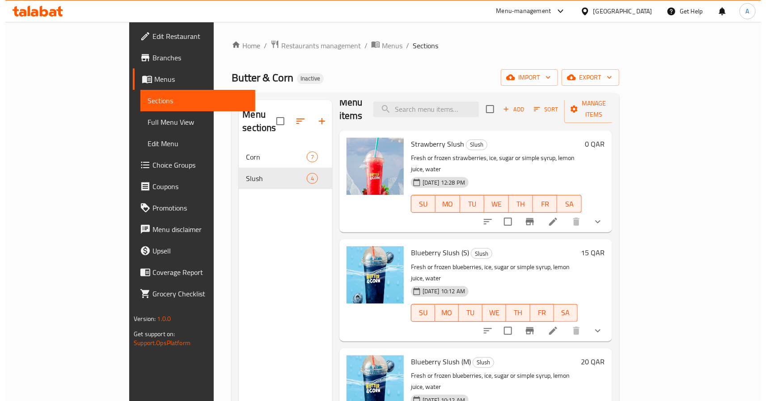
scroll to position [11, 0]
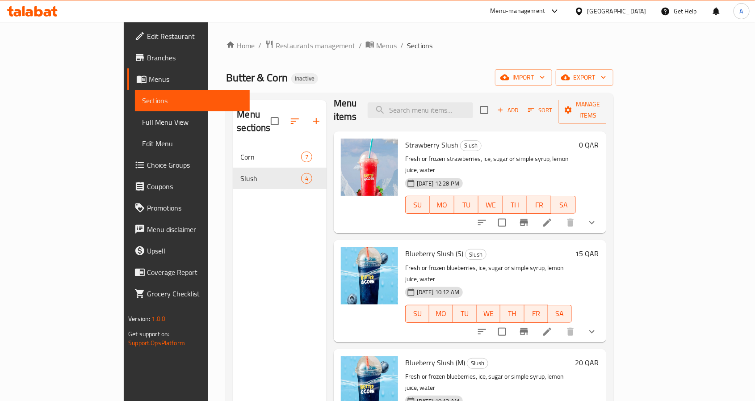
click at [481, 371] on p "Fresh or frozen blueberries, ice, sugar or simple syrup, lemon juice, water" at bounding box center [488, 382] width 167 height 22
click at [142, 117] on span "Full Menu View" at bounding box center [192, 122] width 101 height 11
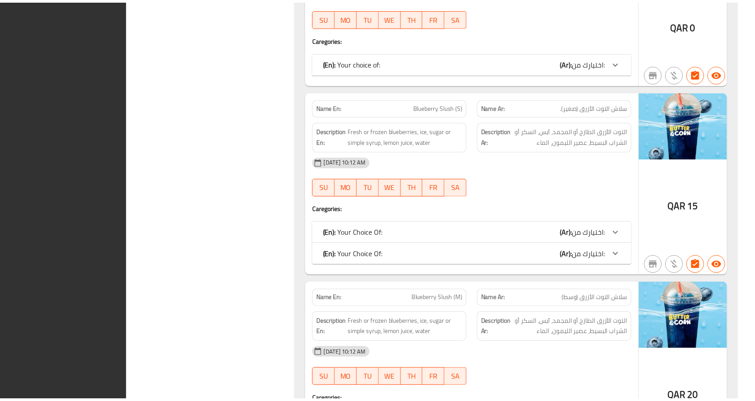
scroll to position [1854, 0]
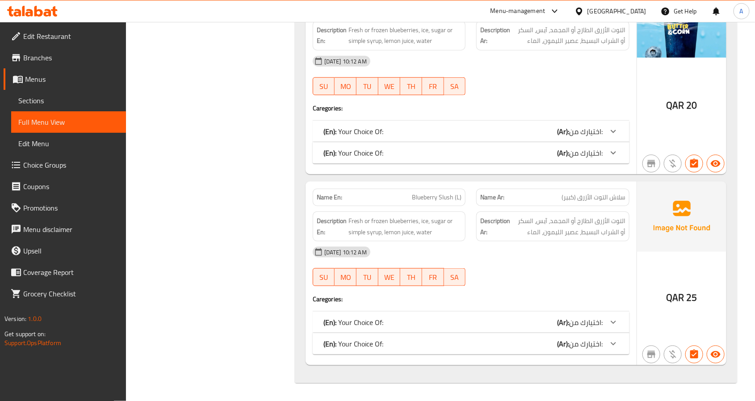
click at [58, 42] on span "Edit Restaurant" at bounding box center [71, 36] width 96 height 11
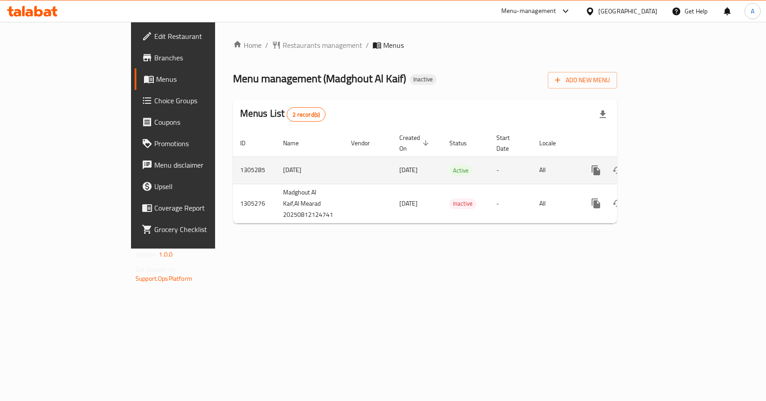
click at [671, 168] on link "enhanced table" at bounding box center [659, 170] width 21 height 21
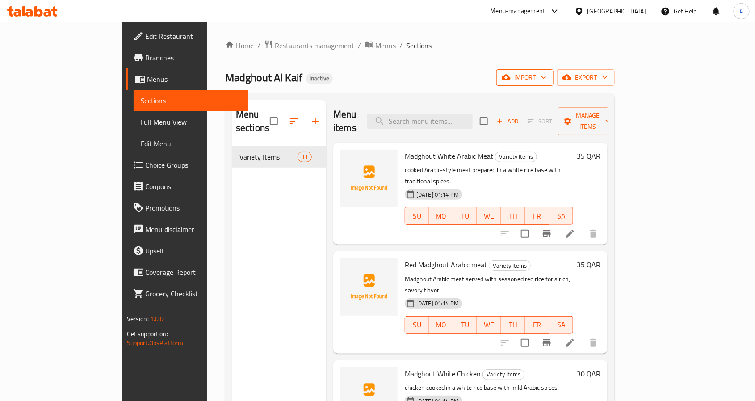
click at [547, 76] on span "import" at bounding box center [525, 77] width 43 height 11
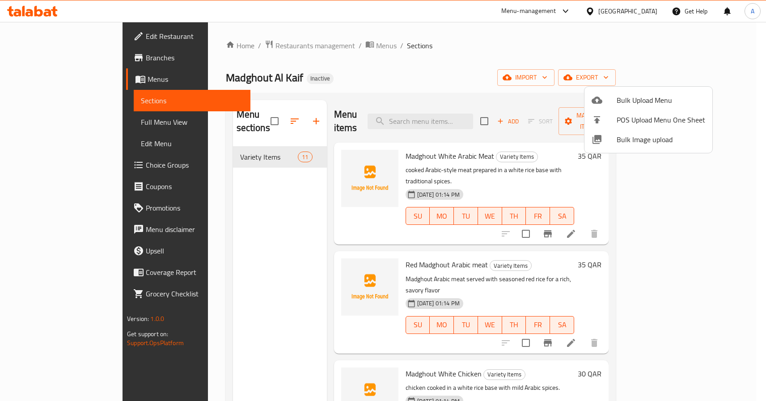
click at [649, 141] on span "Bulk Image upload" at bounding box center [660, 139] width 88 height 11
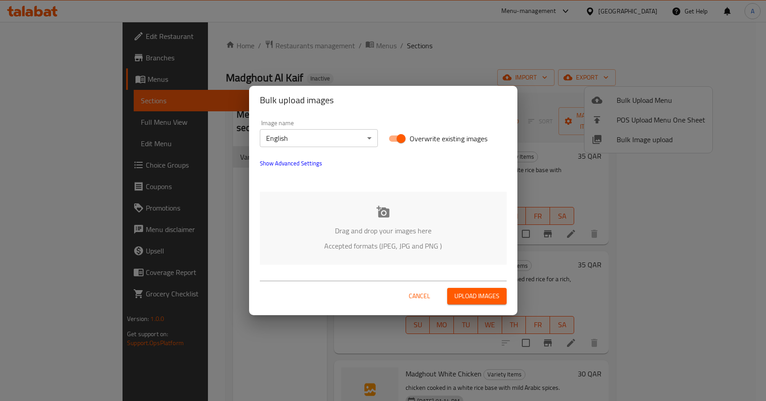
click at [391, 236] on p "Drag and drop your images here" at bounding box center [383, 230] width 220 height 11
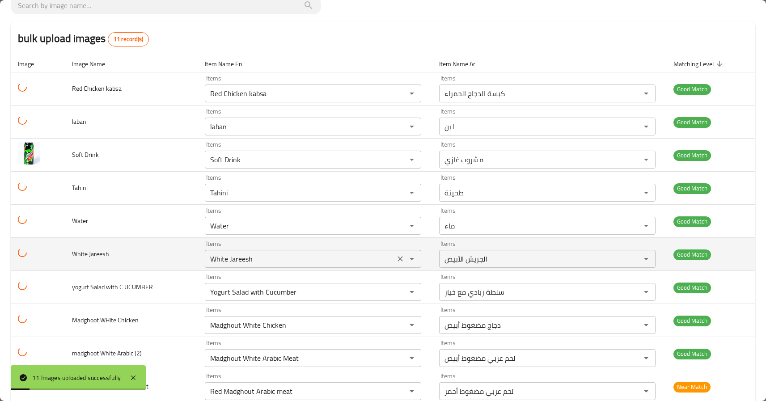
scroll to position [121, 0]
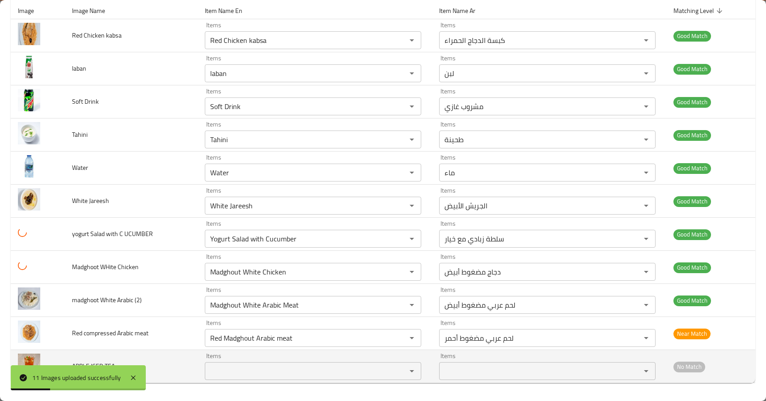
click at [141, 362] on td "APPLE ICED TEA" at bounding box center [131, 366] width 133 height 33
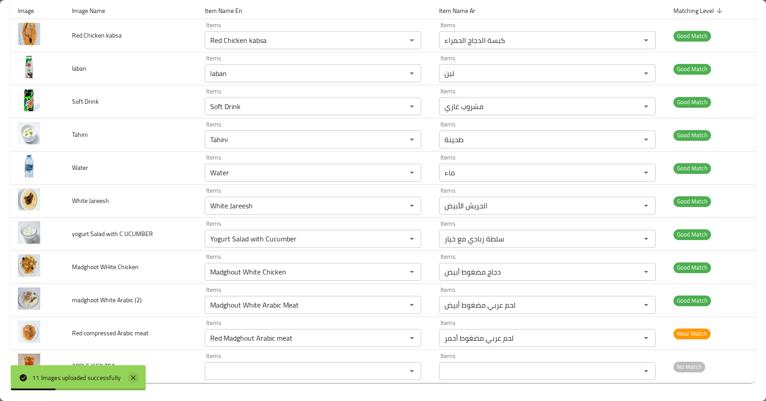
click at [136, 378] on icon at bounding box center [133, 377] width 11 height 11
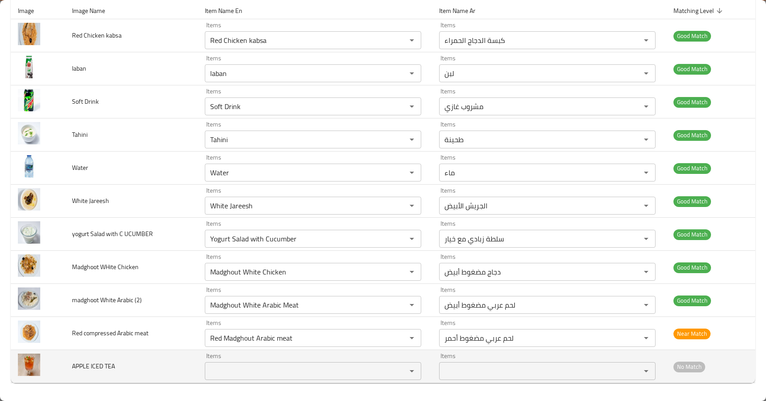
click at [157, 368] on td "APPLE ICED TEA" at bounding box center [131, 366] width 133 height 33
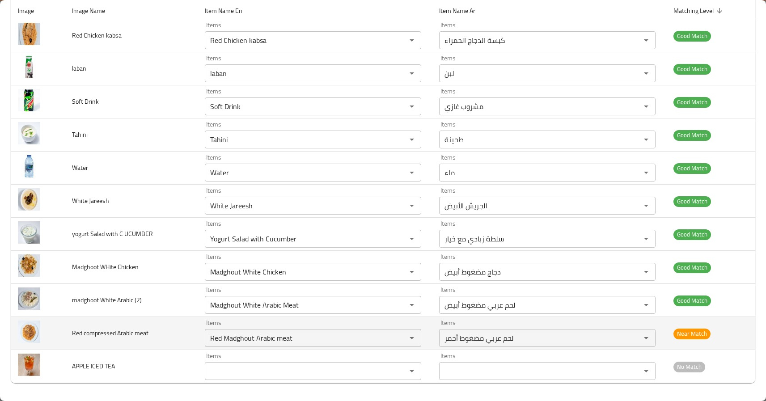
click at [90, 335] on span "Red compressed Arabic meat" at bounding box center [110, 333] width 76 height 12
click at [76, 334] on span "Red compressed Arabic meat" at bounding box center [110, 333] width 76 height 12
click at [111, 334] on span "Red compressed Arabic meat" at bounding box center [110, 333] width 76 height 12
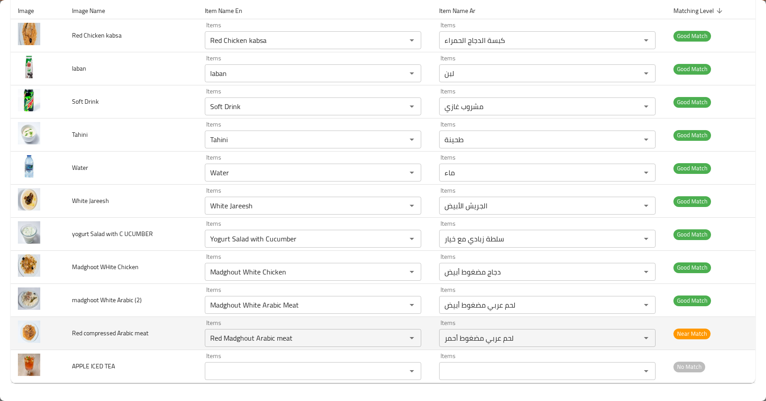
click at [130, 334] on span "Red compressed Arabic meat" at bounding box center [110, 333] width 76 height 12
click at [105, 319] on td "Red compressed Arabic meat" at bounding box center [131, 333] width 133 height 33
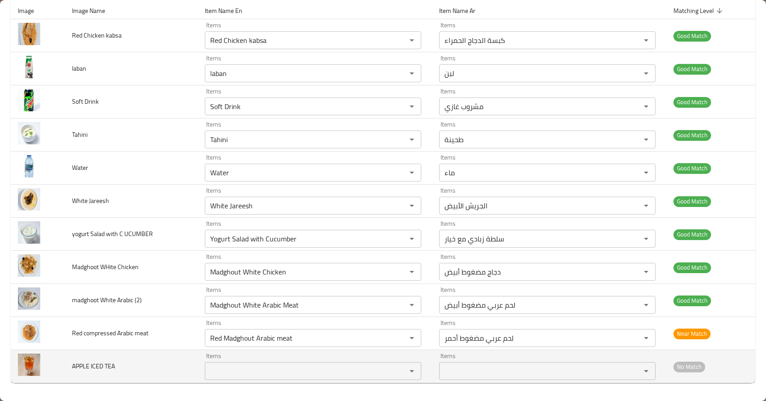
click at [100, 362] on span "APPLE ICED TEA" at bounding box center [93, 366] width 43 height 12
click at [80, 365] on span "APPLE ICED TEA" at bounding box center [93, 366] width 43 height 12
copy span "APPLE"
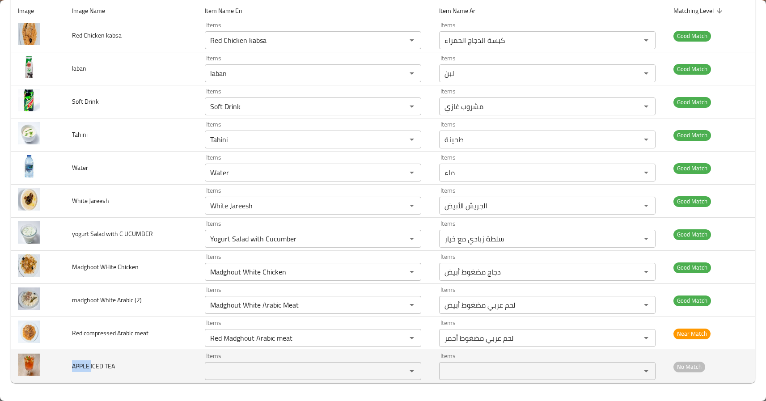
click at [270, 363] on div "Items" at bounding box center [313, 371] width 216 height 18
paste TEA "APPLE"
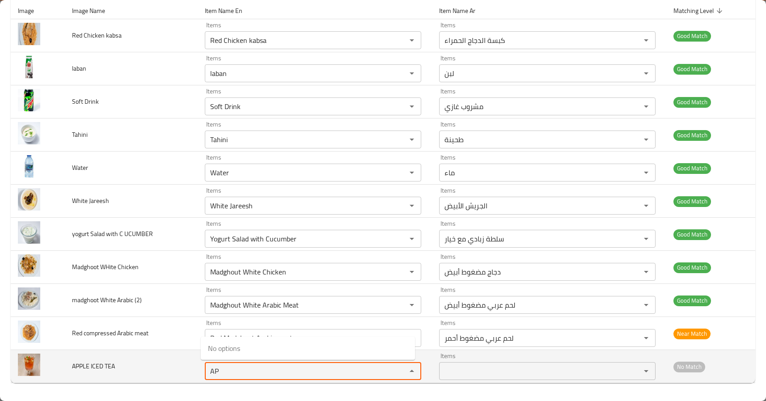
type TEA "A"
type TEA "t"
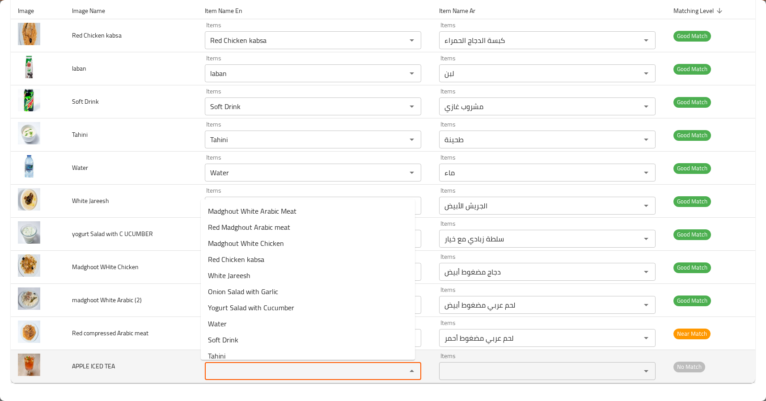
click at [157, 374] on td "APPLE ICED TEA" at bounding box center [131, 366] width 133 height 33
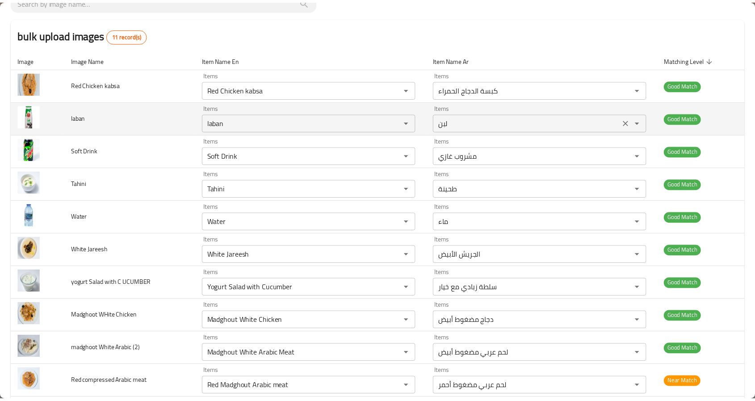
scroll to position [0, 0]
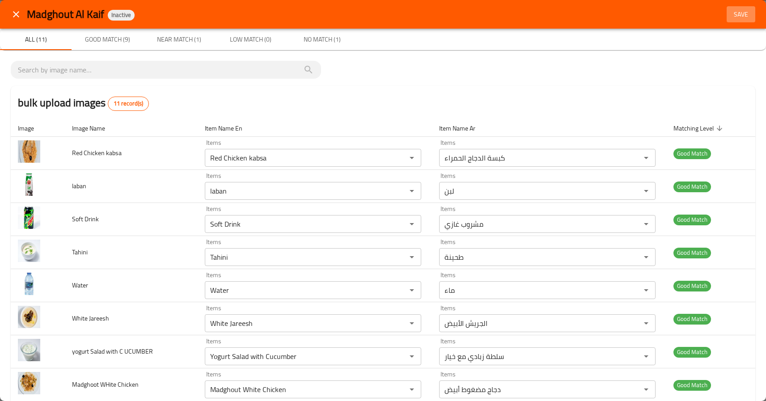
click at [730, 10] on span "Save" at bounding box center [740, 14] width 21 height 11
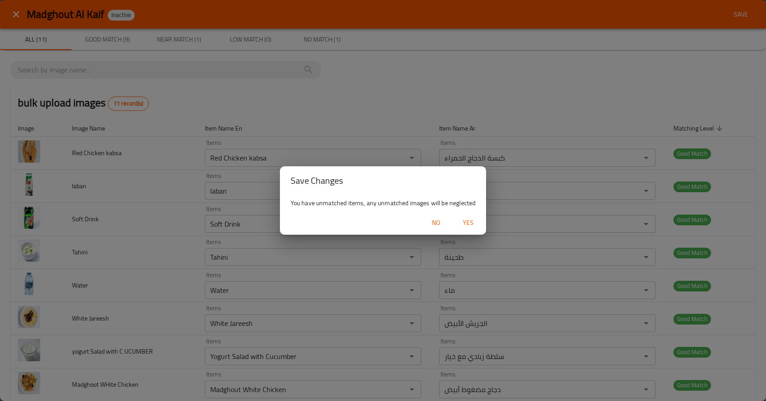
click at [479, 220] on button "Yes" at bounding box center [468, 223] width 29 height 17
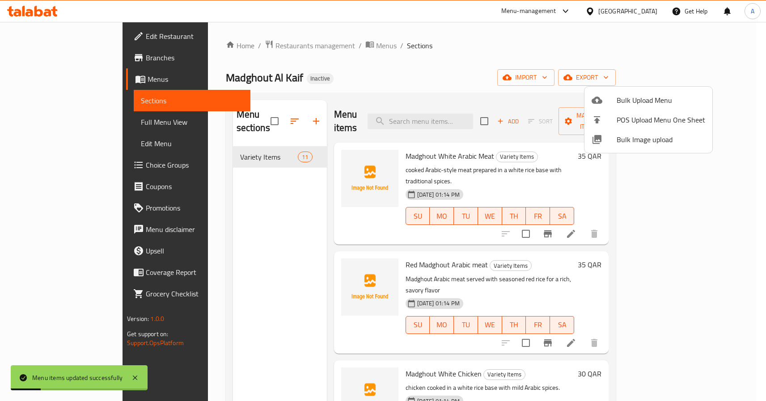
click at [259, 230] on div at bounding box center [383, 200] width 766 height 401
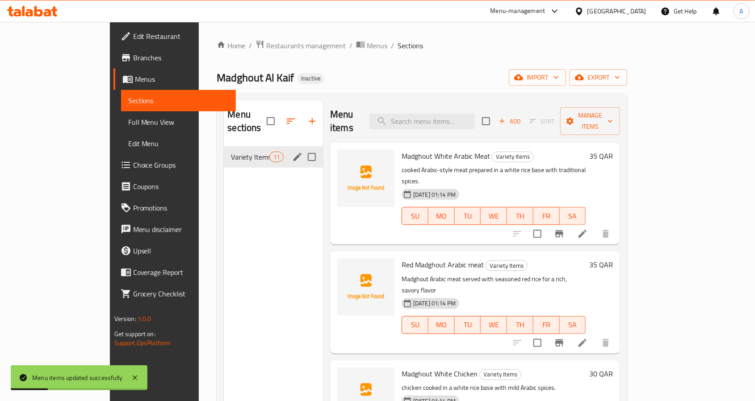
click at [231, 151] on span "Variety Items" at bounding box center [250, 156] width 38 height 11
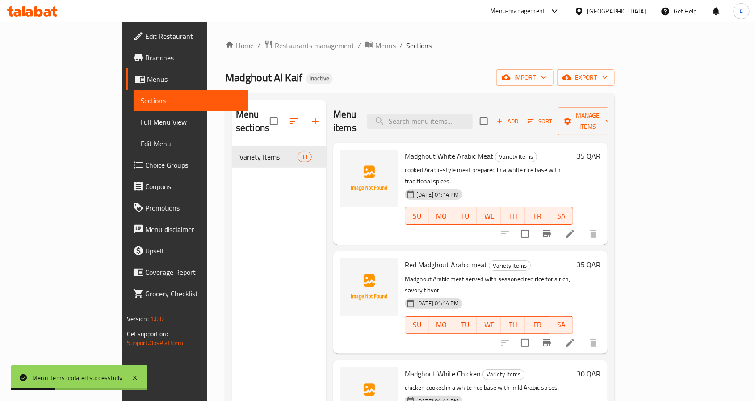
click at [405, 149] on span "Madghout White Arabic Meat" at bounding box center [449, 155] width 88 height 13
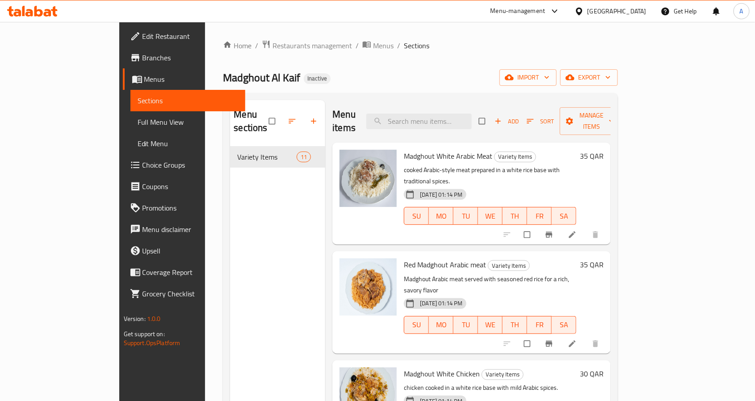
scroll to position [402, 0]
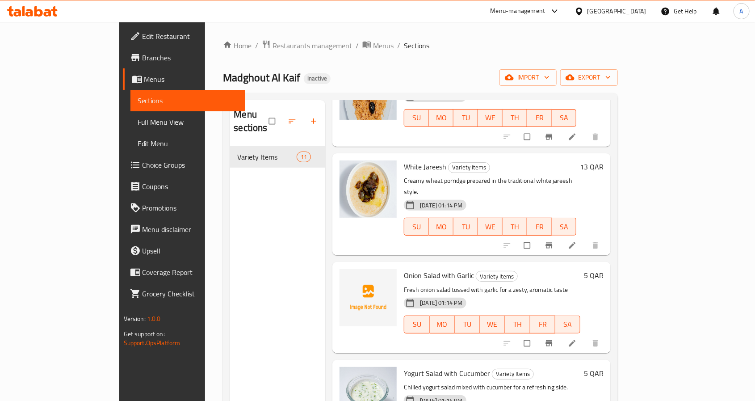
click at [404, 269] on span "Onion Salad with Garlic" at bounding box center [439, 275] width 70 height 13
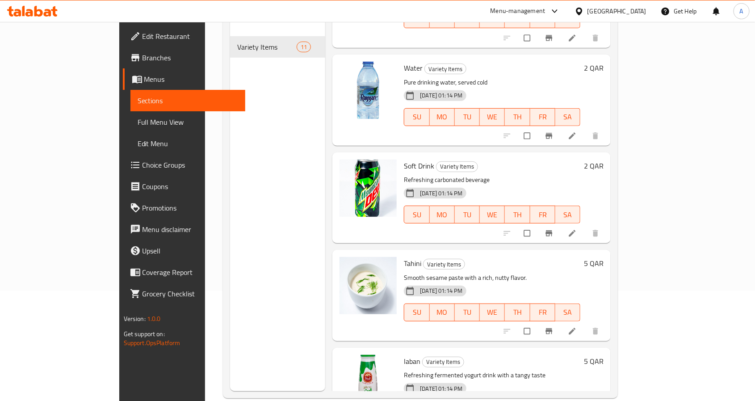
scroll to position [125, 0]
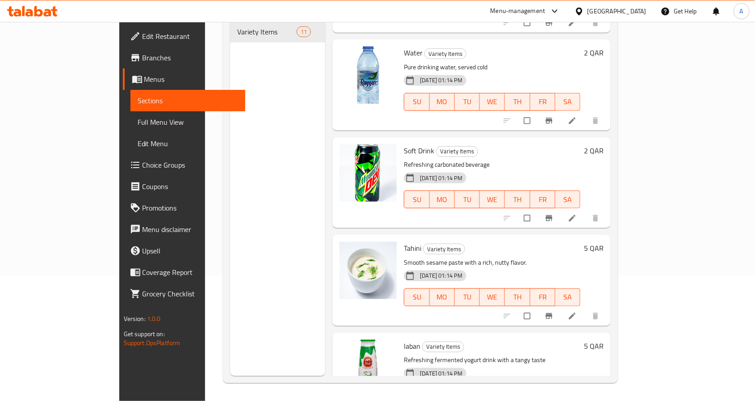
click at [230, 316] on div "Menu sections Variety Items 11" at bounding box center [277, 175] width 95 height 401
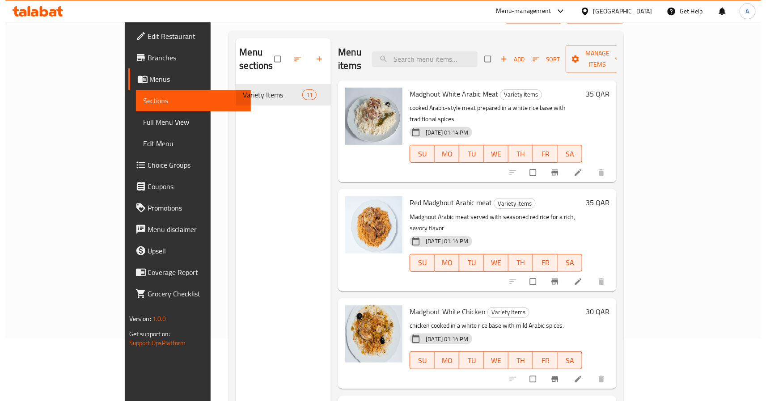
scroll to position [0, 0]
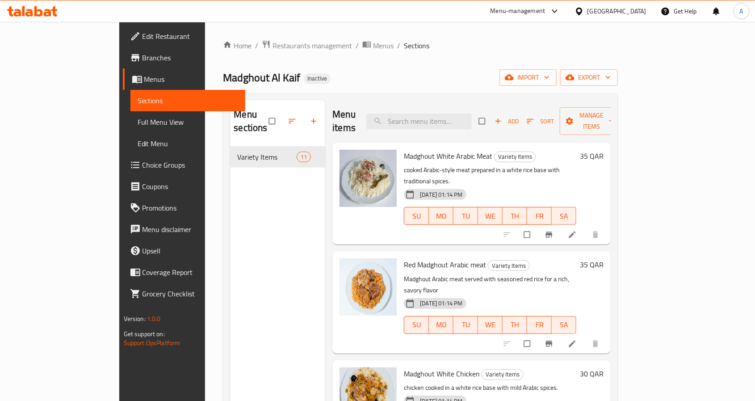
click at [130, 113] on link "Full Menu View" at bounding box center [187, 121] width 115 height 21
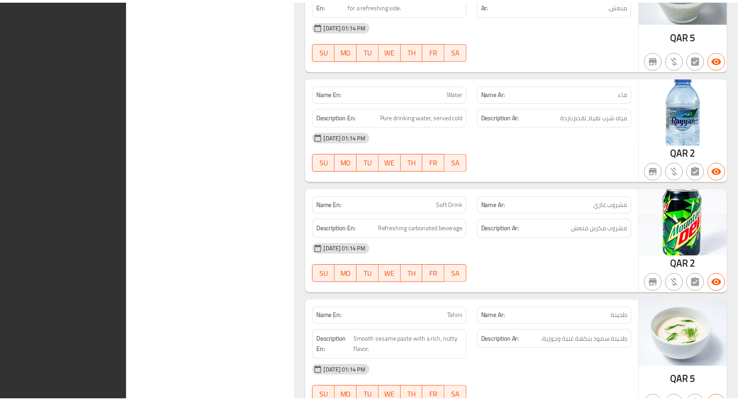
scroll to position [1115, 0]
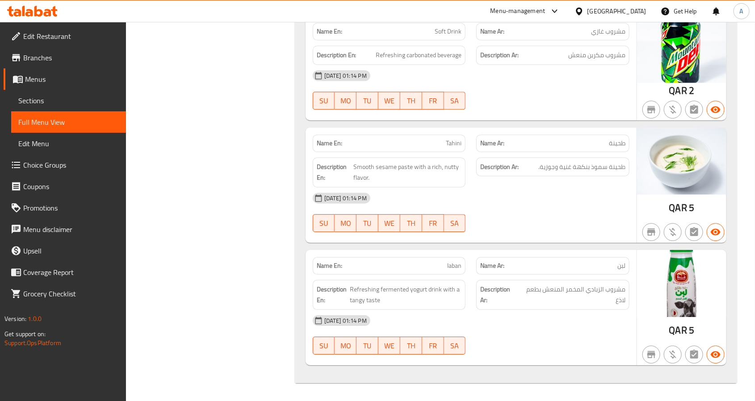
click at [42, 57] on span "Branches" at bounding box center [71, 57] width 96 height 11
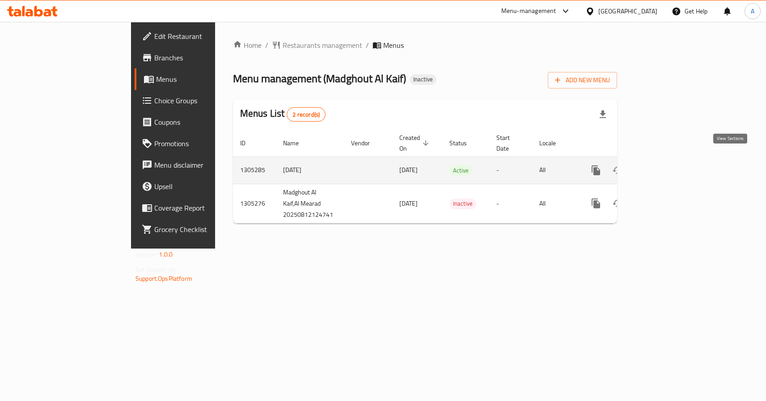
click at [664, 166] on icon "enhanced table" at bounding box center [660, 170] width 8 height 8
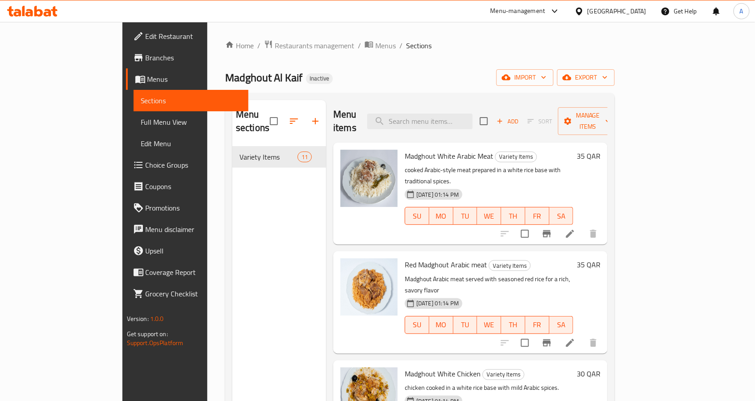
click at [248, 235] on div "Menu sections Variety Items 11" at bounding box center [279, 300] width 94 height 401
click at [275, 42] on span "Restaurants management" at bounding box center [315, 45] width 80 height 11
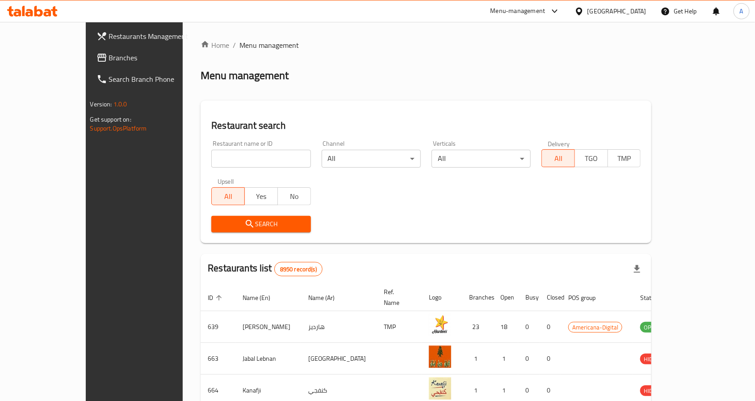
click at [639, 10] on div "[GEOGRAPHIC_DATA]" at bounding box center [617, 11] width 59 height 10
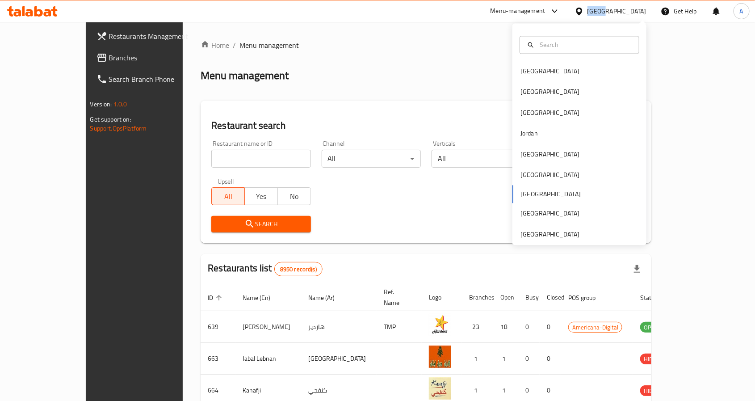
click at [639, 10] on div "Qatar" at bounding box center [617, 11] width 59 height 10
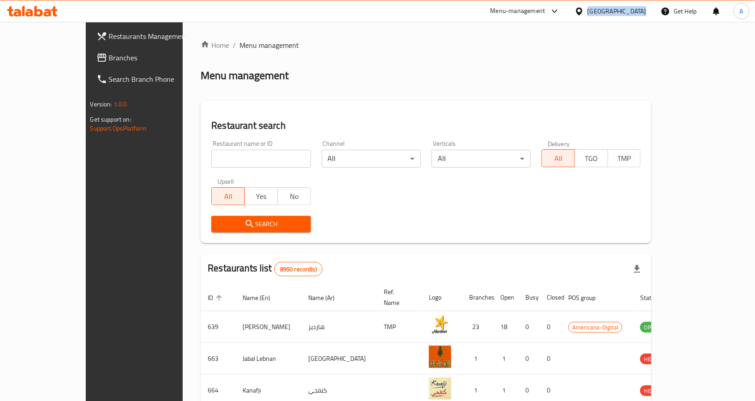
click at [639, 10] on div "Qatar" at bounding box center [617, 11] width 59 height 10
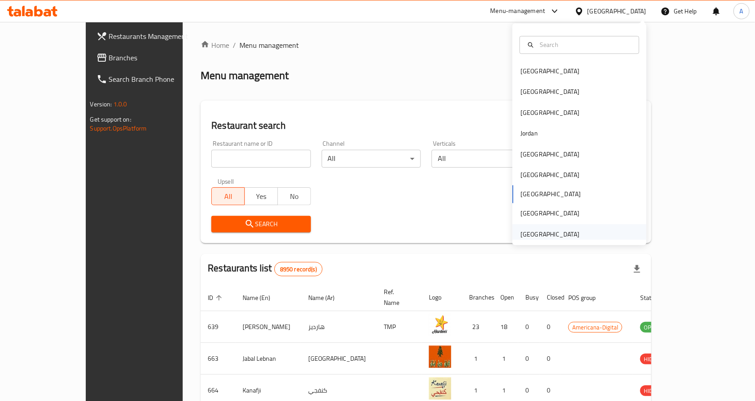
click at [540, 233] on div "[GEOGRAPHIC_DATA]" at bounding box center [550, 234] width 59 height 10
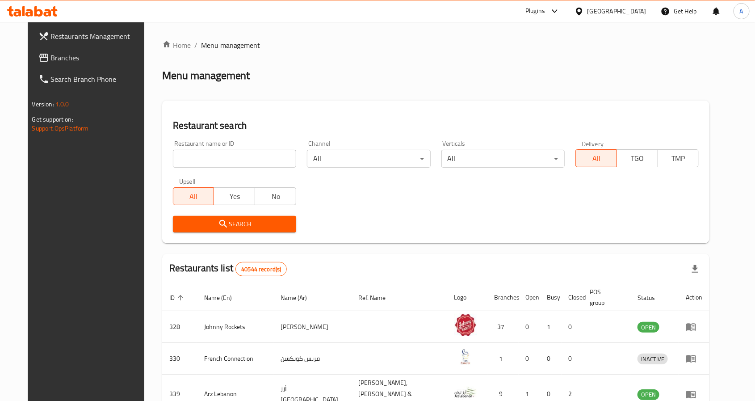
click at [218, 157] on input "search" at bounding box center [234, 159] width 123 height 18
click at [59, 61] on span "Branches" at bounding box center [99, 57] width 96 height 11
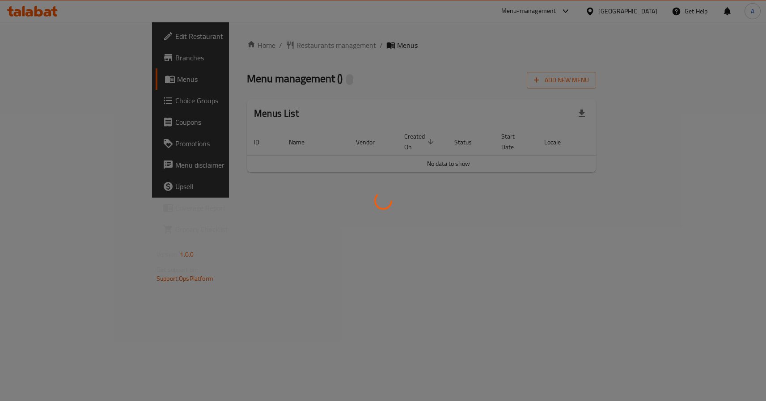
drag, startPoint x: 381, startPoint y: 197, endPoint x: 400, endPoint y: 202, distance: 19.3
click at [400, 202] on div at bounding box center [383, 200] width 766 height 401
drag, startPoint x: 369, startPoint y: 126, endPoint x: 531, endPoint y: 148, distance: 163.2
click at [531, 148] on div at bounding box center [383, 200] width 766 height 401
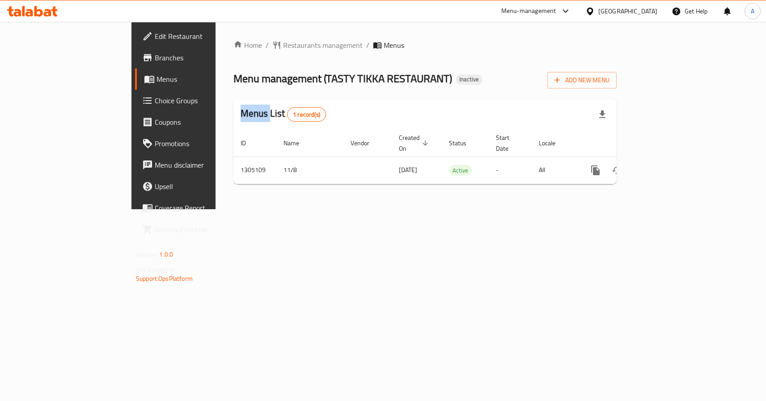
click at [531, 148] on div at bounding box center [383, 200] width 766 height 401
click at [531, 156] on td "-" at bounding box center [509, 169] width 43 height 27
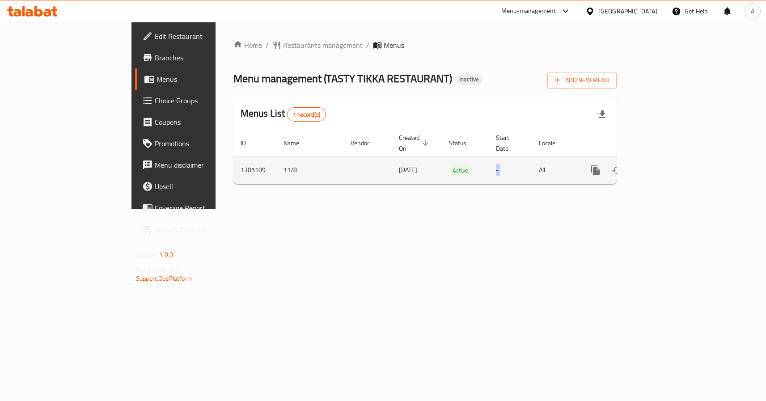
click at [665, 165] on icon "enhanced table" at bounding box center [659, 170] width 11 height 11
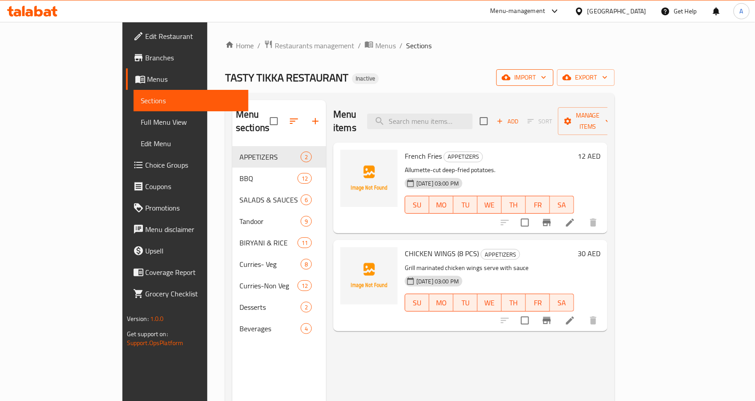
click at [547, 80] on span "import" at bounding box center [525, 77] width 43 height 11
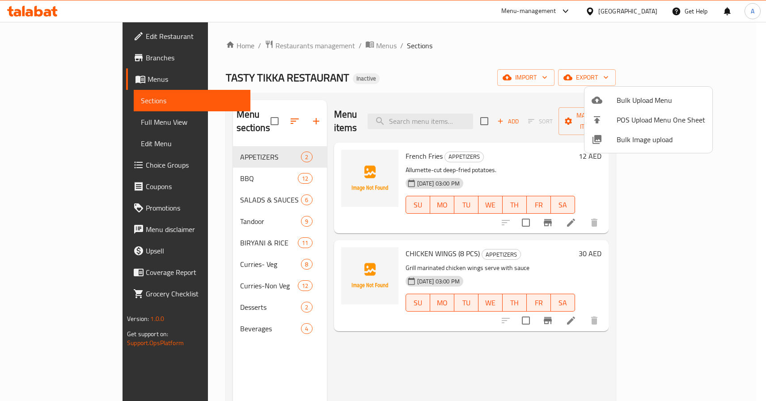
click at [618, 137] on span "Bulk Image upload" at bounding box center [660, 139] width 88 height 11
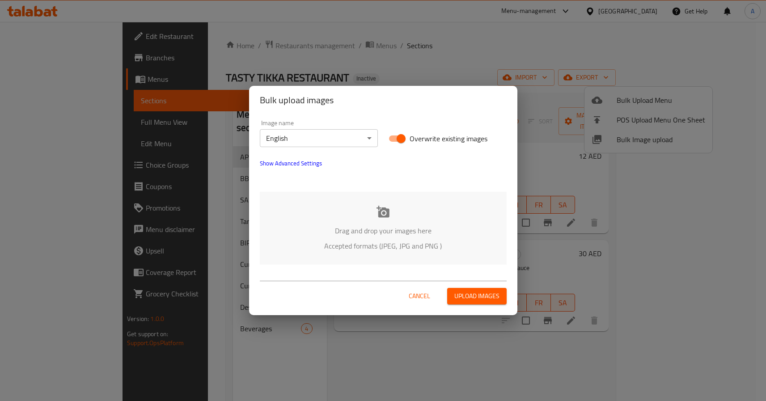
click at [366, 258] on div "Drag and drop your images here Accepted formats (JPEG, JPG and PNG )" at bounding box center [383, 228] width 247 height 73
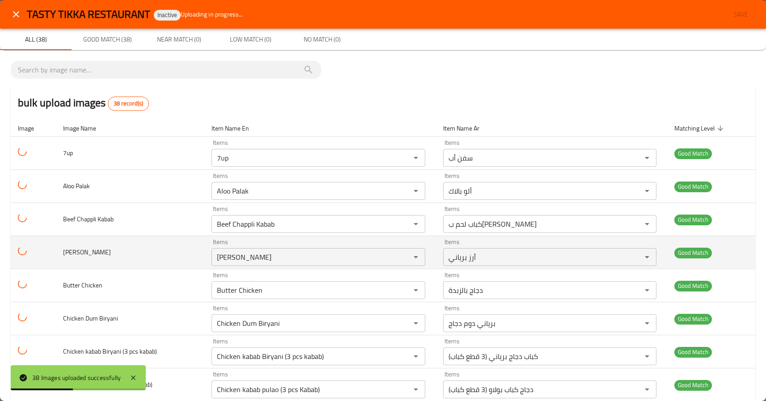
click at [173, 238] on td "[PERSON_NAME]" at bounding box center [130, 252] width 148 height 33
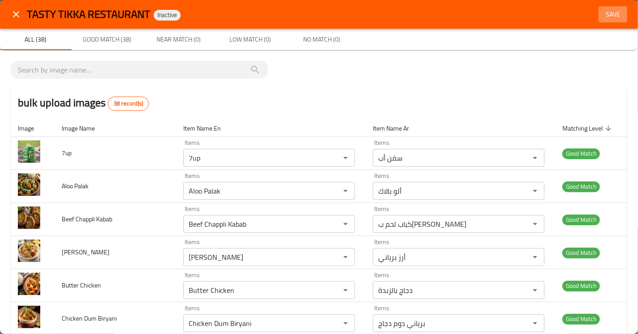
click at [602, 9] on span "Save" at bounding box center [612, 14] width 21 height 11
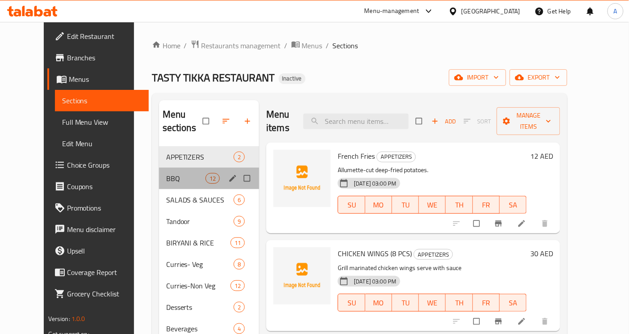
click at [171, 168] on div "BBQ 12" at bounding box center [209, 178] width 101 height 21
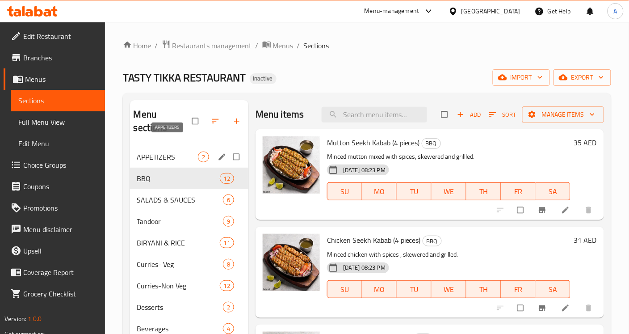
click at [173, 151] on span "APPETIZERS" at bounding box center [167, 156] width 61 height 11
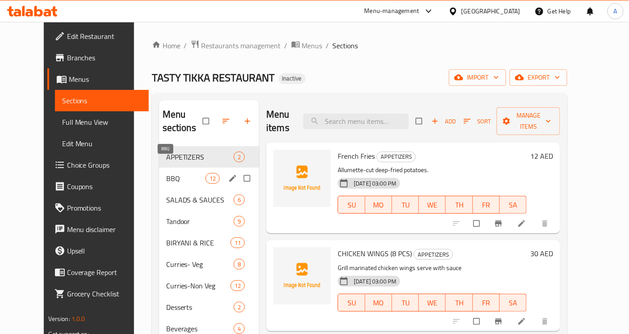
click at [166, 173] on span "BBQ" at bounding box center [185, 178] width 39 height 11
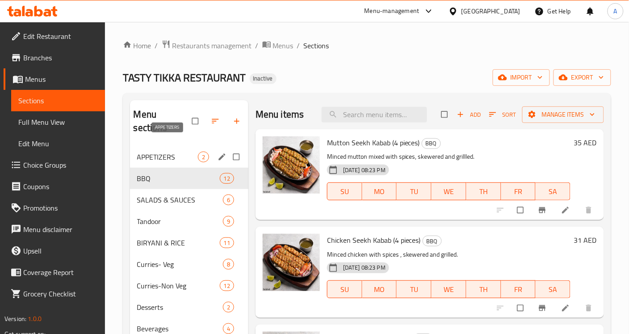
click at [157, 151] on span "APPETIZERS" at bounding box center [167, 156] width 61 height 11
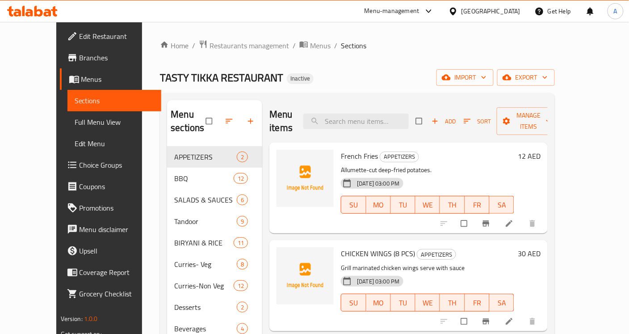
click at [341, 149] on span "French Fries" at bounding box center [359, 155] width 37 height 13
click at [352, 149] on span "French Fries" at bounding box center [359, 155] width 37 height 13
click at [349, 149] on span "French Fries" at bounding box center [359, 155] width 37 height 13
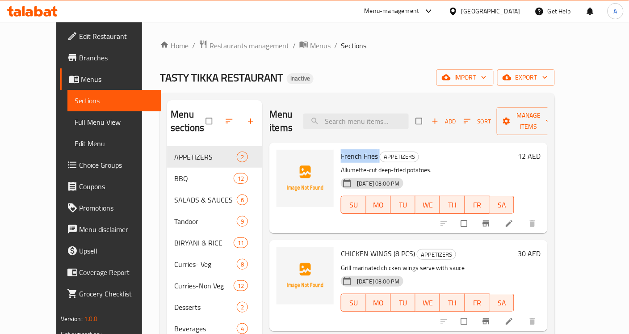
click at [349, 149] on span "French Fries" at bounding box center [359, 155] width 37 height 13
click at [358, 149] on span "French Fries" at bounding box center [359, 155] width 37 height 13
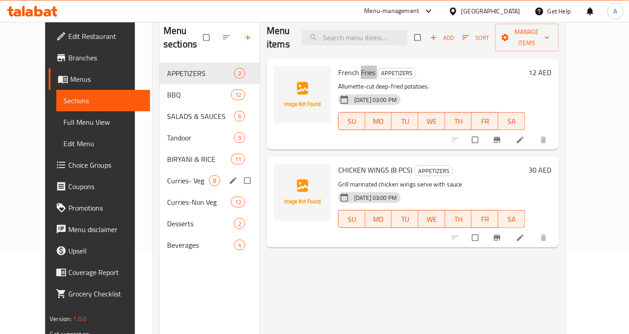
scroll to position [56, 0]
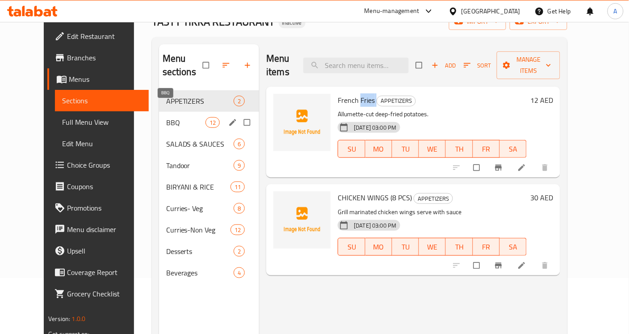
click at [167, 117] on span "BBQ" at bounding box center [185, 122] width 39 height 11
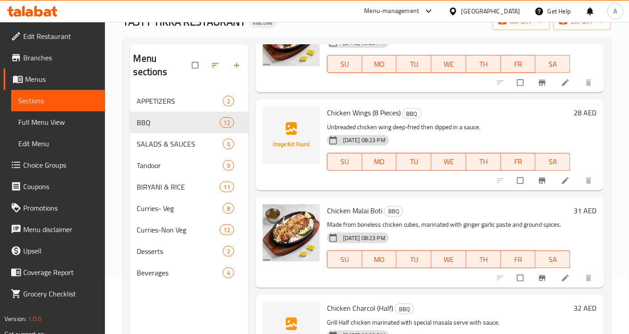
scroll to position [279, 0]
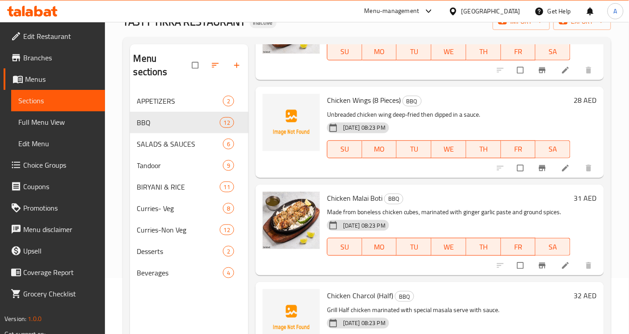
click at [354, 97] on span "Chicken Wings (8 Pieces)" at bounding box center [364, 99] width 74 height 13
copy span "Wings"
click at [366, 287] on div "Chicken Charcol (Half) BBQ Grill Half chicken marinated with special masala ser…" at bounding box center [449, 328] width 251 height 84
click at [365, 290] on span "Chicken Charcol (Half)" at bounding box center [360, 295] width 66 height 13
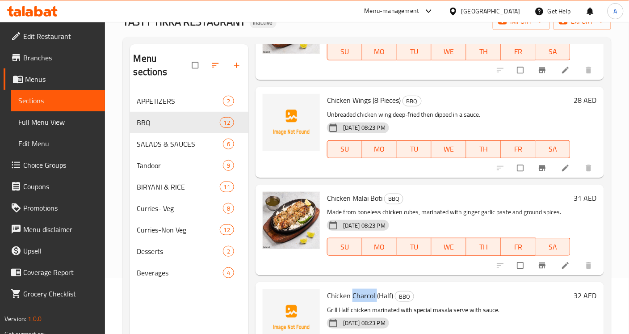
click at [365, 290] on span "Chicken Charcol (Half)" at bounding box center [360, 295] width 66 height 13
copy span "Charcol"
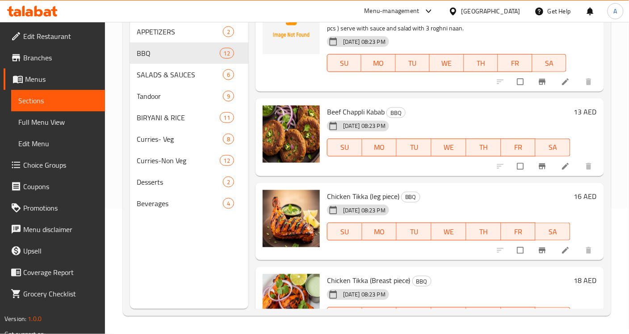
scroll to position [726, 0]
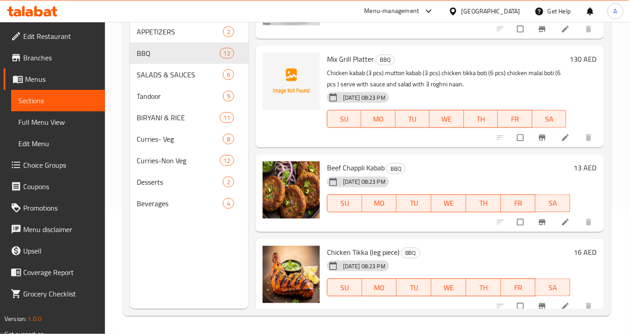
click at [337, 59] on span "Mix Grill Platter" at bounding box center [350, 58] width 47 height 13
click at [336, 59] on span "Mix Grill Platter" at bounding box center [350, 58] width 47 height 13
copy span "Mix"
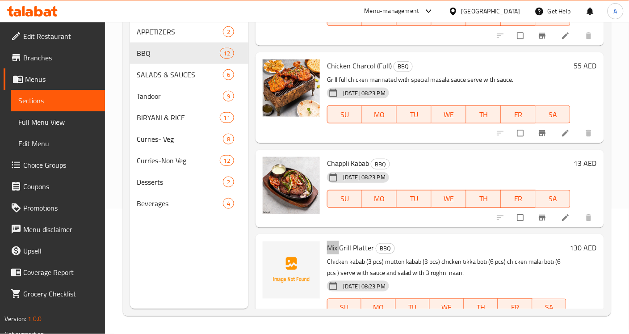
scroll to position [314, 0]
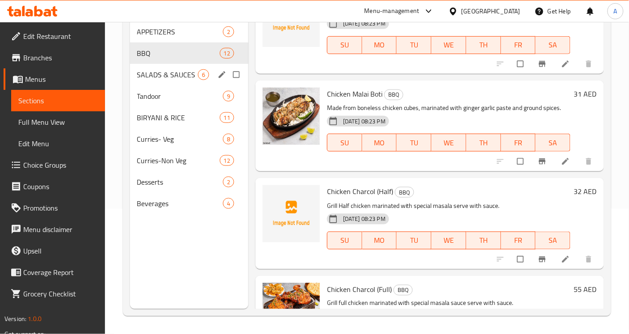
click at [163, 69] on span "SALADS & SAUCES" at bounding box center [167, 74] width 61 height 11
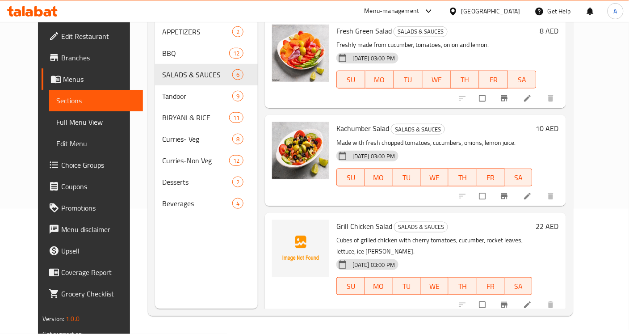
click at [337, 219] on span "Grill Chicken Salad" at bounding box center [365, 225] width 56 height 13
copy span "Grill"
drag, startPoint x: 12, startPoint y: 303, endPoint x: 2, endPoint y: 300, distance: 9.9
click at [42, 303] on link "Grocery Checklist" at bounding box center [92, 293] width 101 height 21
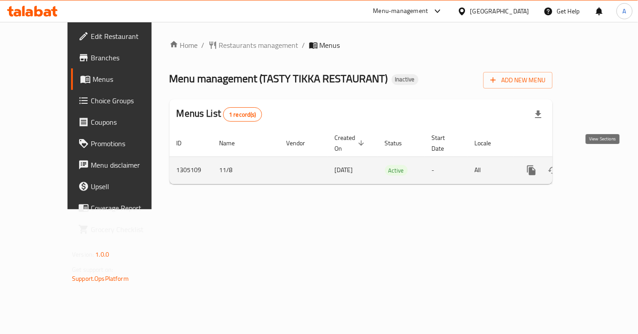
click at [597, 165] on icon "enhanced table" at bounding box center [595, 170] width 11 height 11
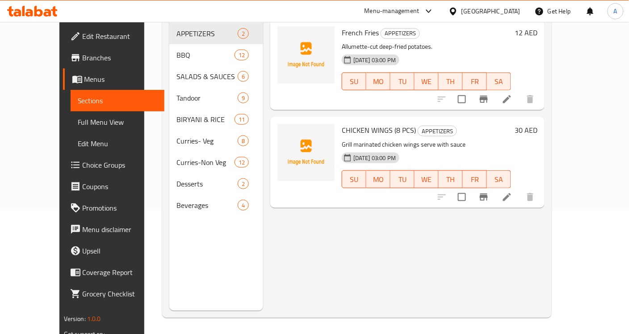
scroll to position [126, 0]
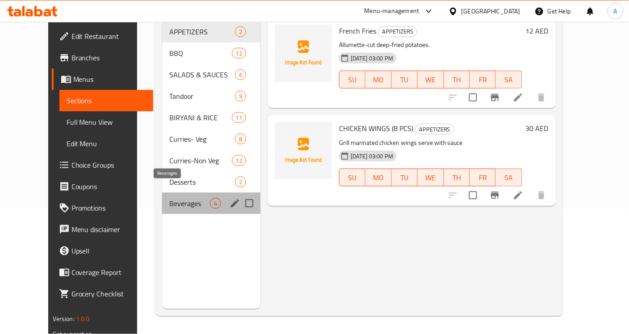
click at [189, 198] on span "Beverages" at bounding box center [189, 203] width 41 height 11
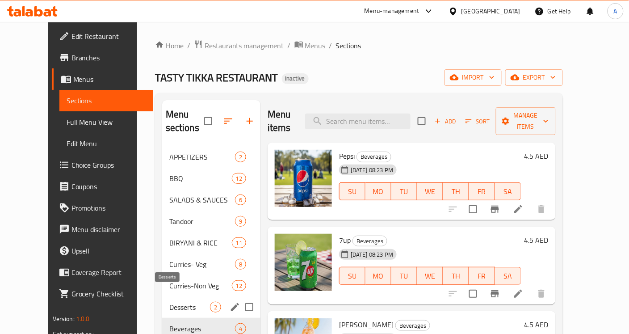
click at [169, 302] on span "Desserts" at bounding box center [189, 307] width 41 height 11
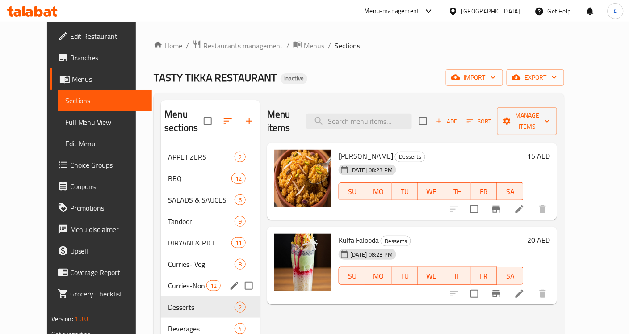
click at [166, 275] on div "Curries-Non Veg 12" at bounding box center [210, 285] width 99 height 21
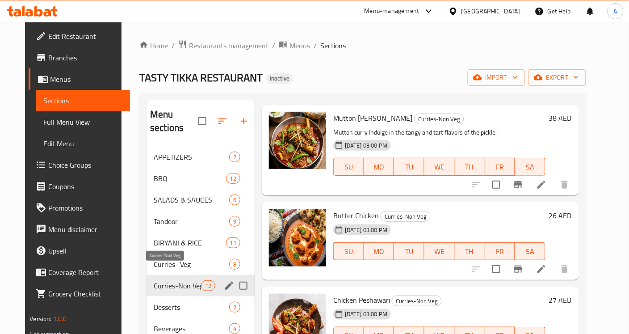
scroll to position [112, 0]
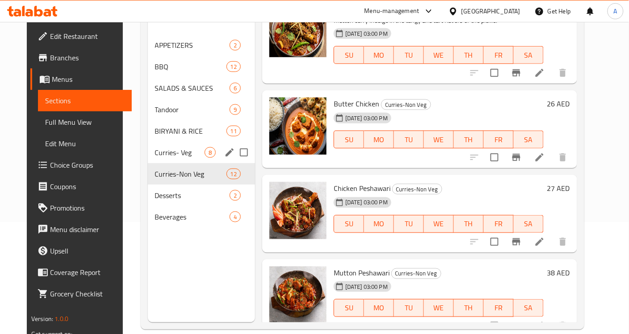
click at [155, 147] on span "Curries- Veg" at bounding box center [180, 152] width 50 height 11
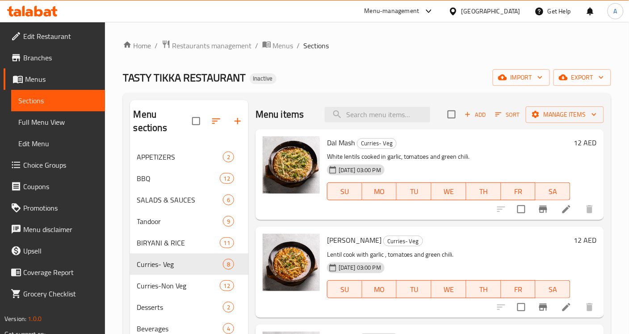
click at [41, 117] on span "Full Menu View" at bounding box center [58, 122] width 80 height 11
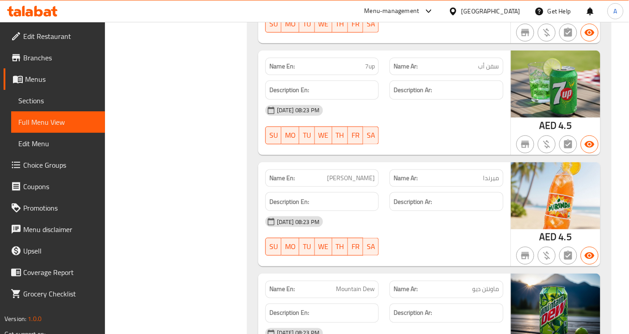
click at [61, 45] on link "Edit Restaurant" at bounding box center [54, 35] width 101 height 21
